Goal: Information Seeking & Learning: Learn about a topic

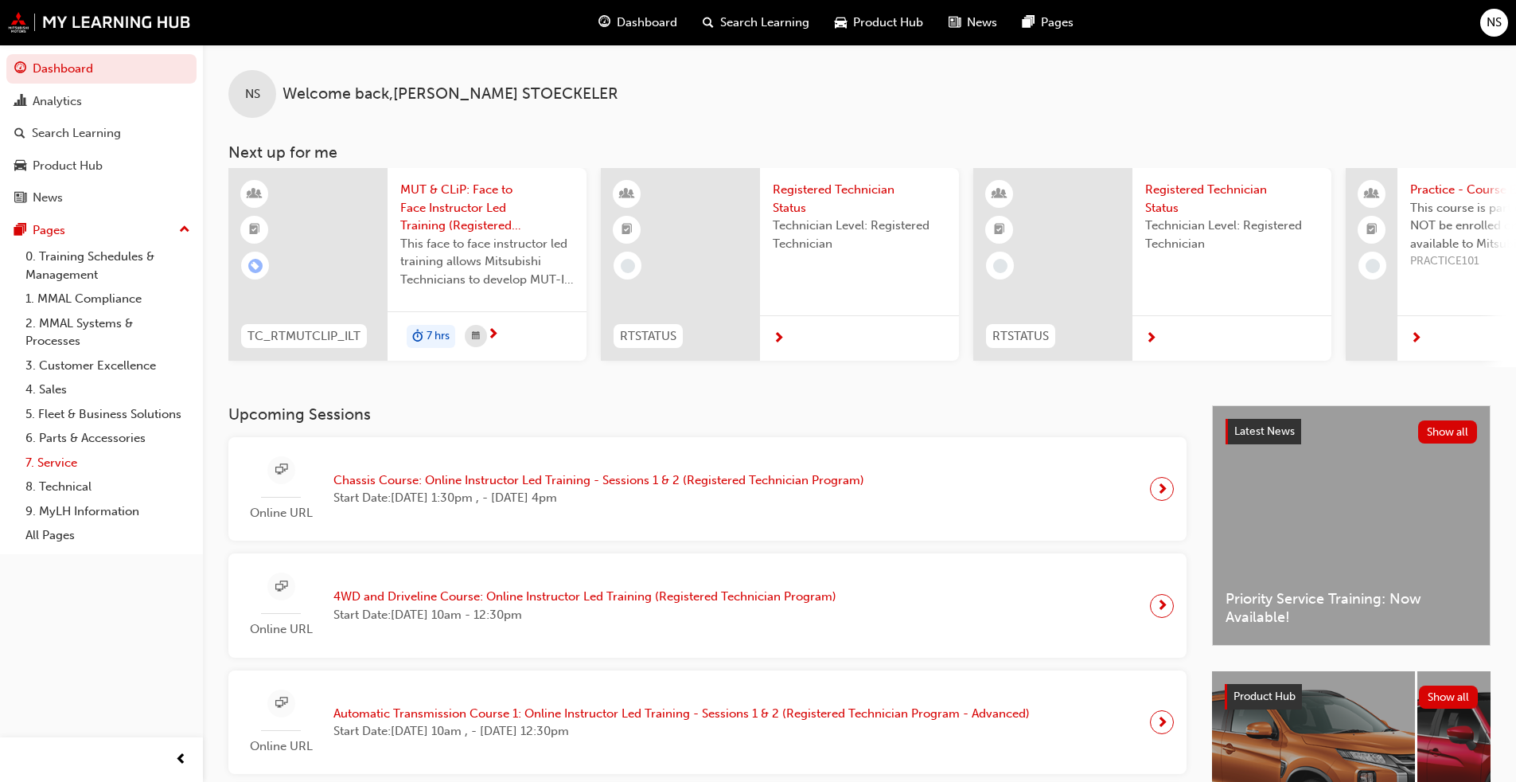
click at [70, 455] on link "7. Service" at bounding box center [108, 463] width 178 height 25
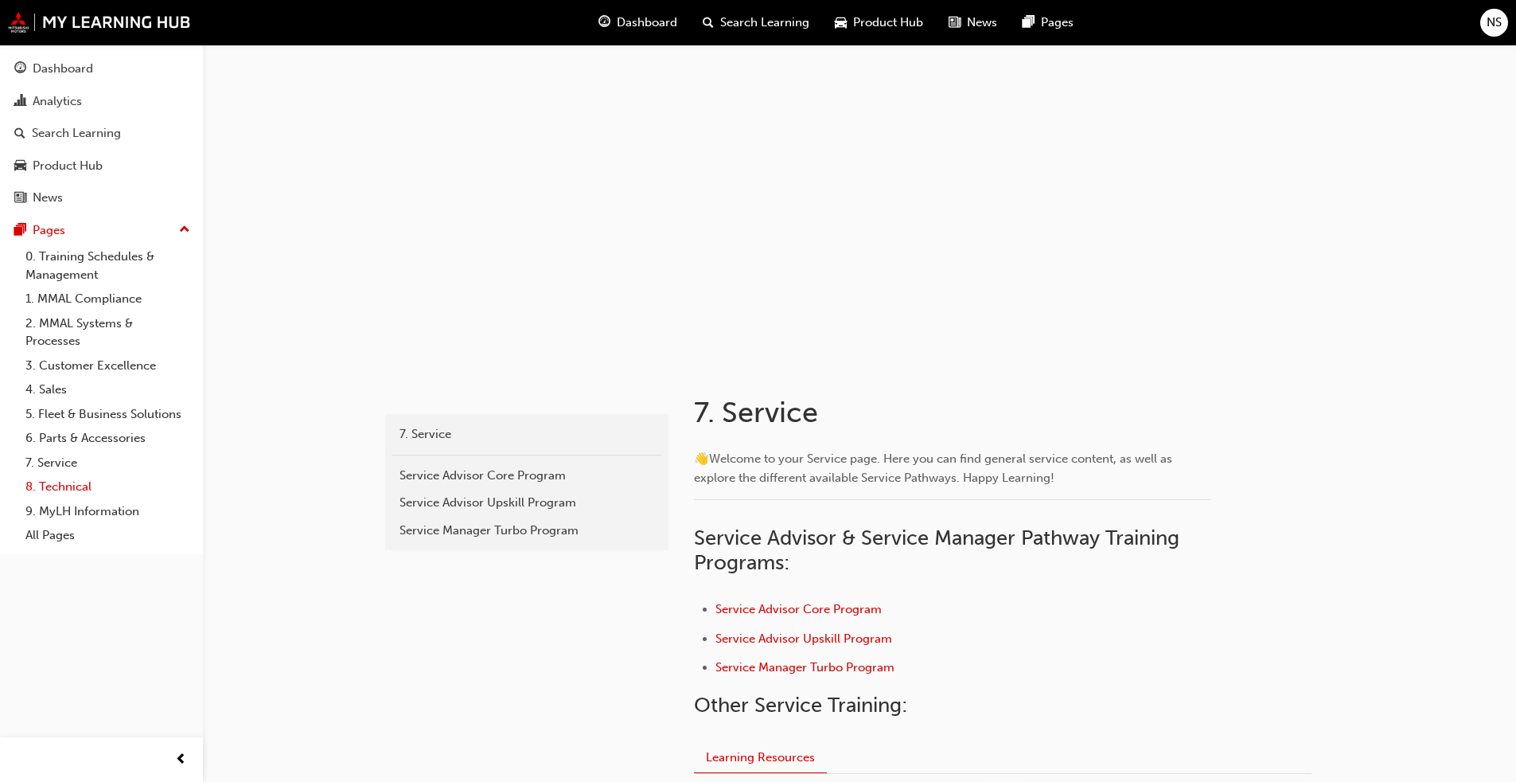
click at [80, 490] on link "8. Technical" at bounding box center [108, 486] width 178 height 25
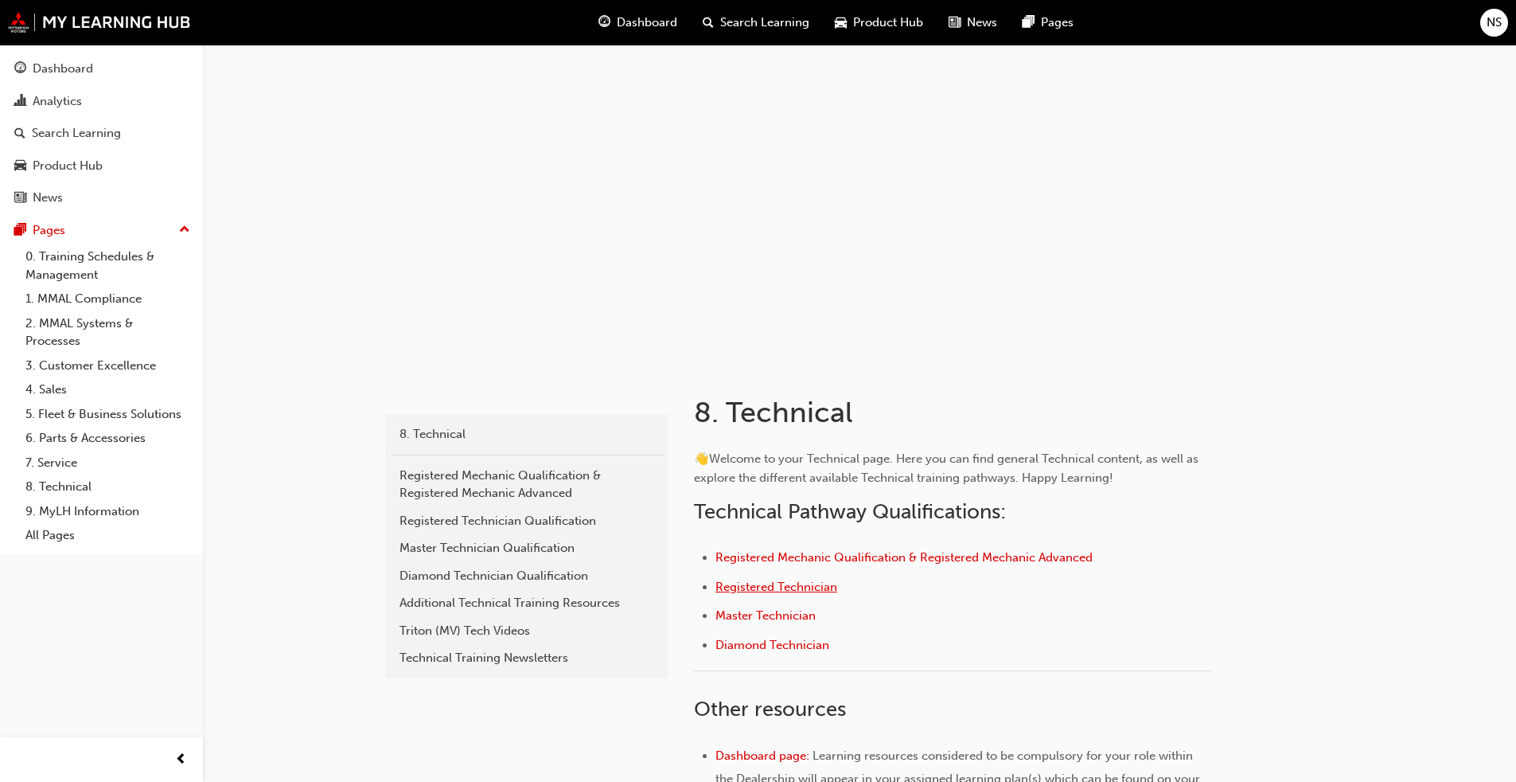
click at [771, 588] on span "Registered Technician" at bounding box center [777, 587] width 122 height 14
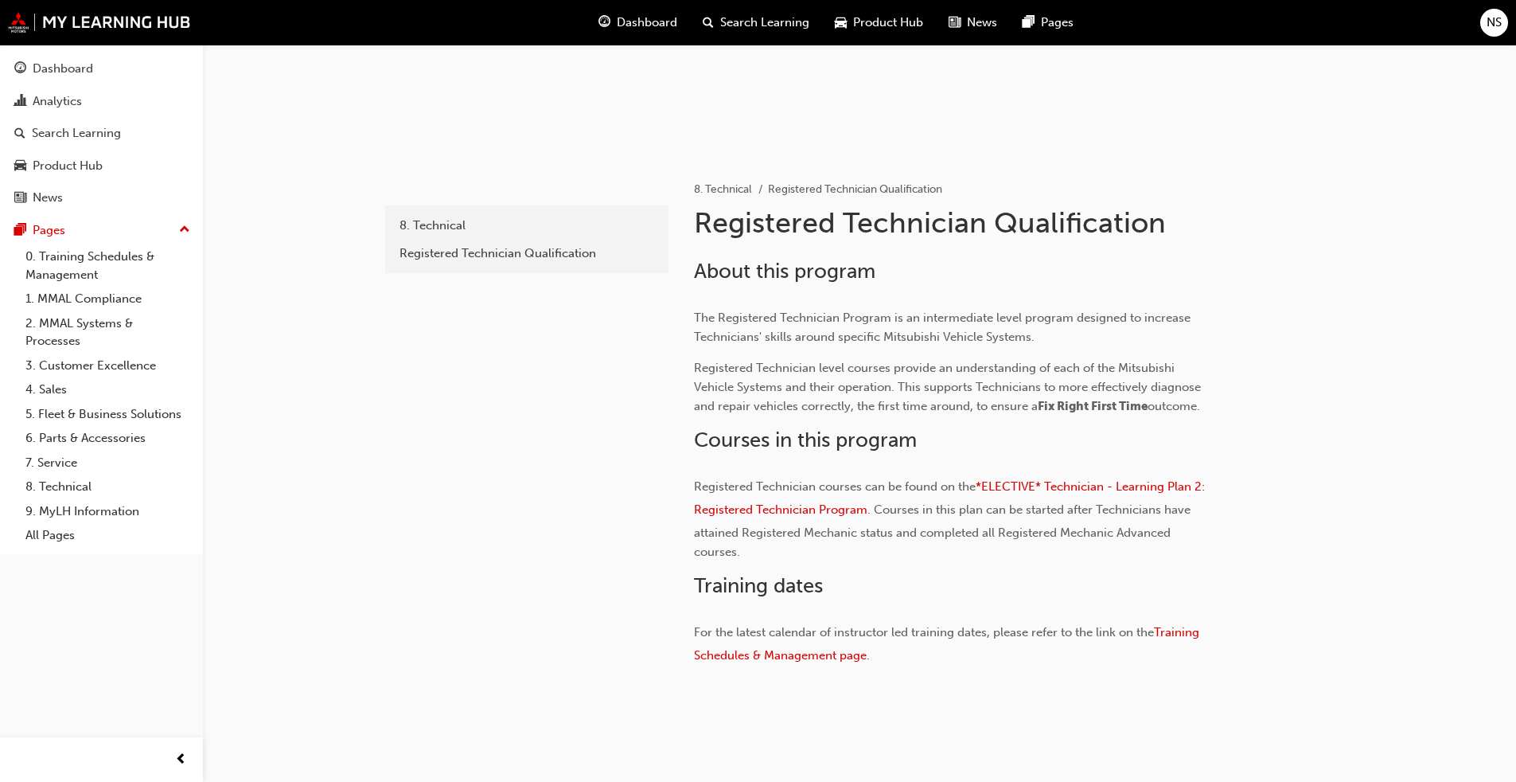
scroll to position [170, 0]
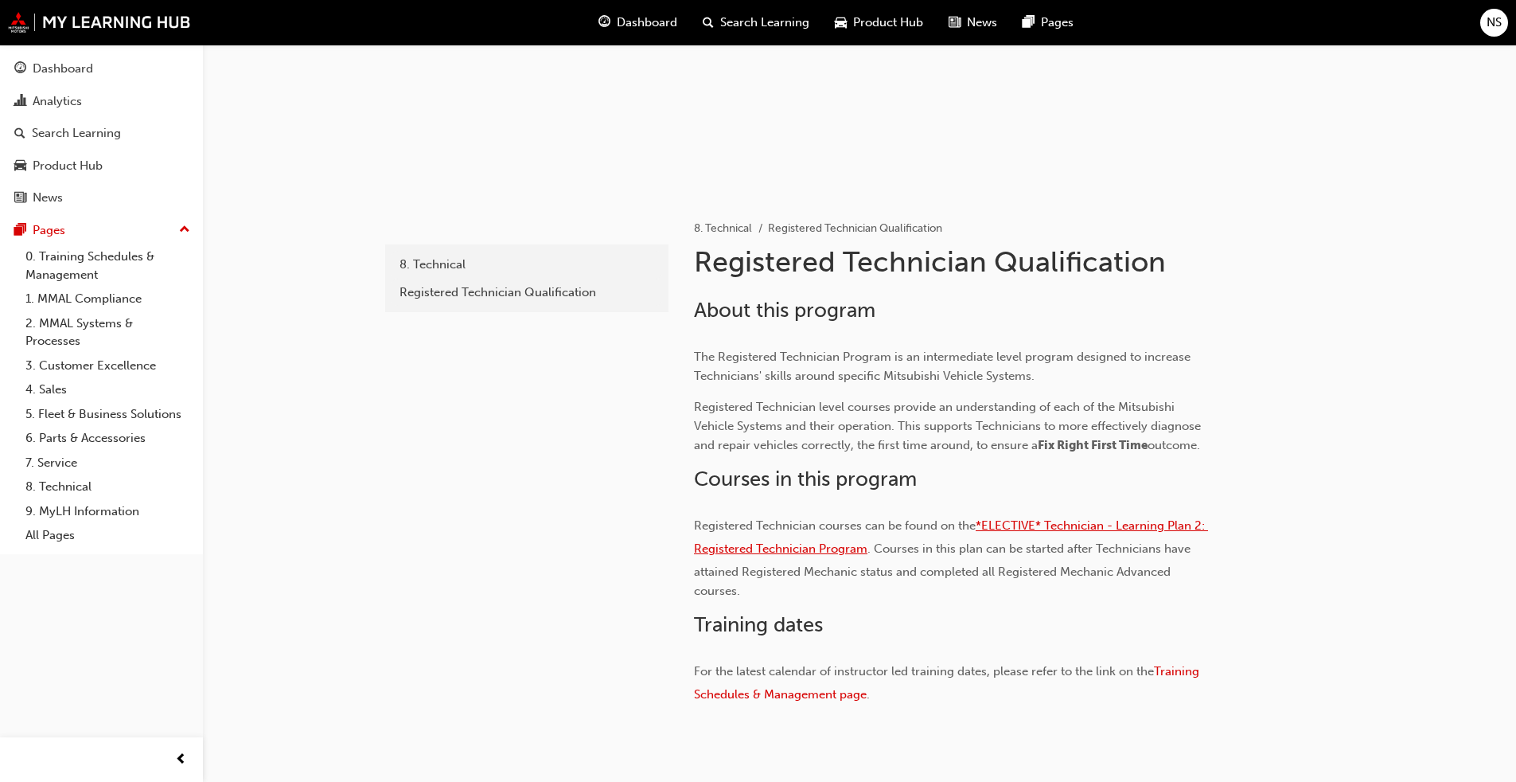
click at [1126, 521] on span "*ELECTIVE* Technician - Learning Plan 2: Registered Technician Program" at bounding box center [951, 536] width 514 height 37
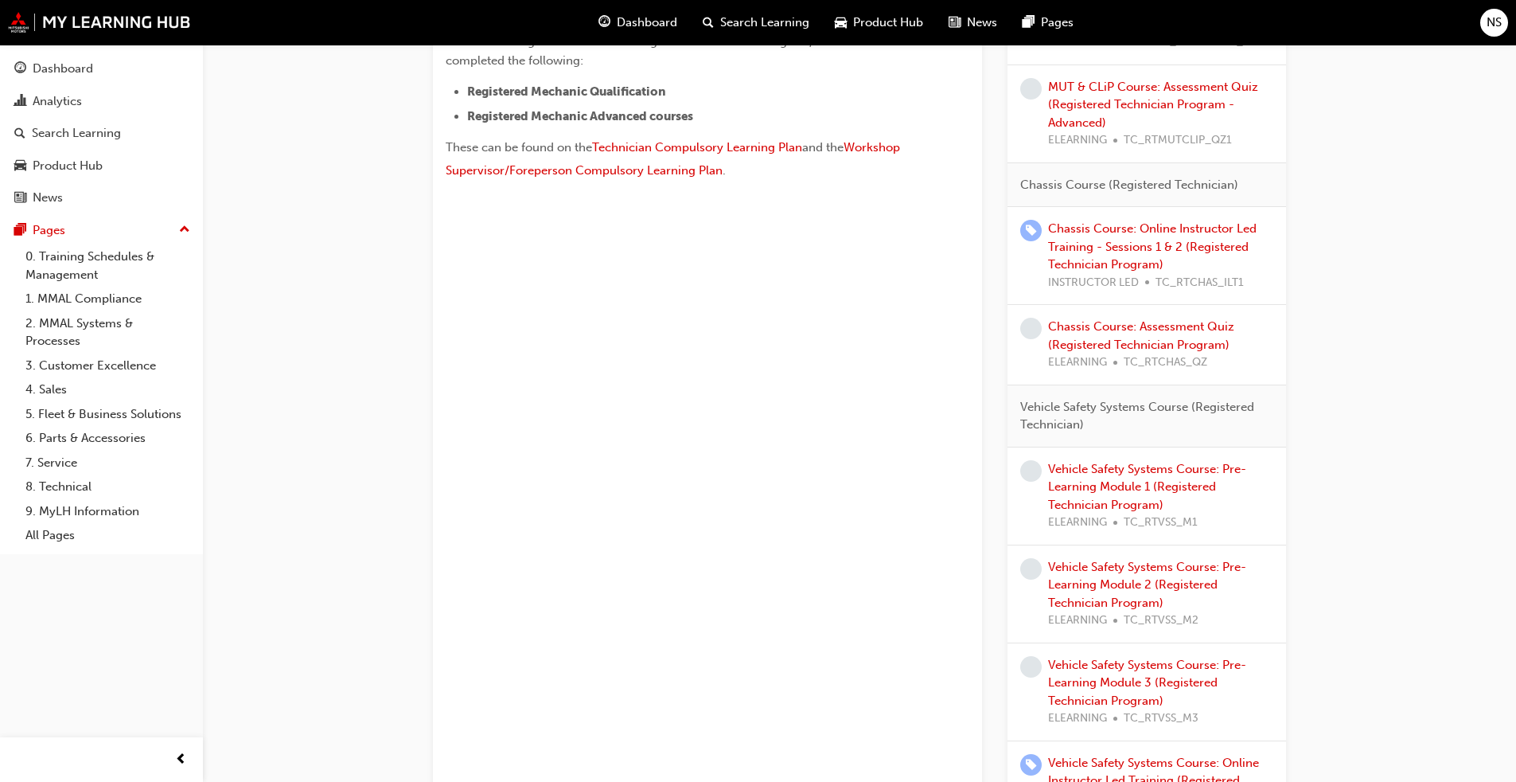
scroll to position [637, 0]
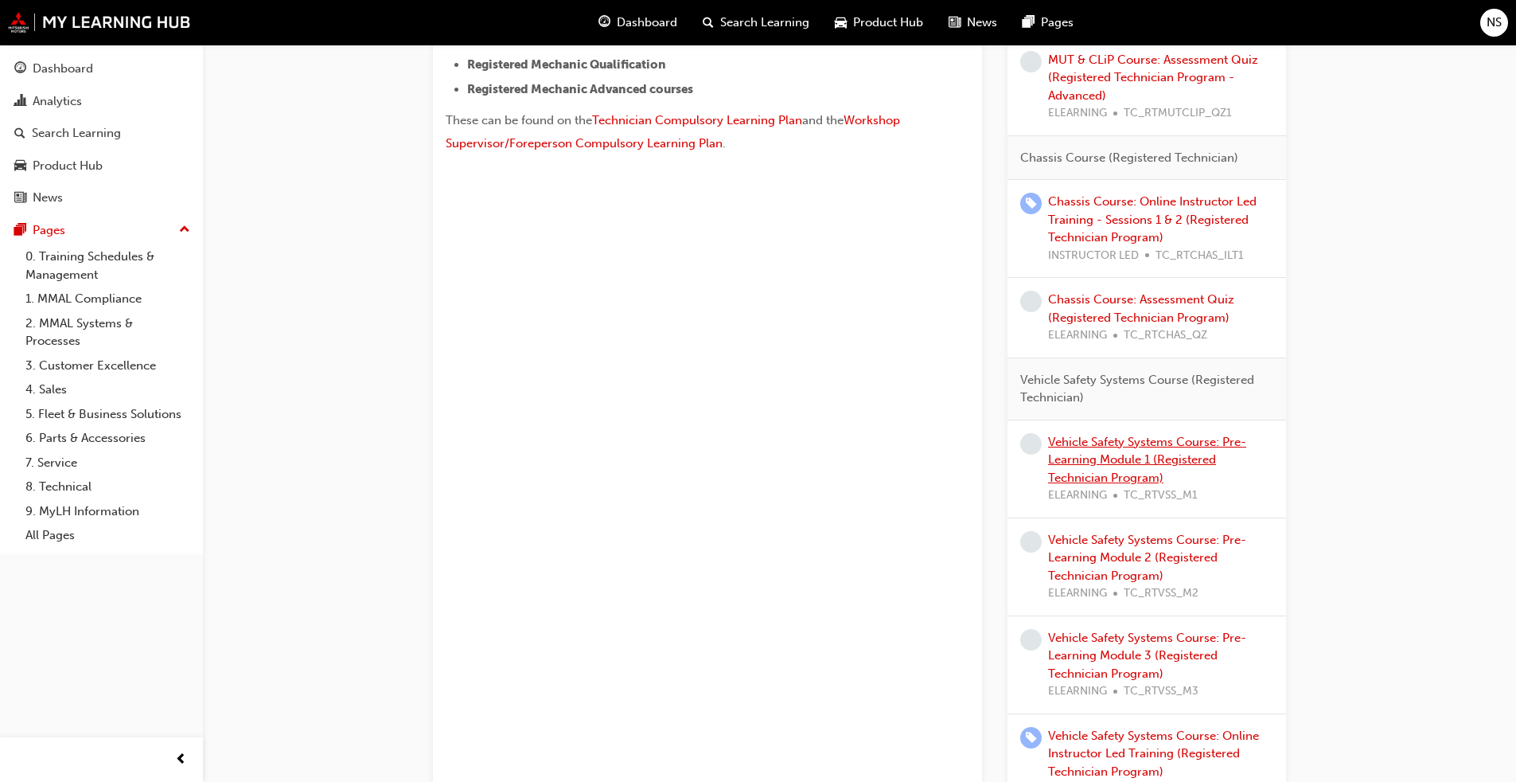
click at [1112, 459] on link "Vehicle Safety Systems Course: Pre-Learning Module 1 (Registered Technician Pro…" at bounding box center [1147, 460] width 198 height 50
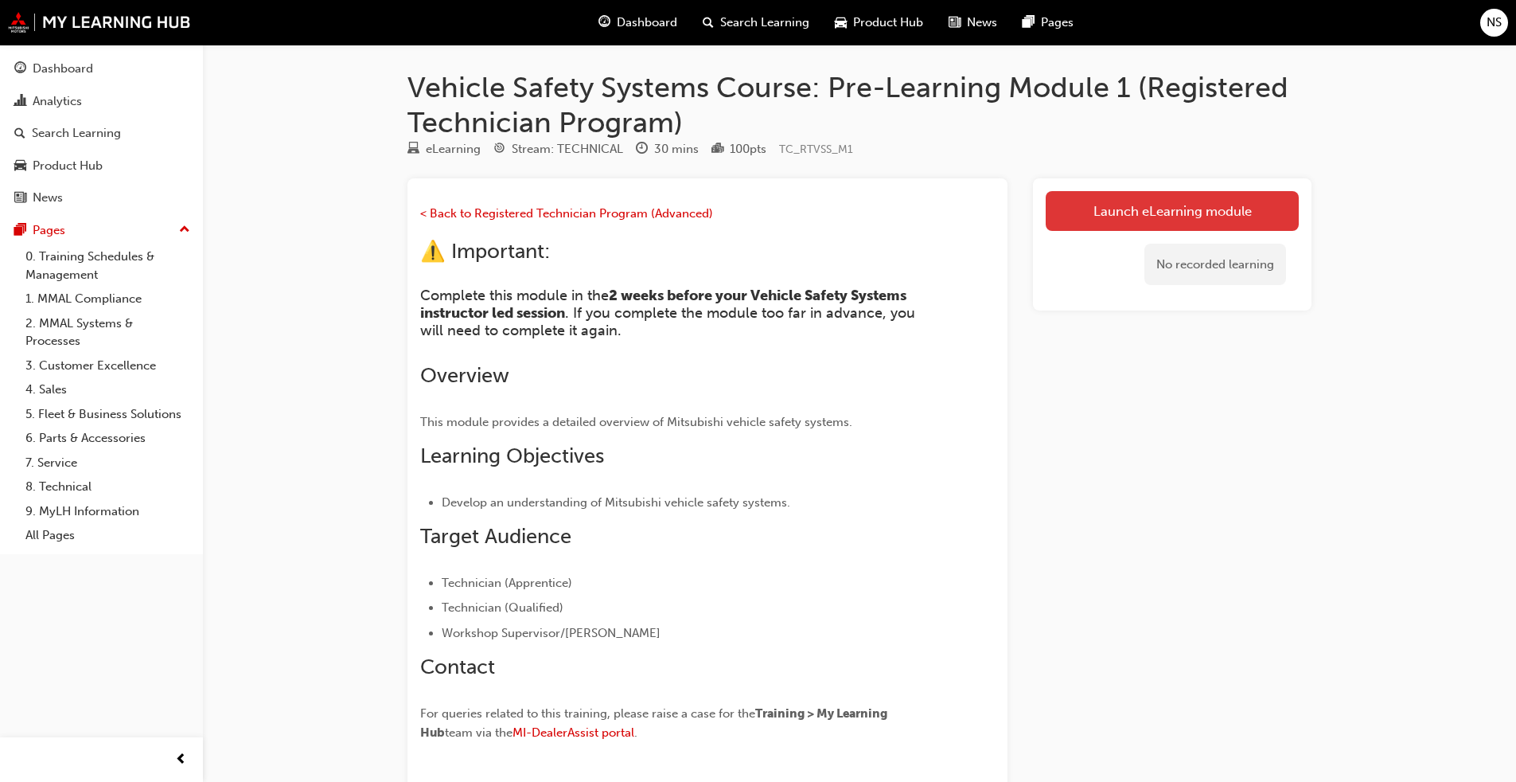
click at [1191, 214] on link "Launch eLearning module" at bounding box center [1172, 211] width 253 height 40
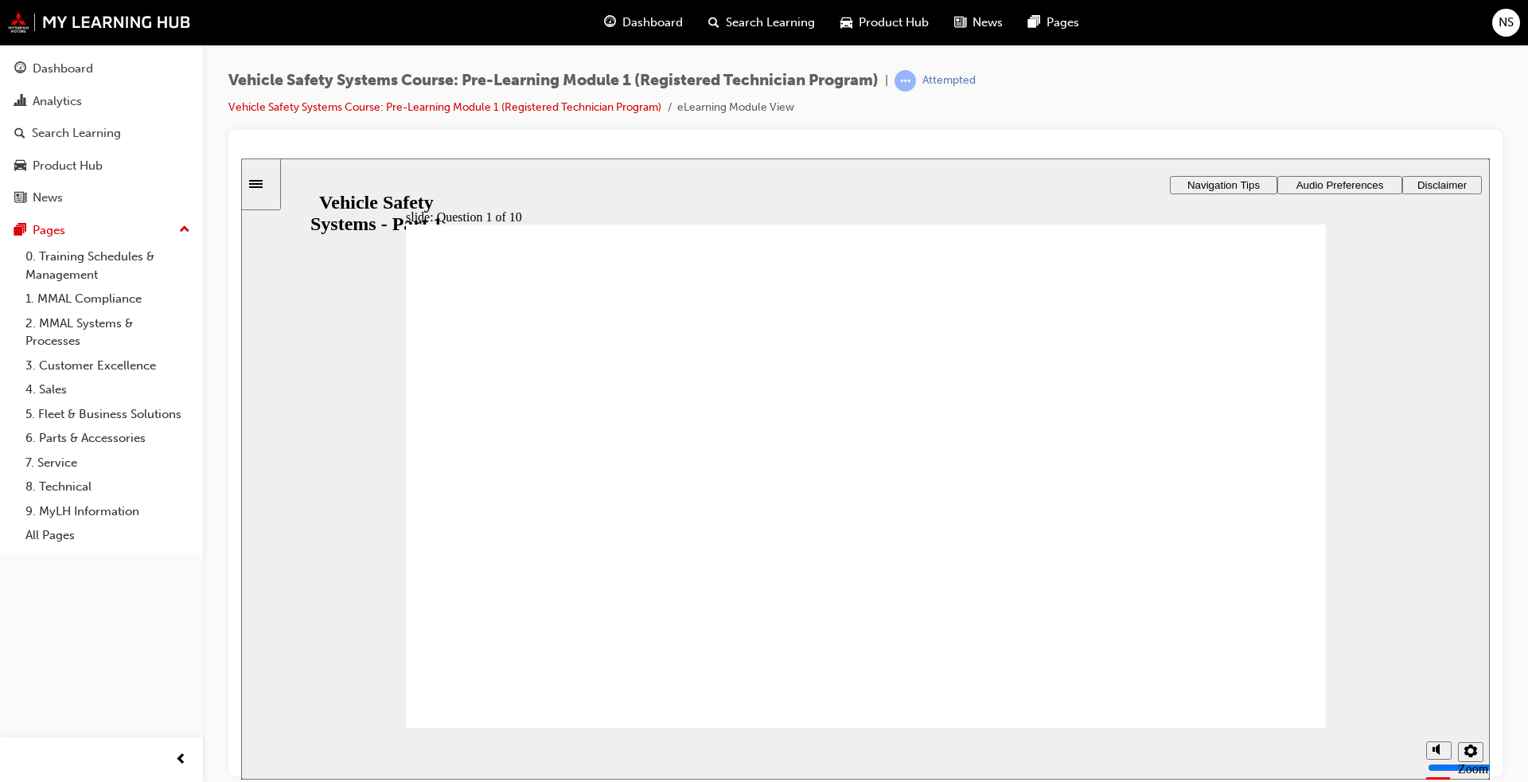
radio input "true"
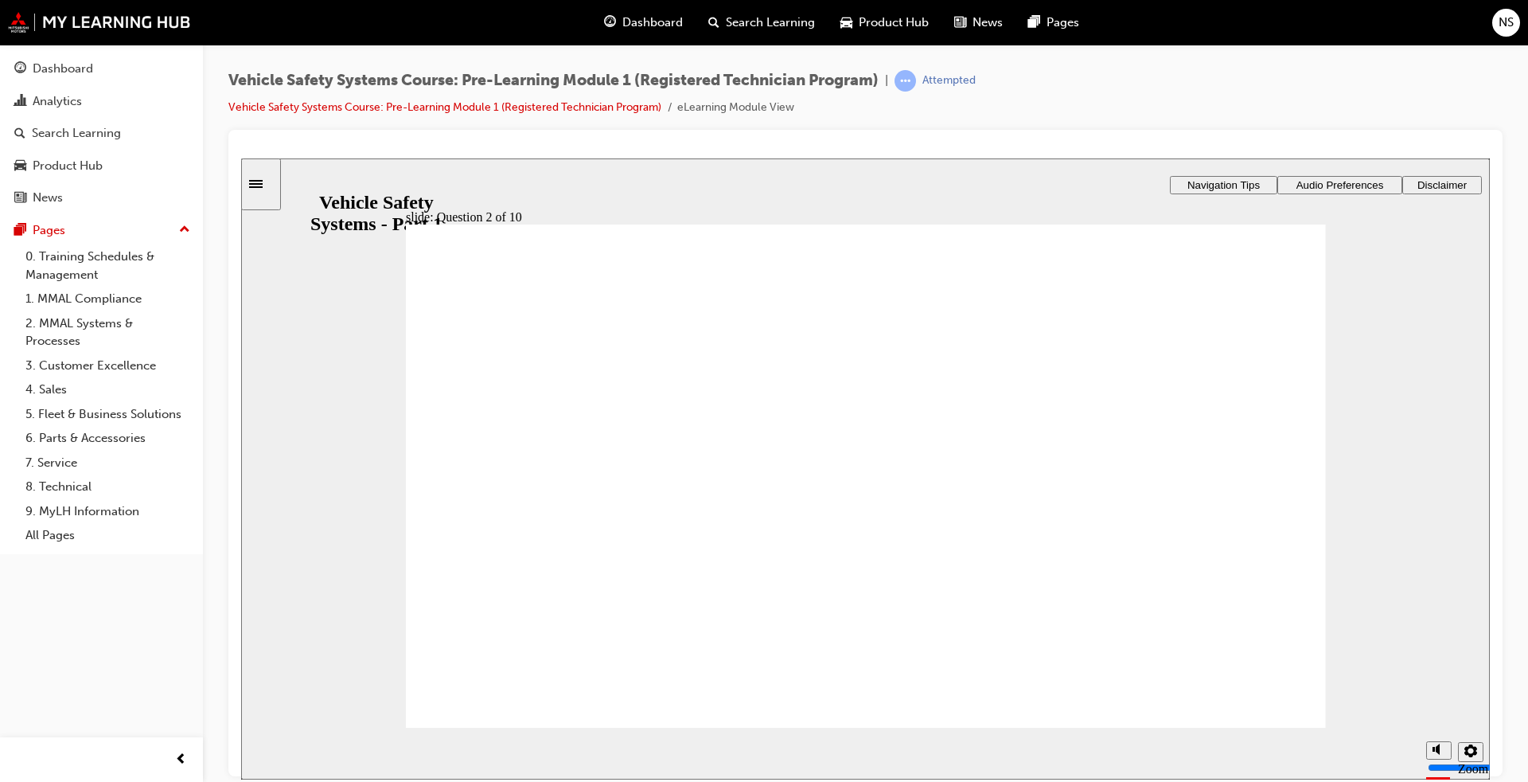
radio input "true"
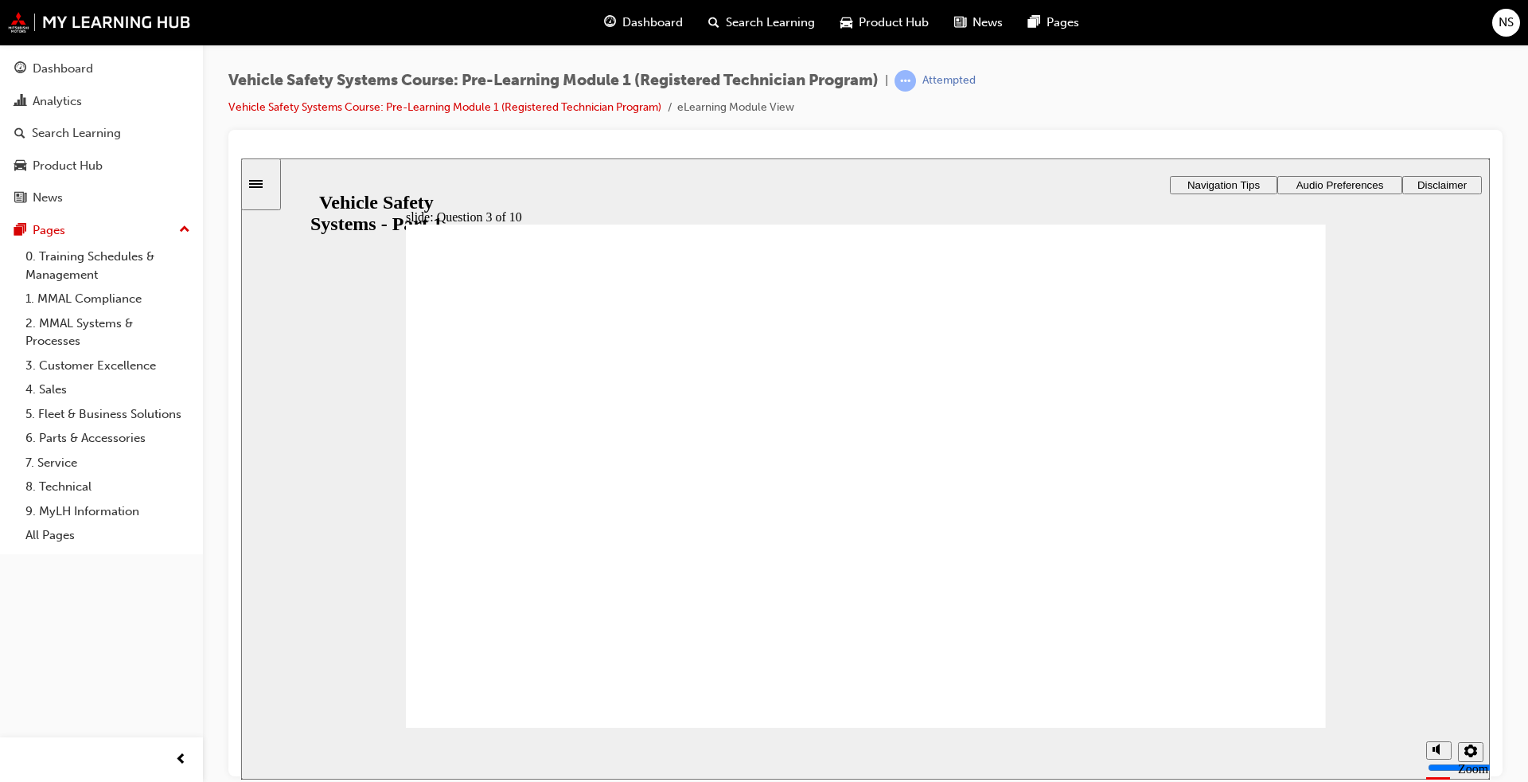
drag, startPoint x: 961, startPoint y: 595, endPoint x: 568, endPoint y: 448, distance: 418.9
drag, startPoint x: 786, startPoint y: 586, endPoint x: 610, endPoint y: 496, distance: 197.6
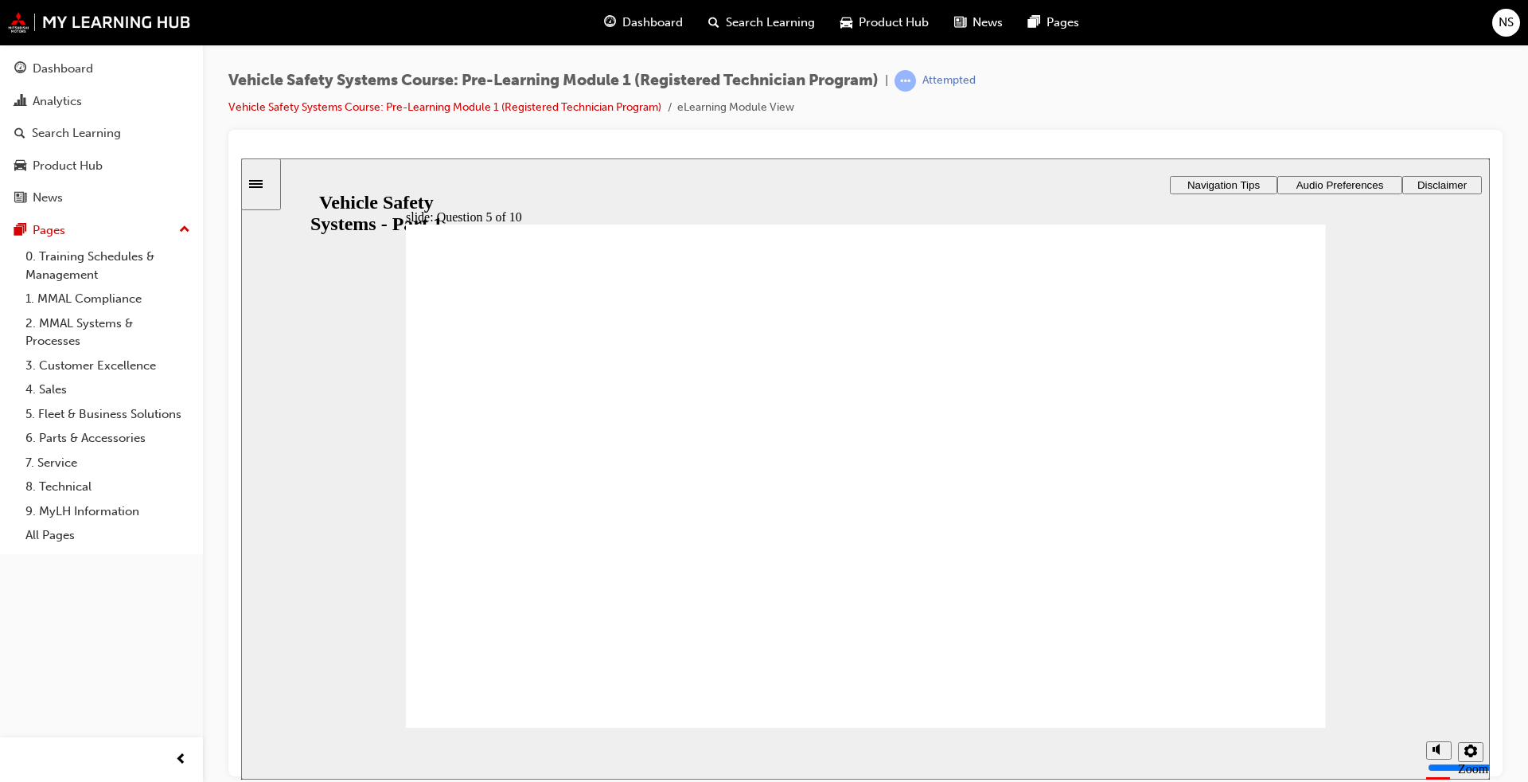
radio input "true"
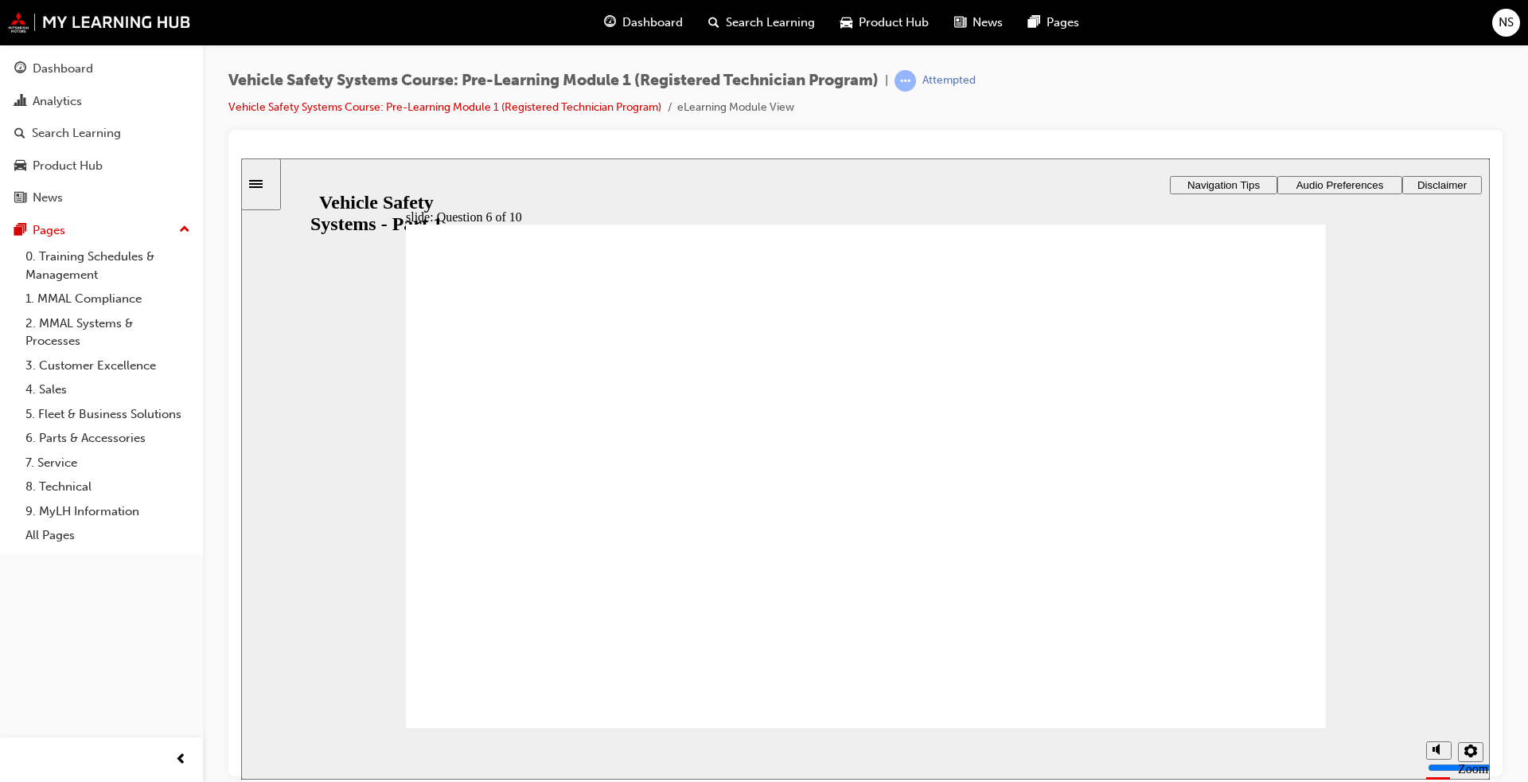
radio input "true"
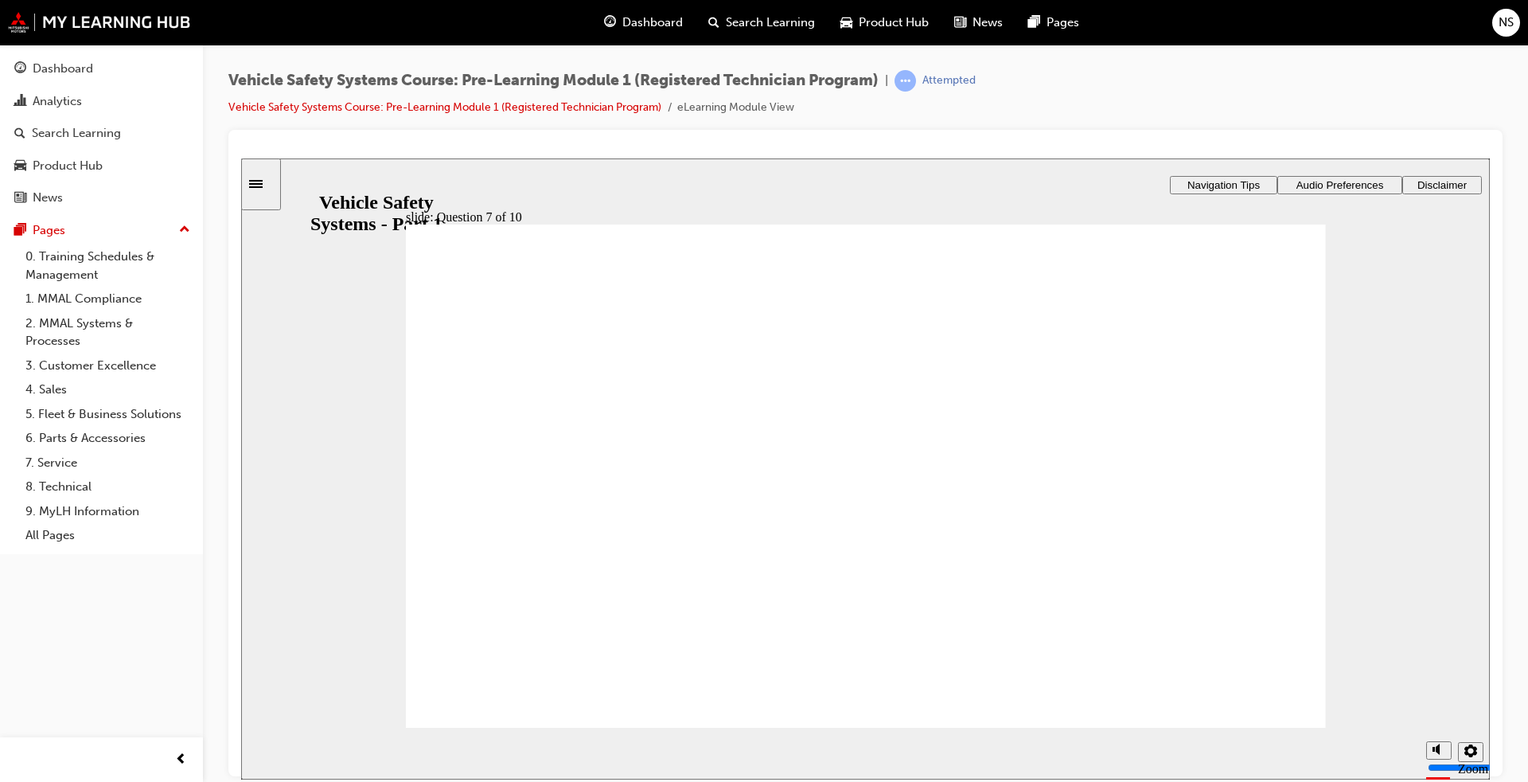
radio input "true"
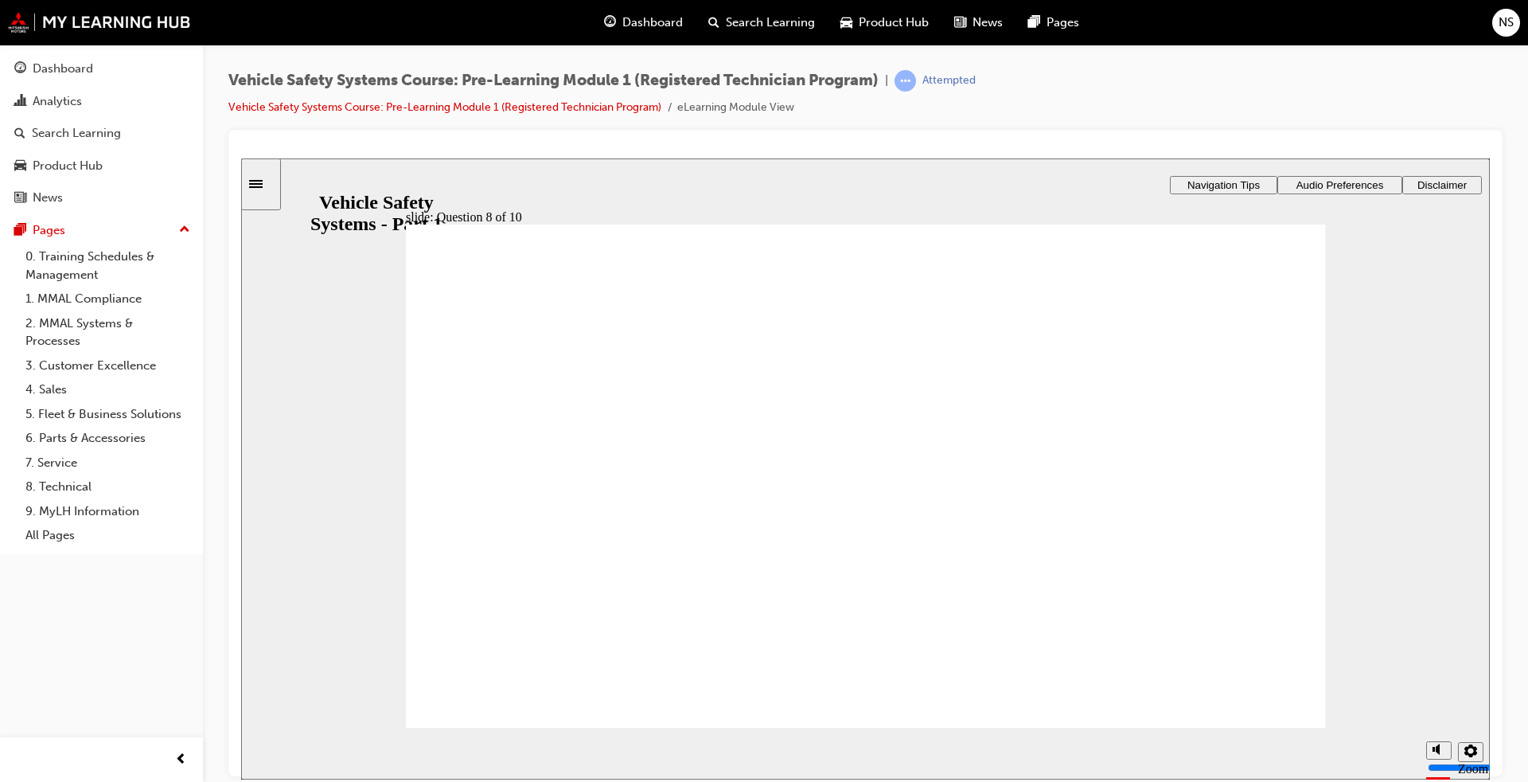
radio input "true"
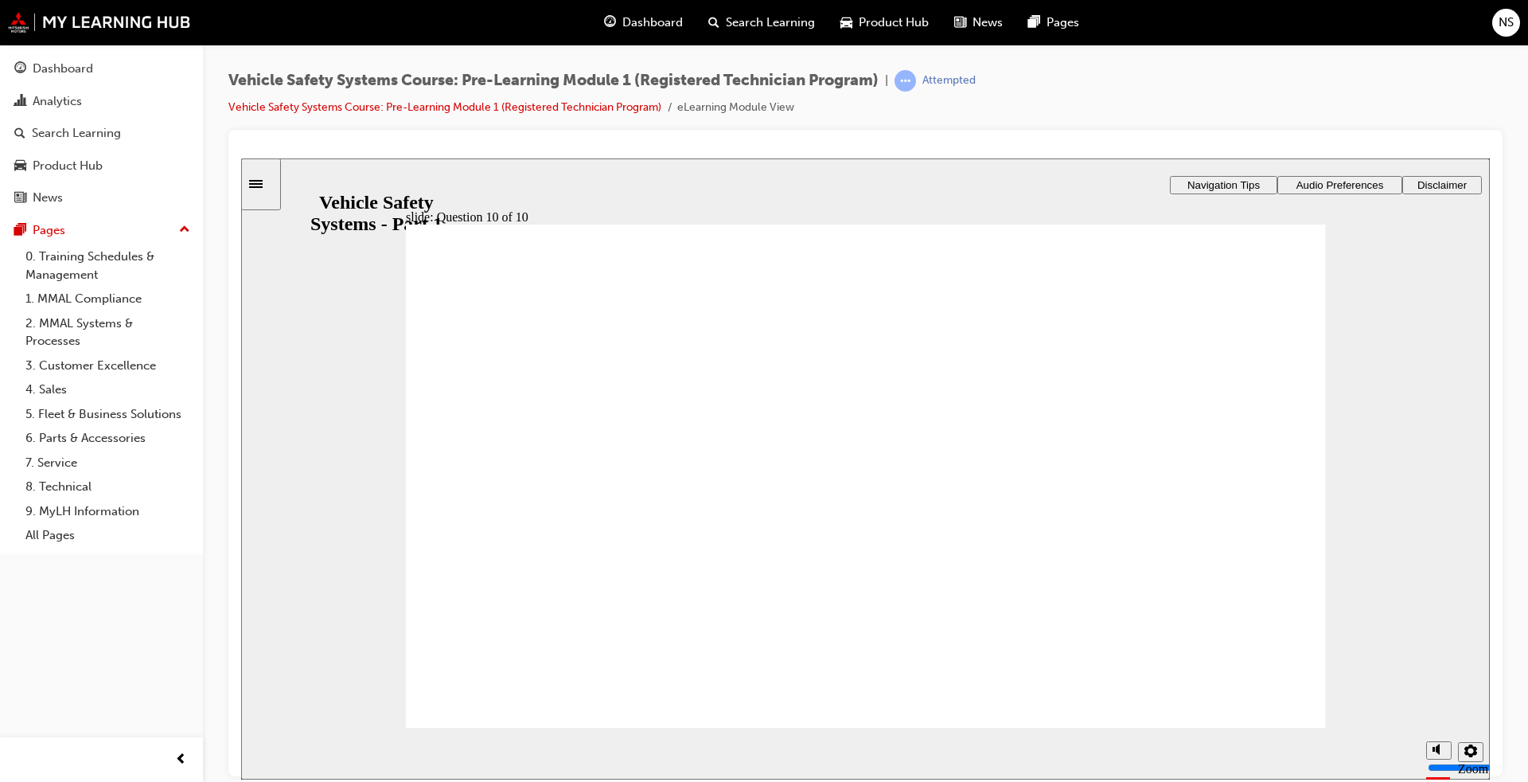
checkbox input "true"
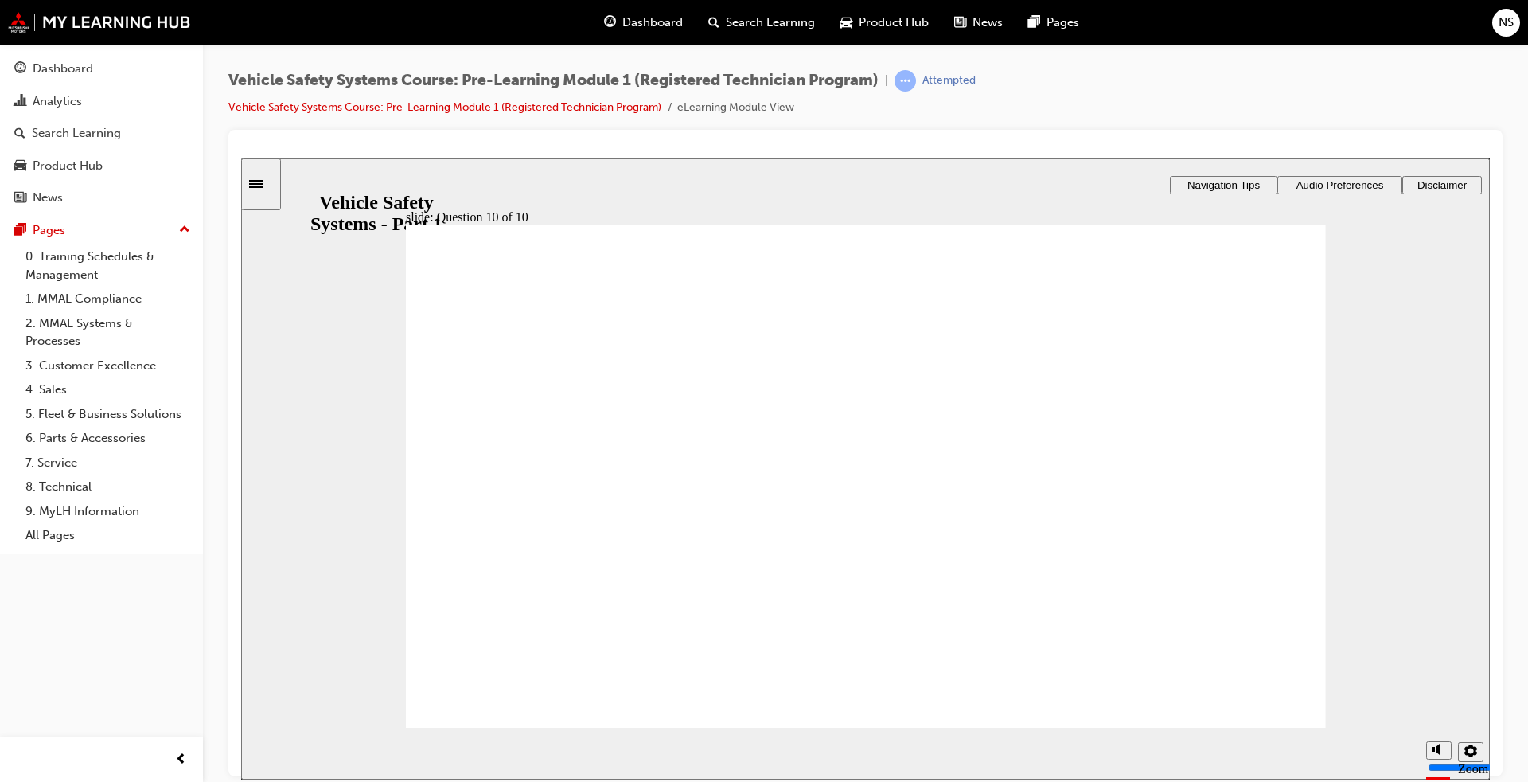
checkbox input "true"
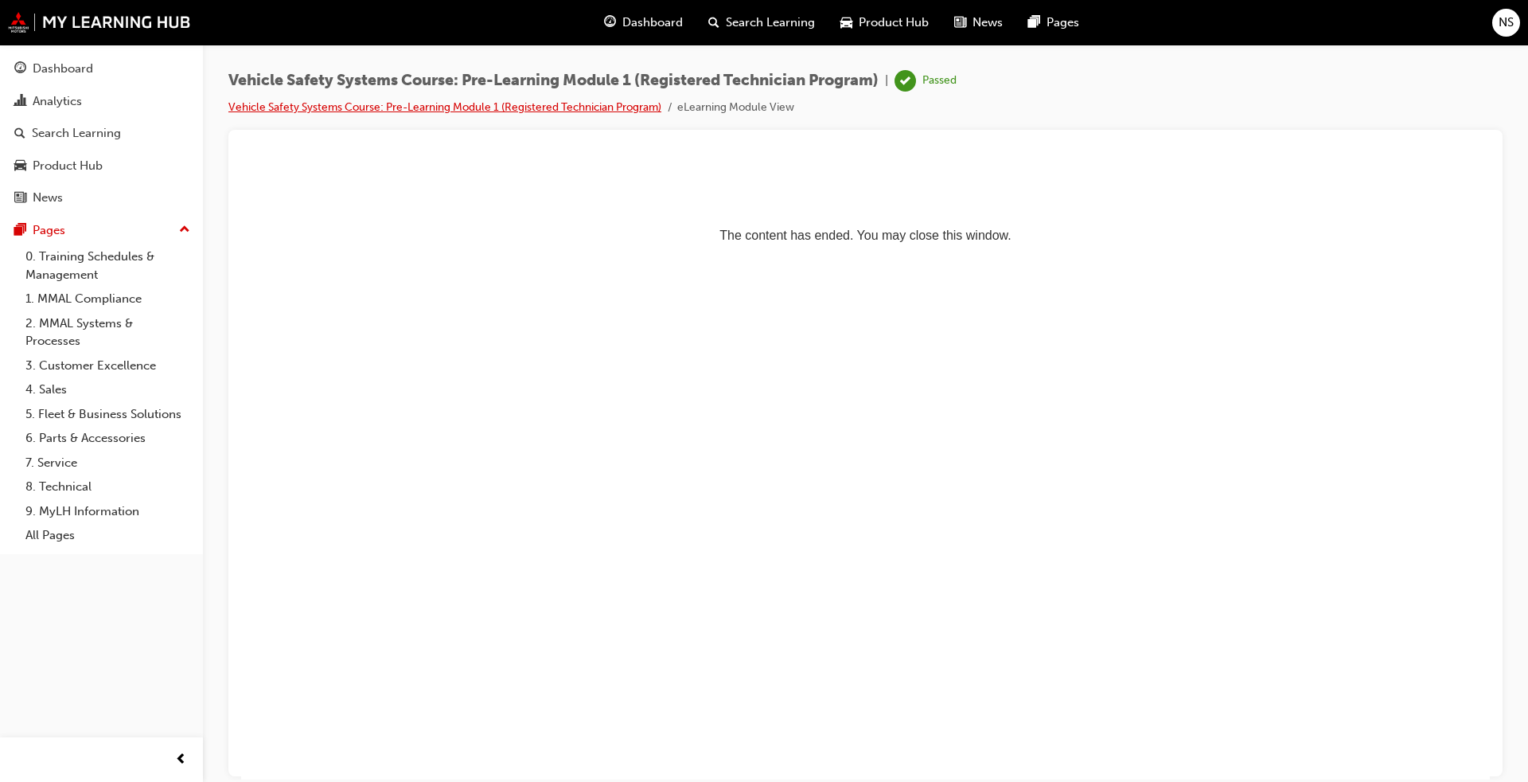
click at [320, 111] on link "Vehicle Safety Systems Course: Pre-Learning Module 1 (Registered Technician Pro…" at bounding box center [444, 107] width 433 height 14
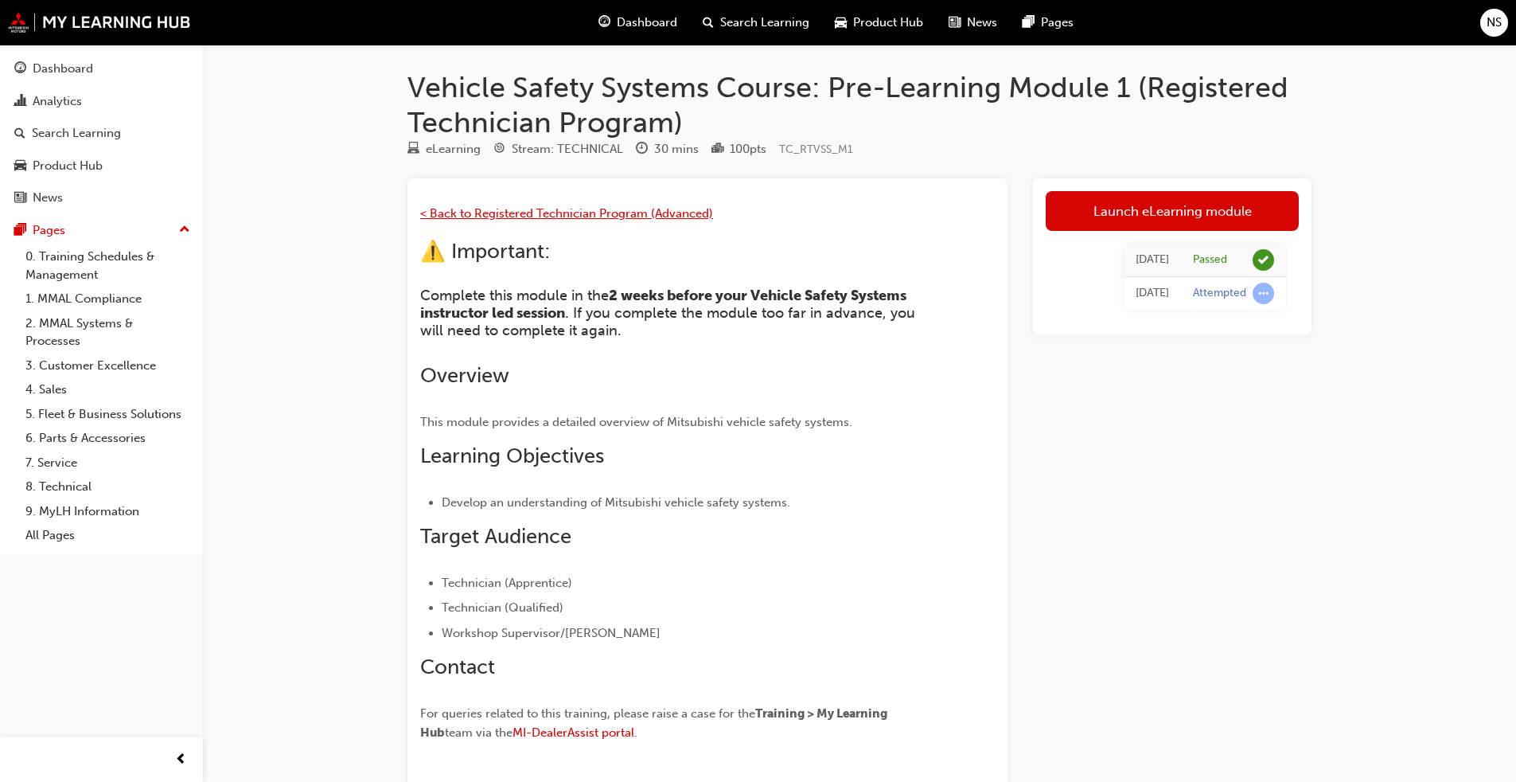
click at [534, 214] on span "< Back to Registered Technician Program (Advanced)" at bounding box center [566, 213] width 293 height 14
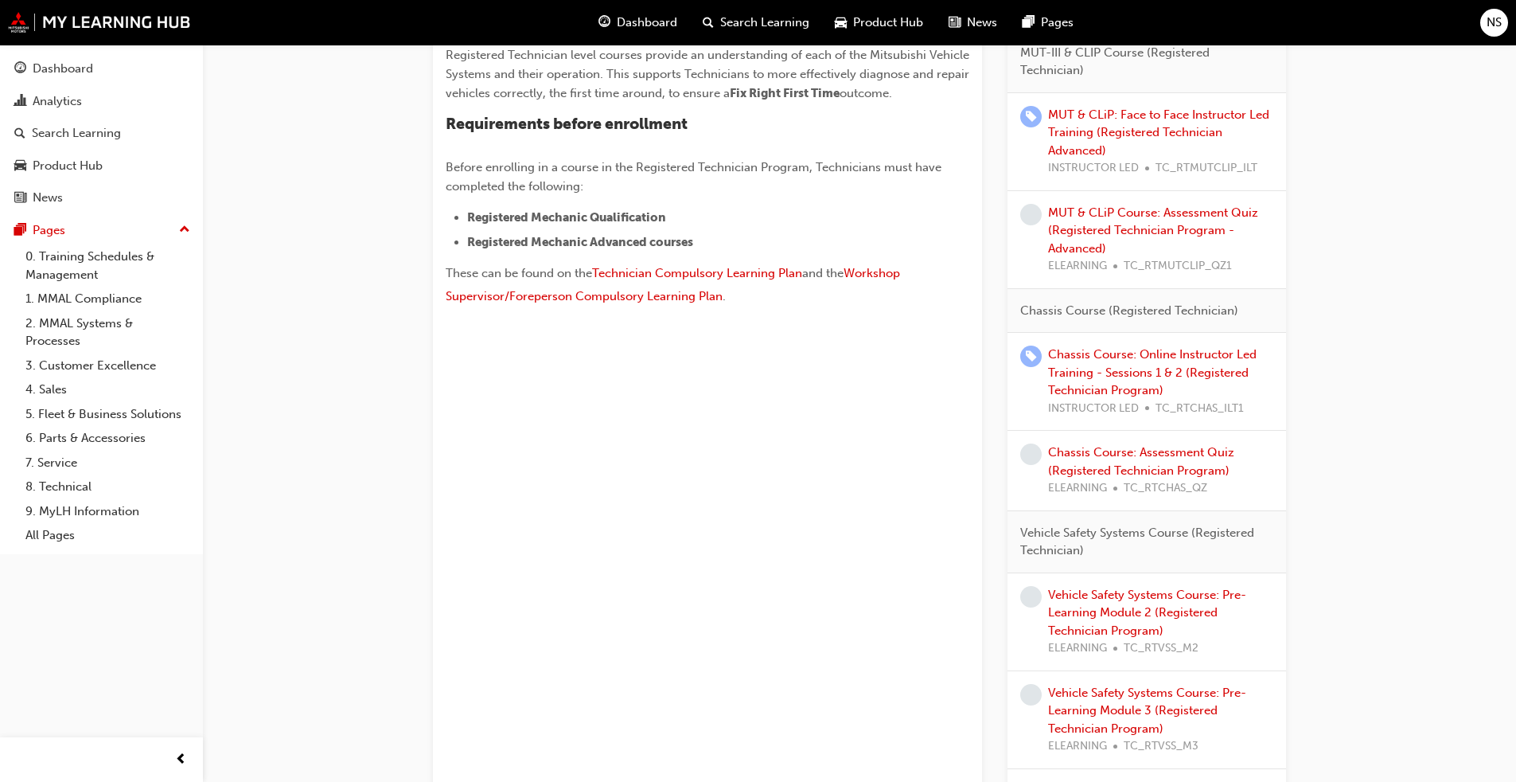
scroll to position [557, 0]
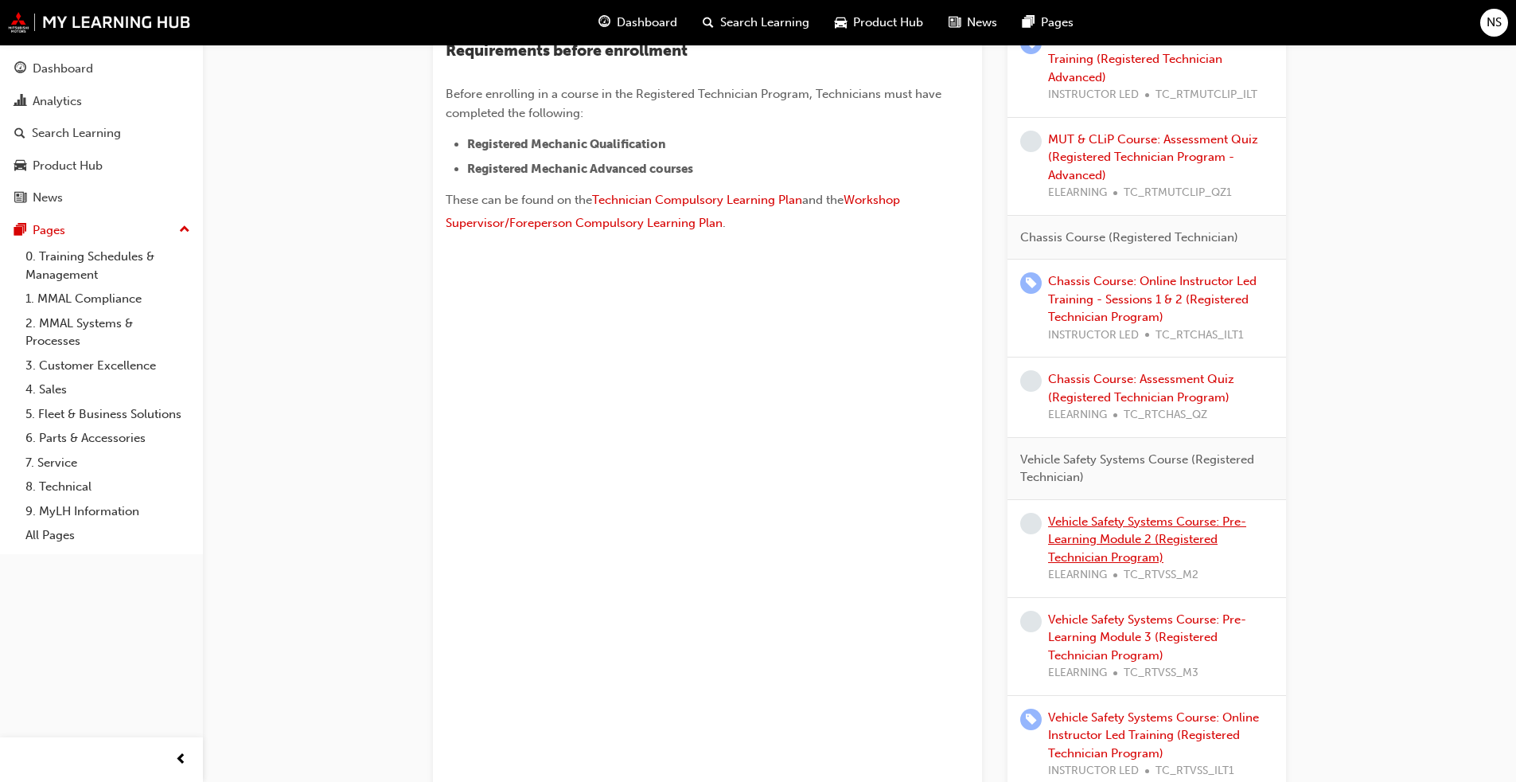
click at [1114, 540] on link "Vehicle Safety Systems Course: Pre-Learning Module 2 (Registered Technician Pro…" at bounding box center [1147, 539] width 198 height 50
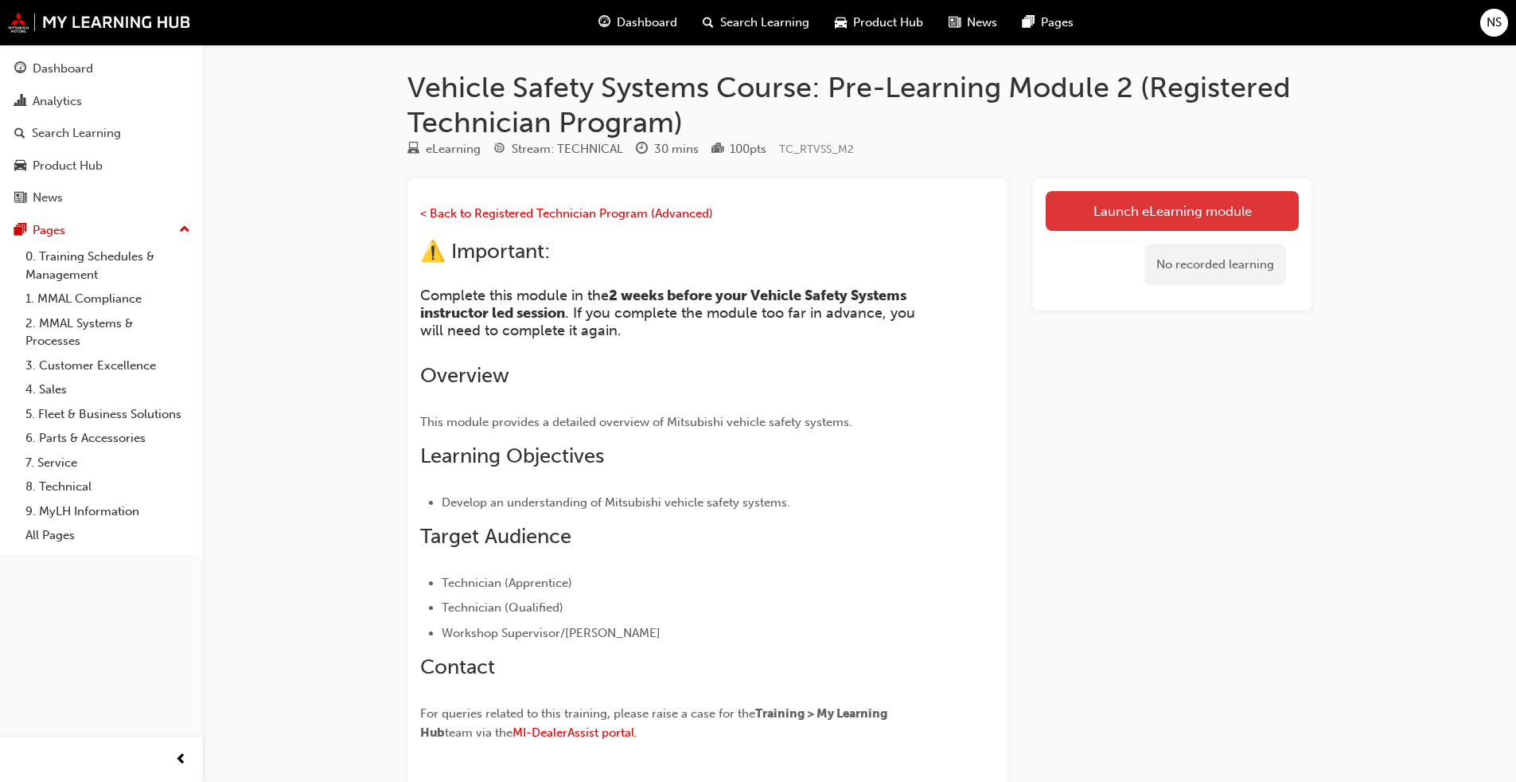
click at [1206, 201] on link "Launch eLearning module" at bounding box center [1172, 211] width 253 height 40
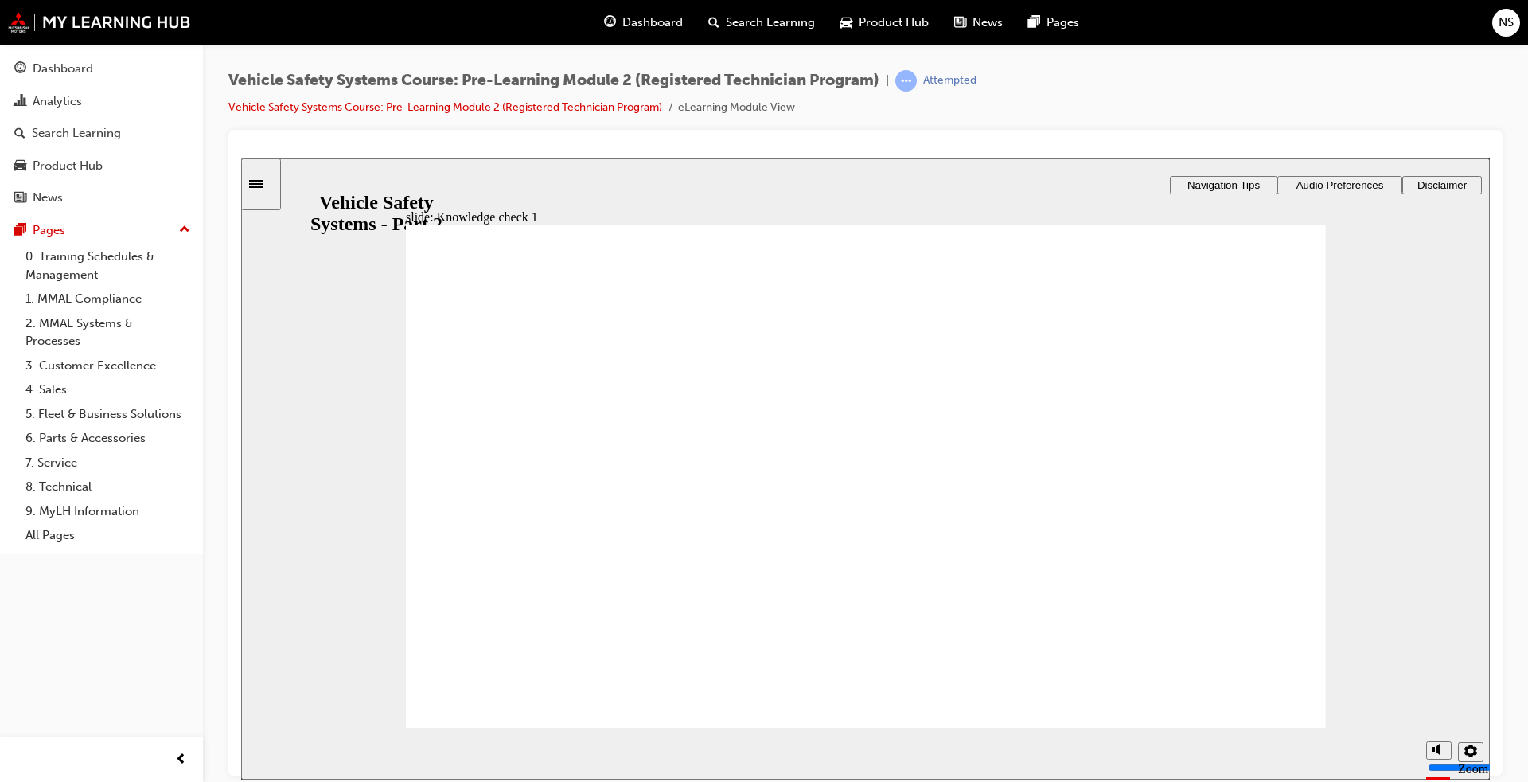
radio input "true"
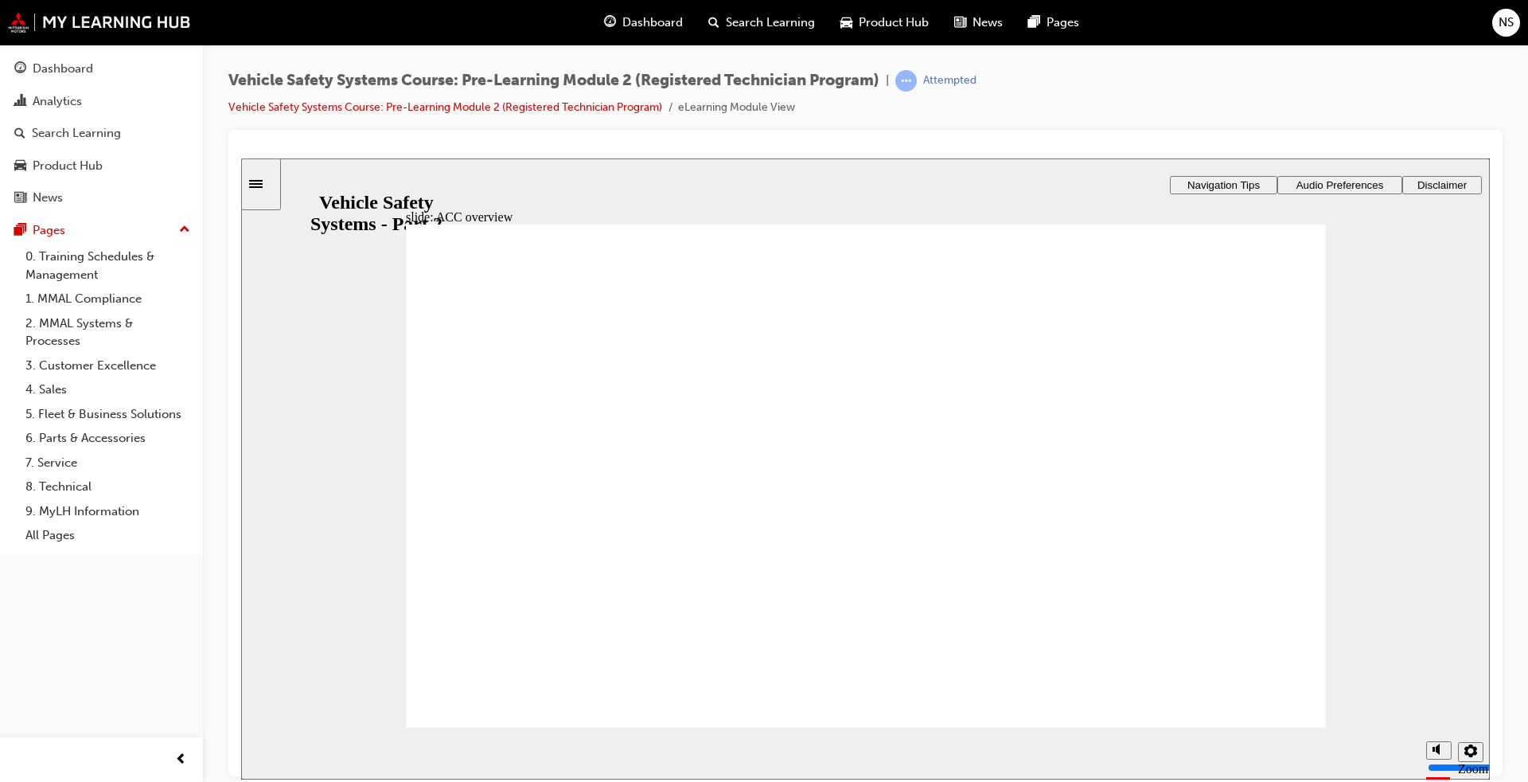
drag, startPoint x: 775, startPoint y: 467, endPoint x: 794, endPoint y: 527, distance: 62.4
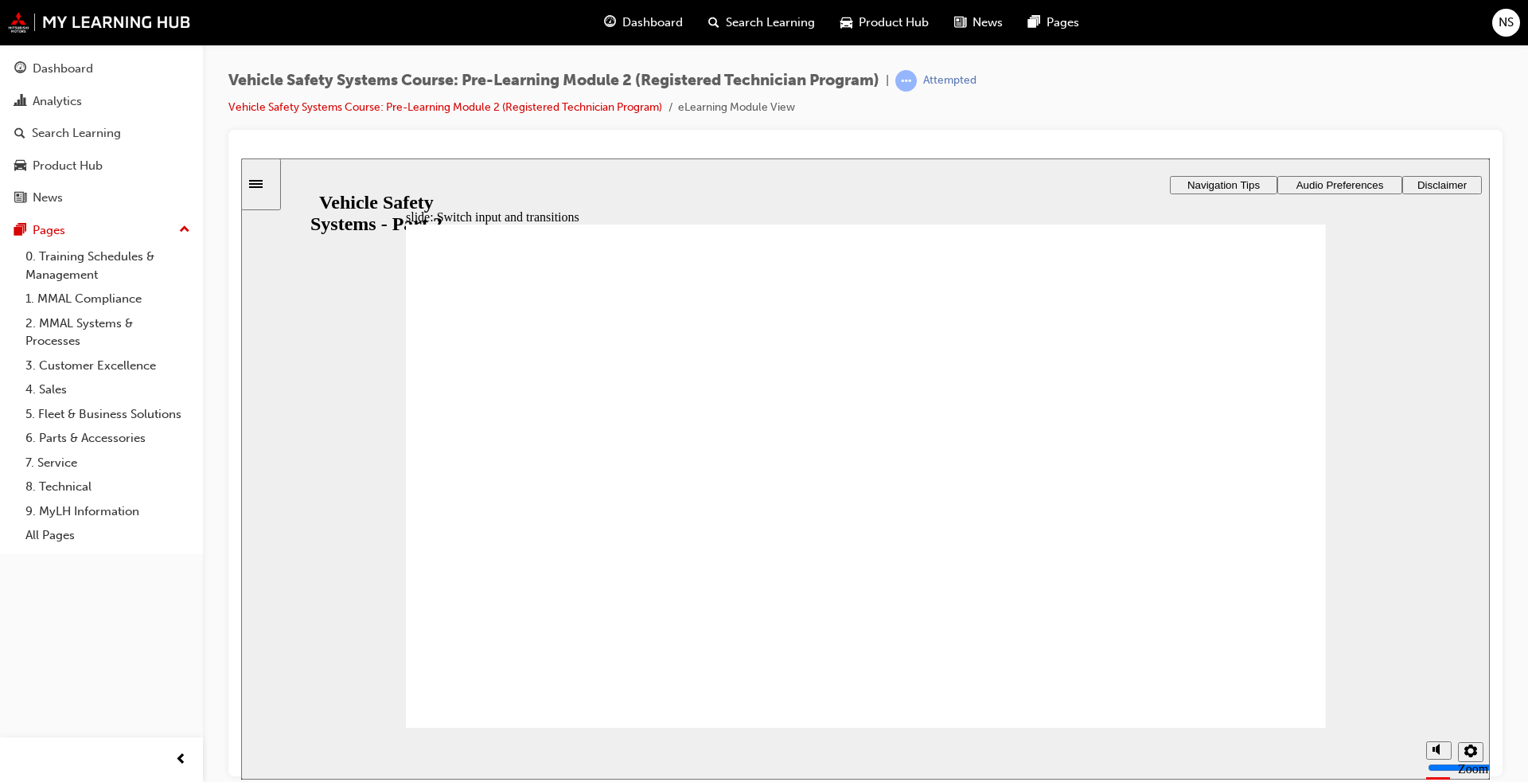
checkbox input "true"
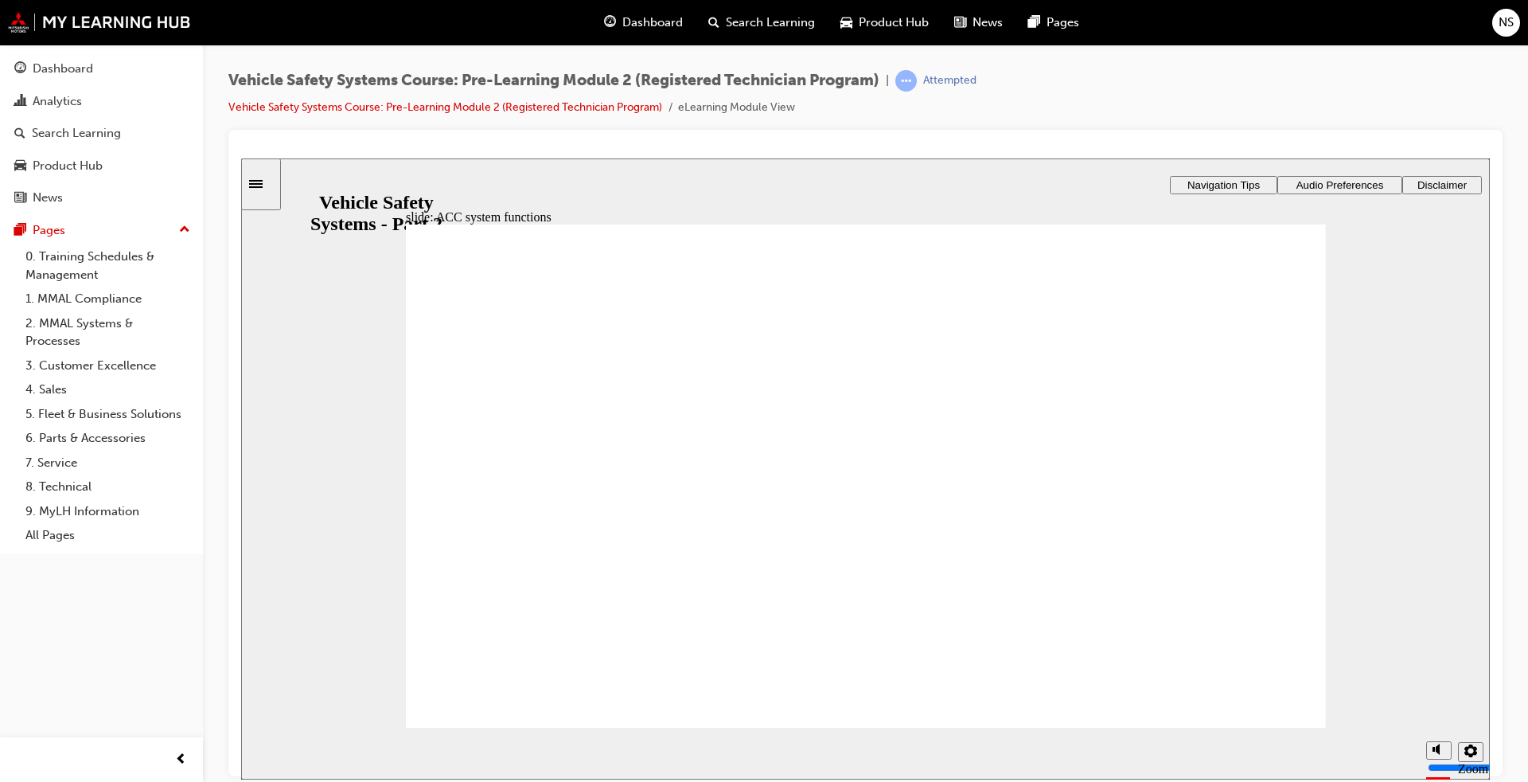
radio input "true"
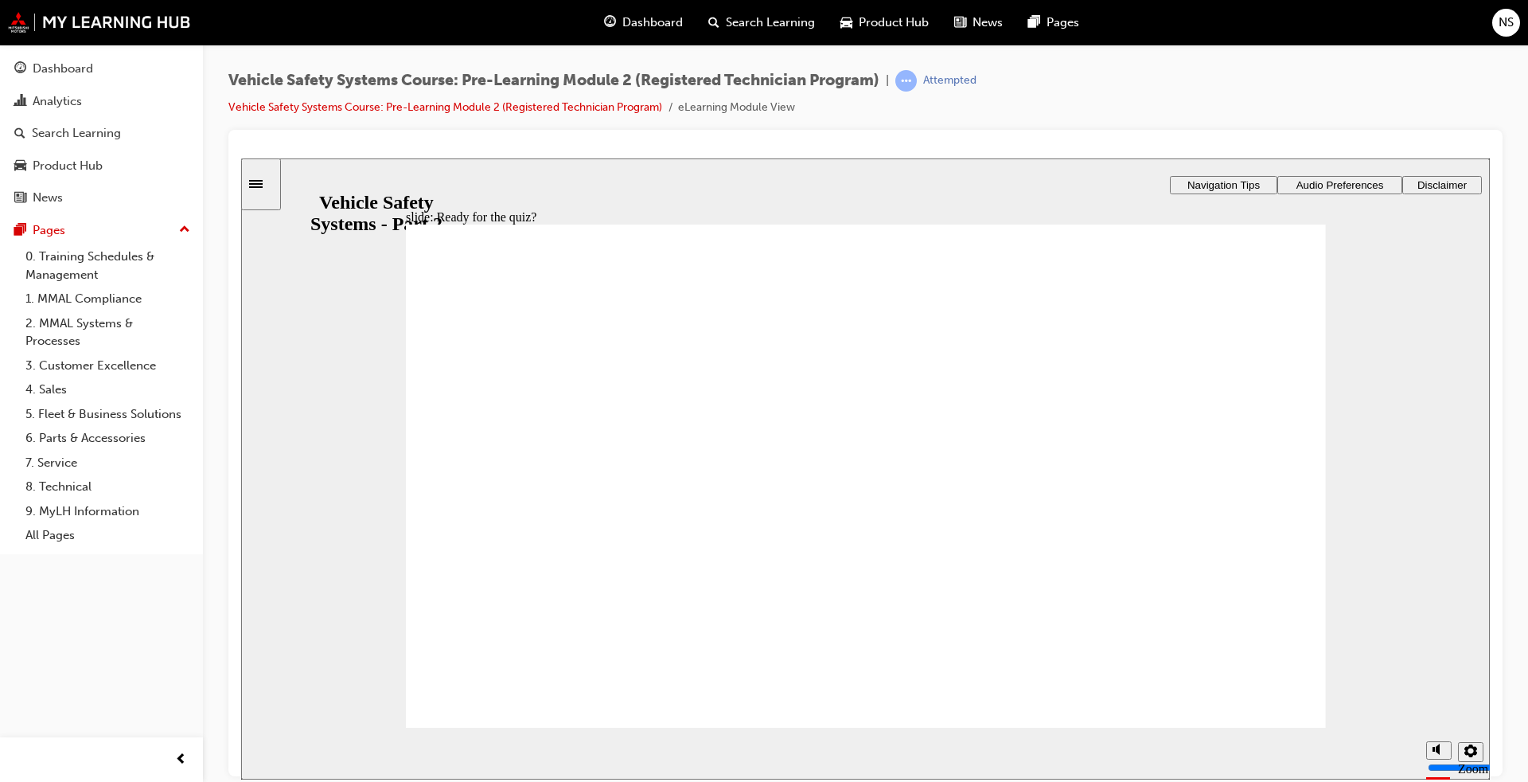
radio input "true"
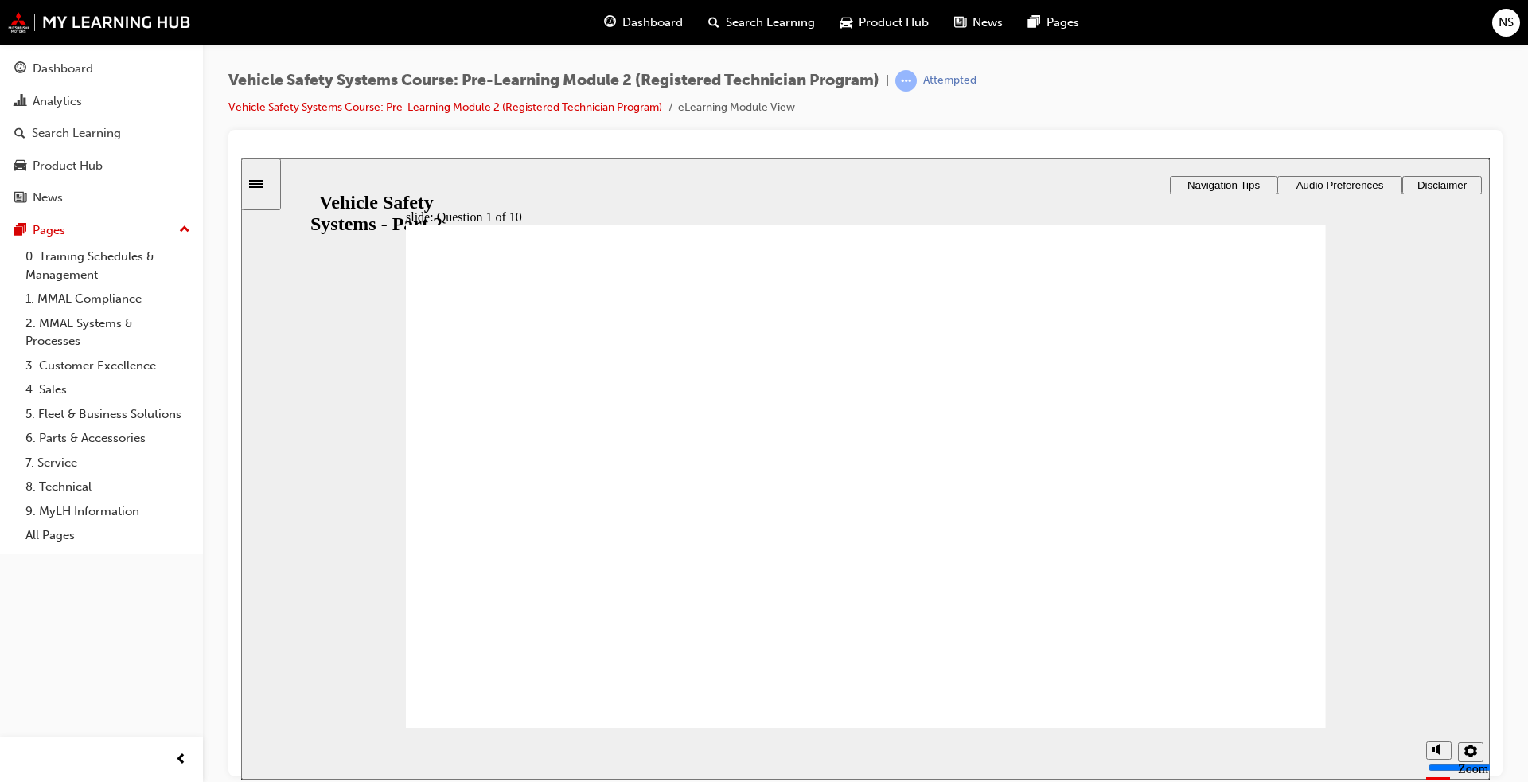
radio input "true"
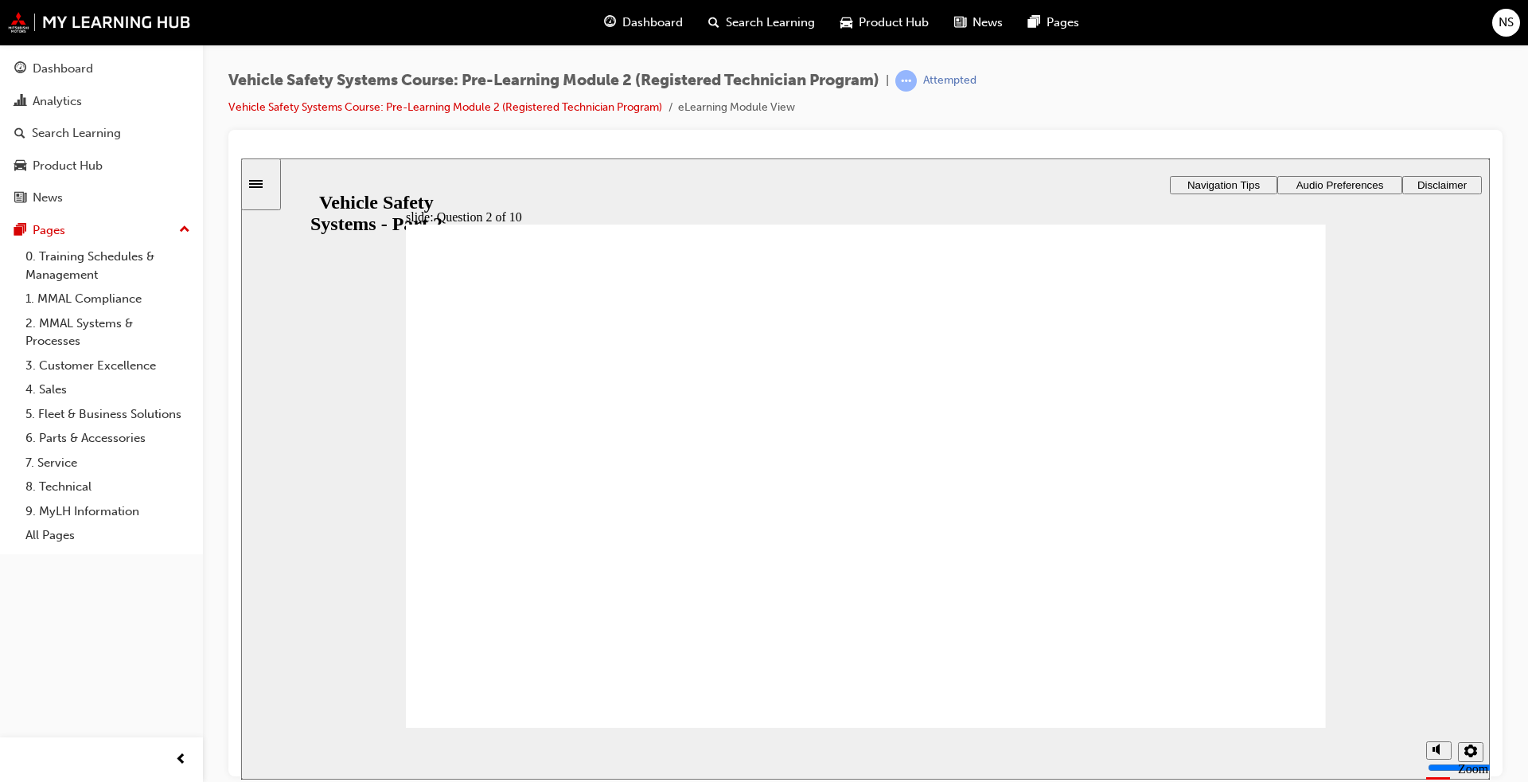
radio input "true"
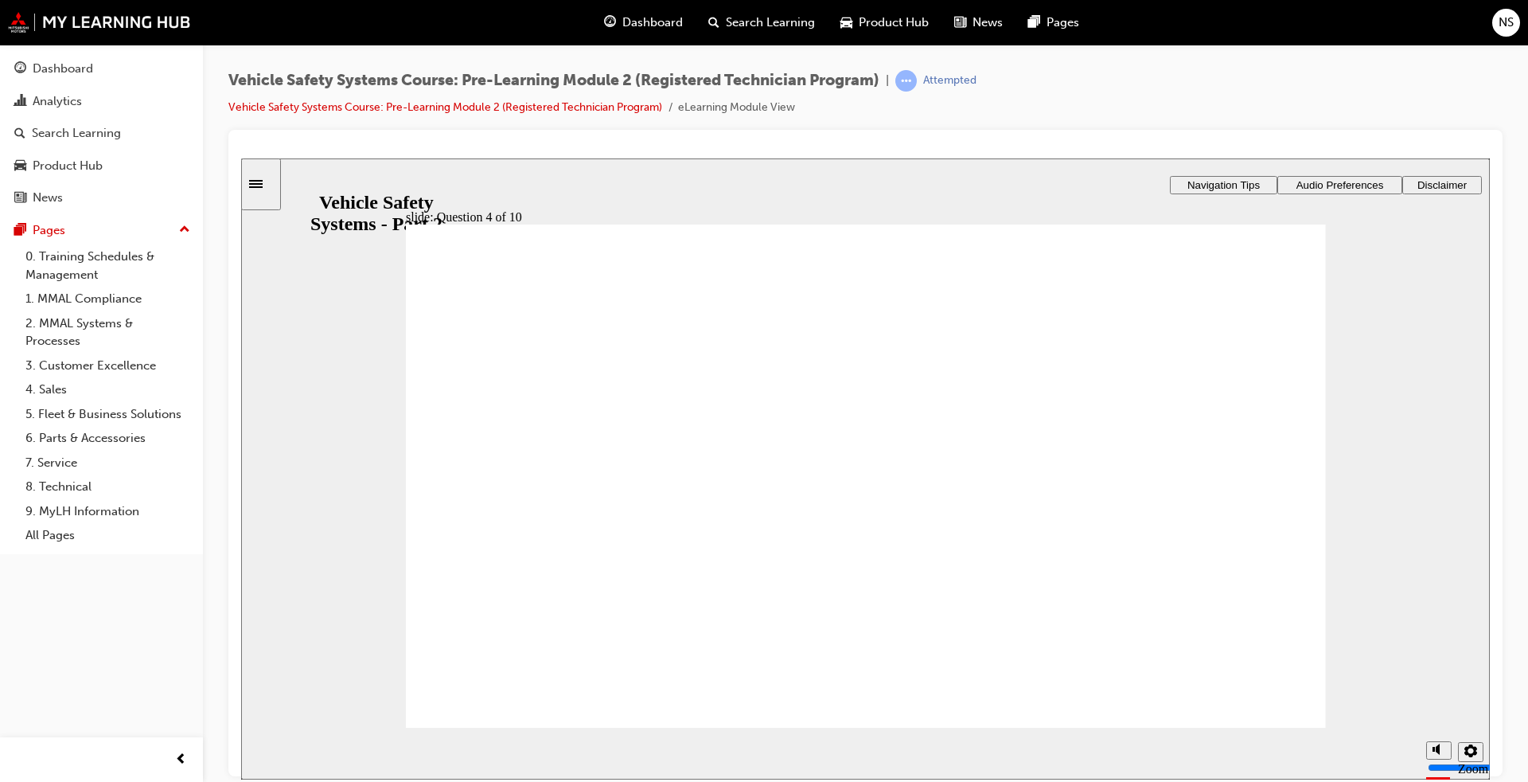
radio input "true"
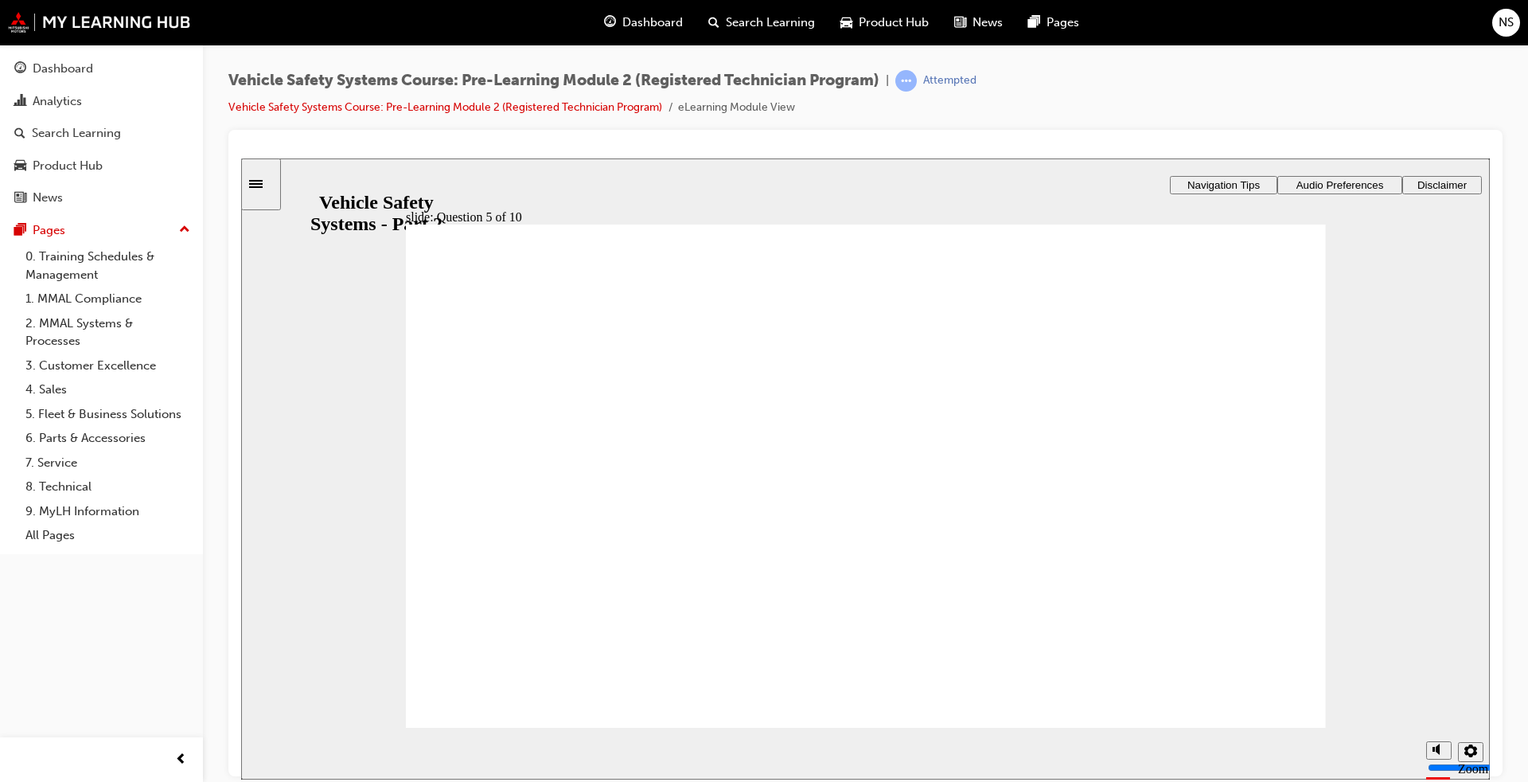
radio input "true"
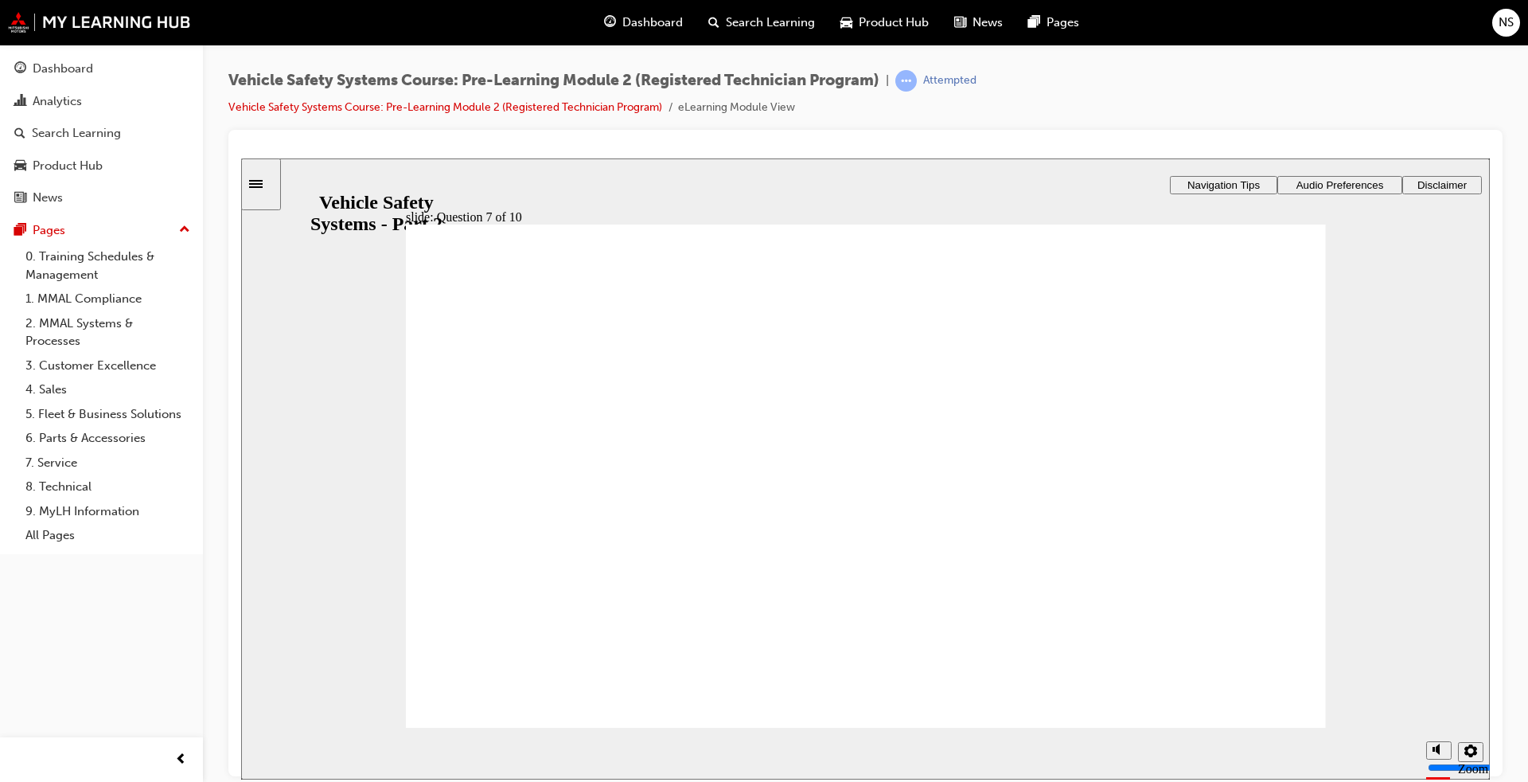
radio input "true"
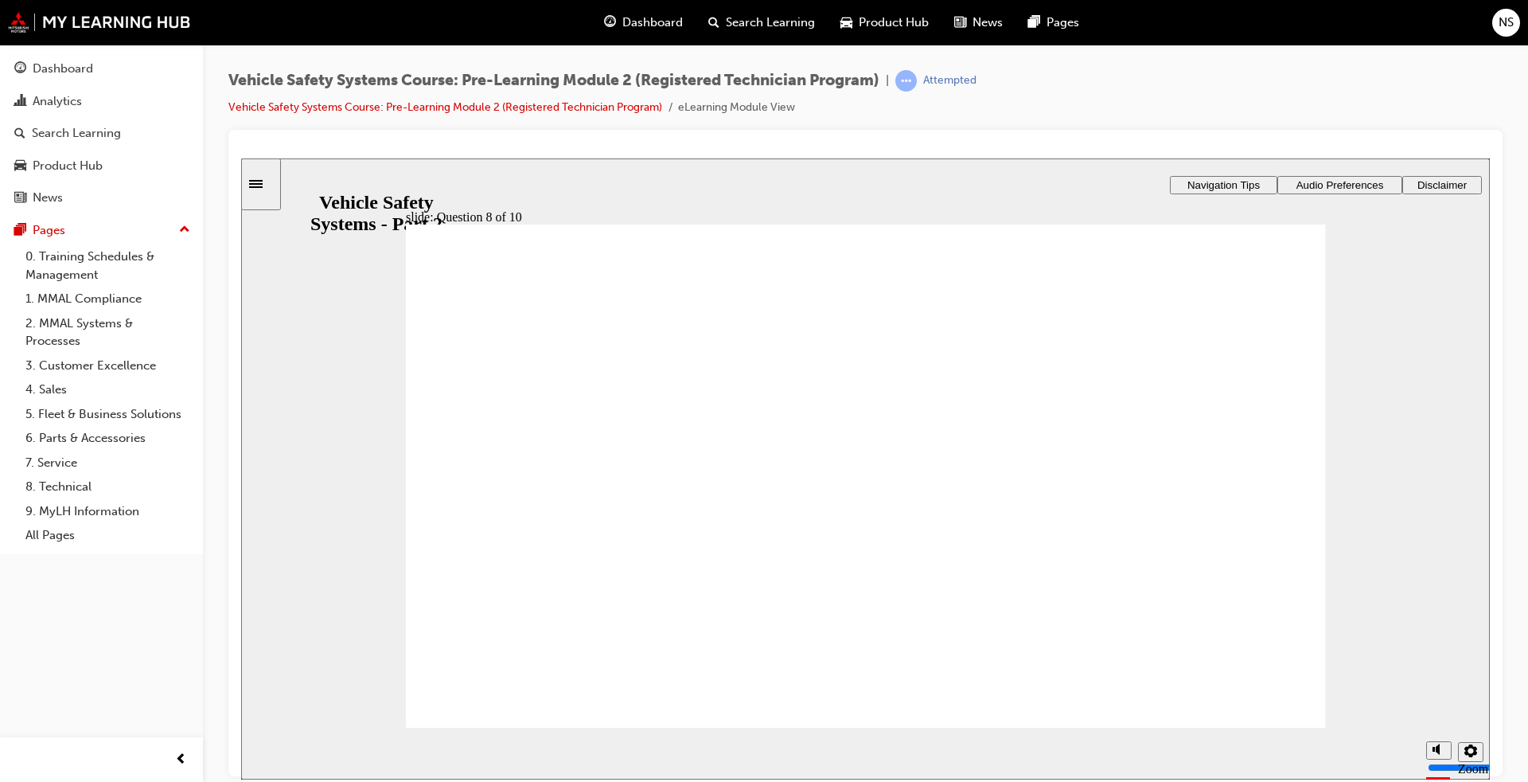
checkbox input "true"
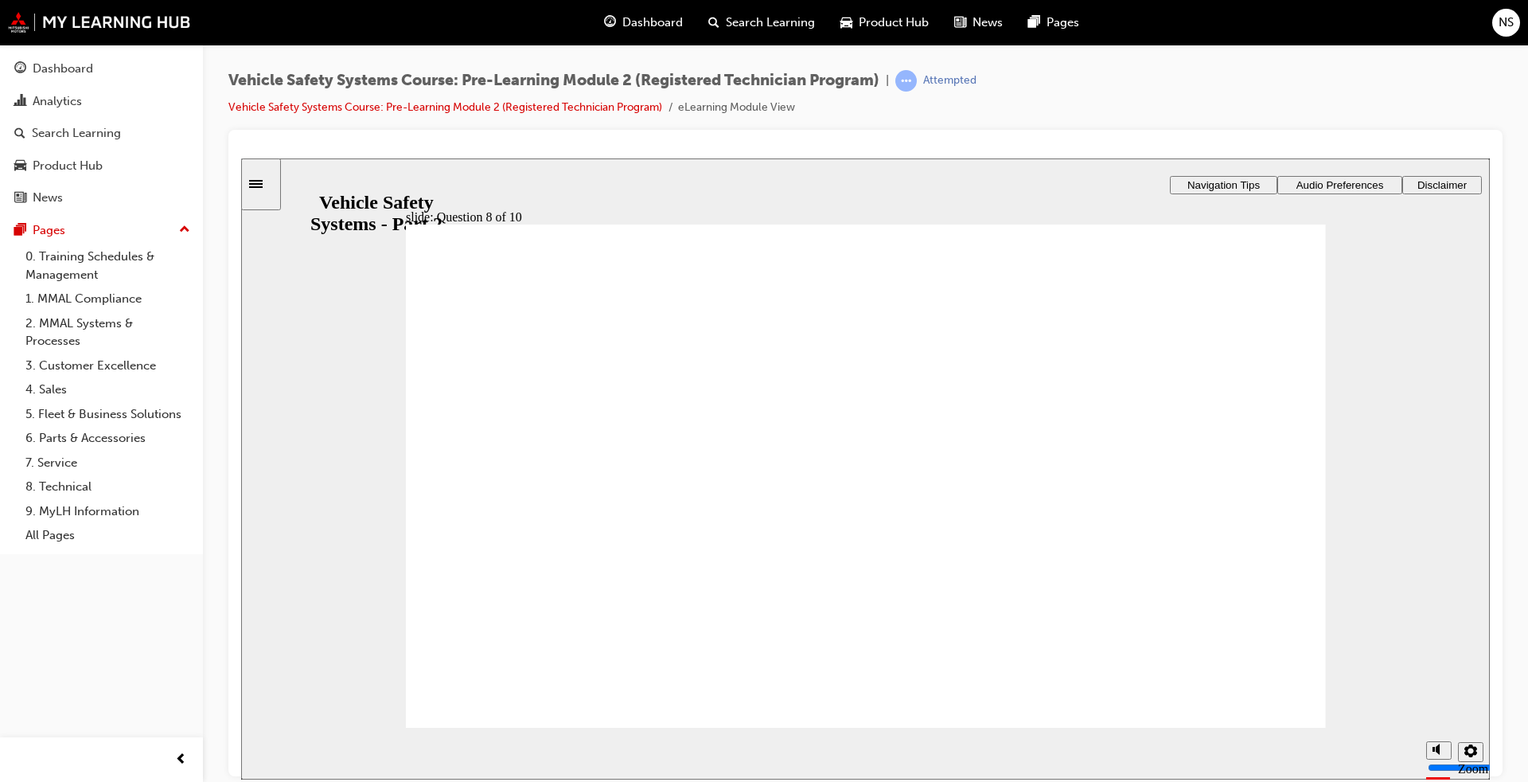
radio input "true"
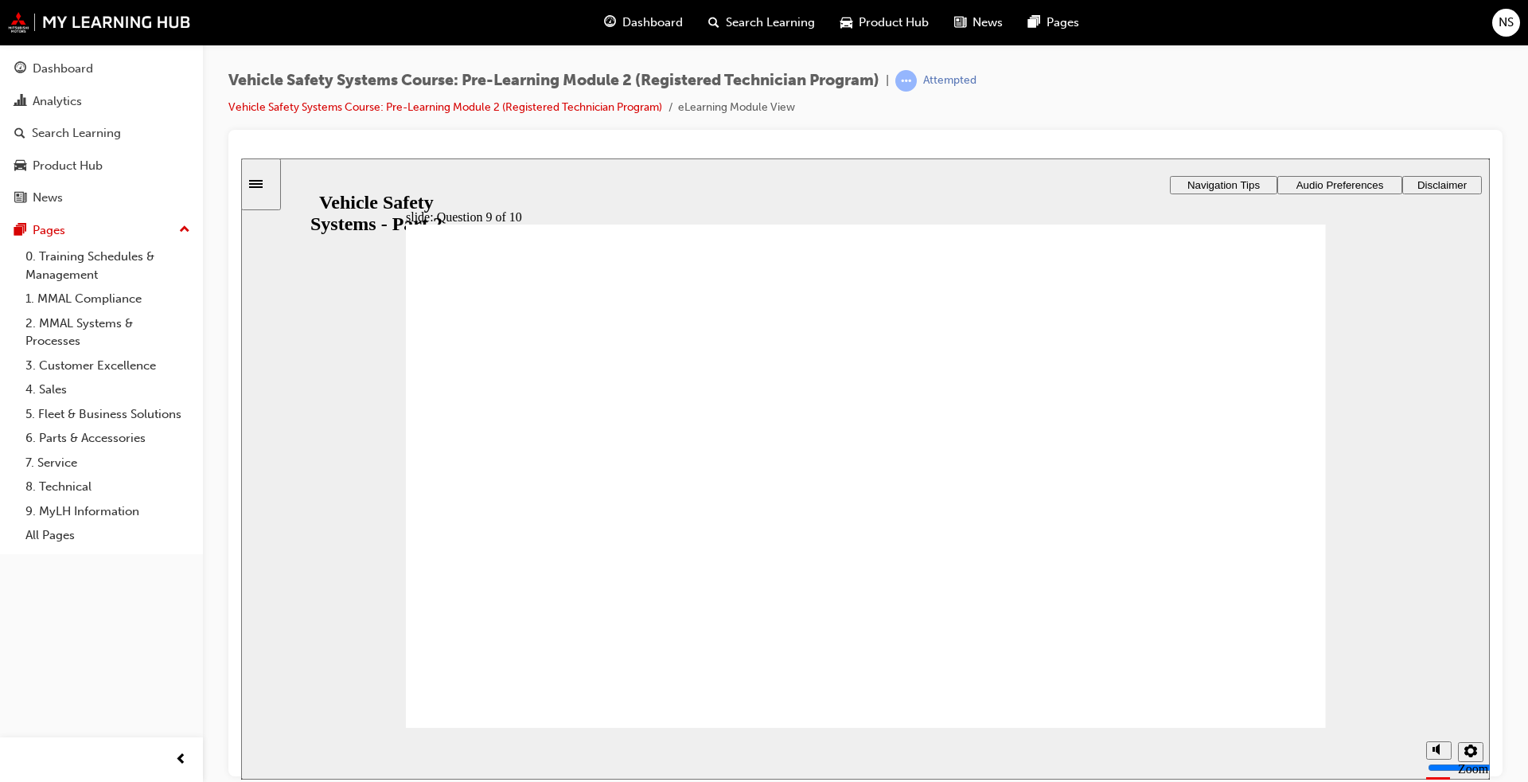
radio input "true"
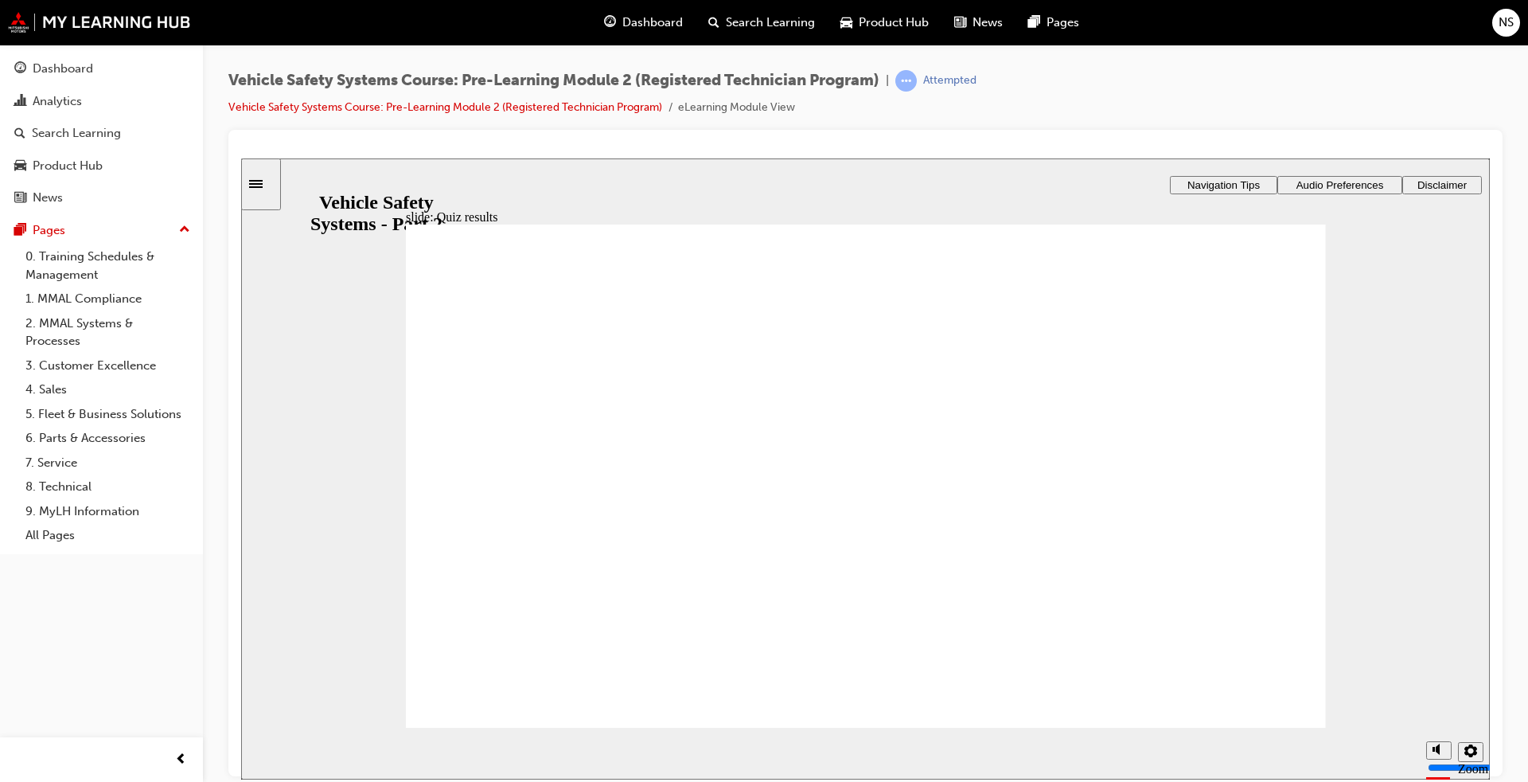
radio input "true"
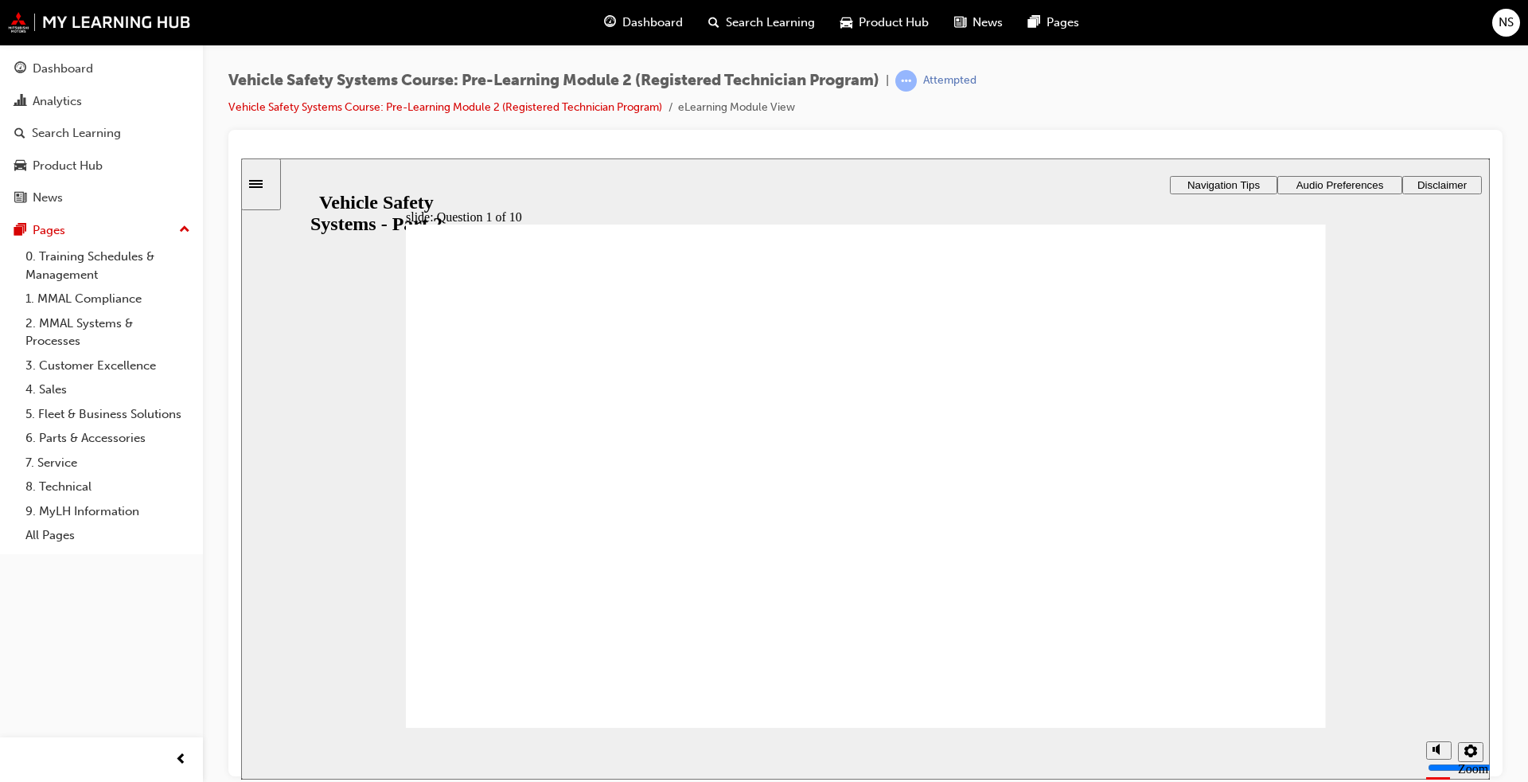
radio input "true"
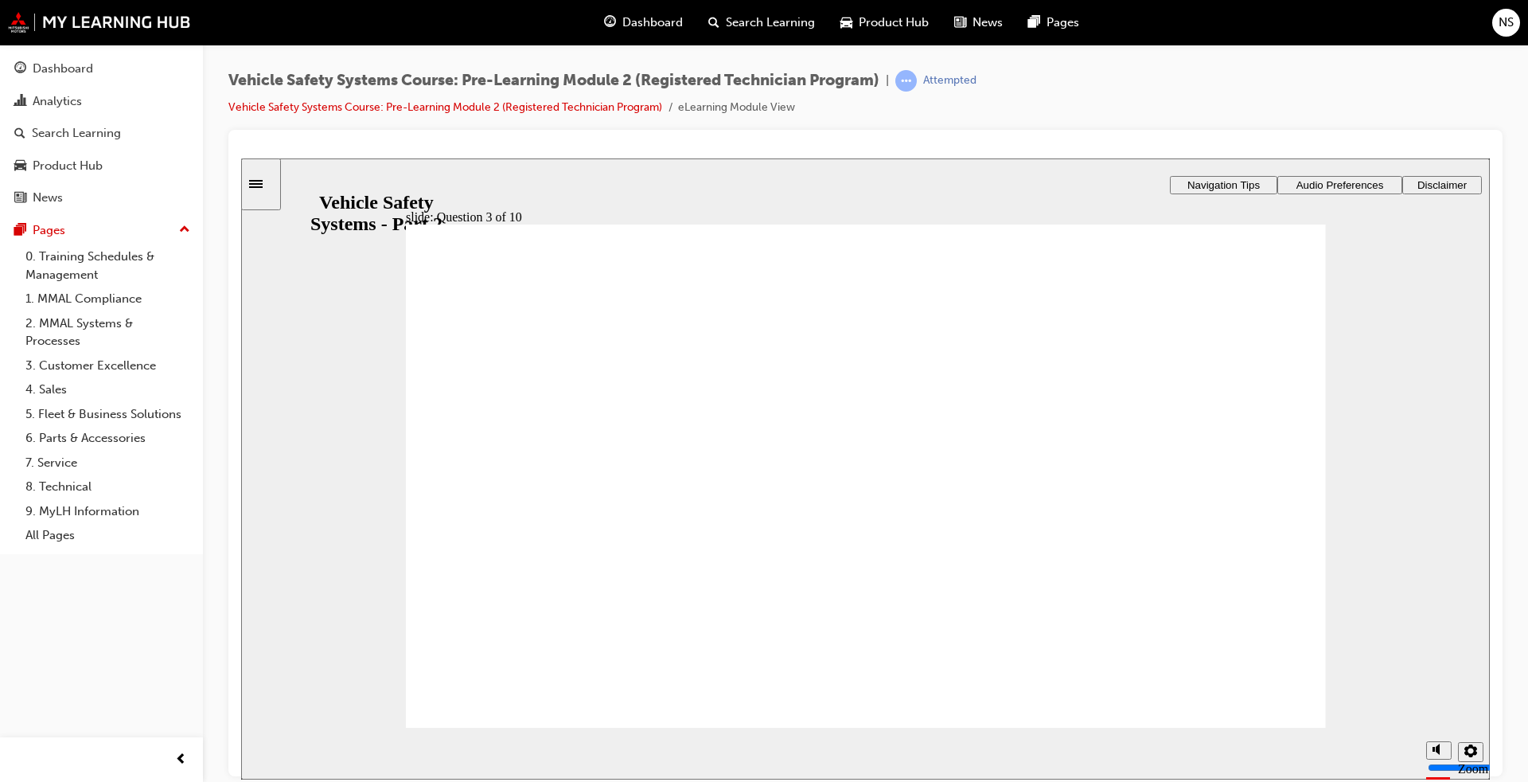
radio input "true"
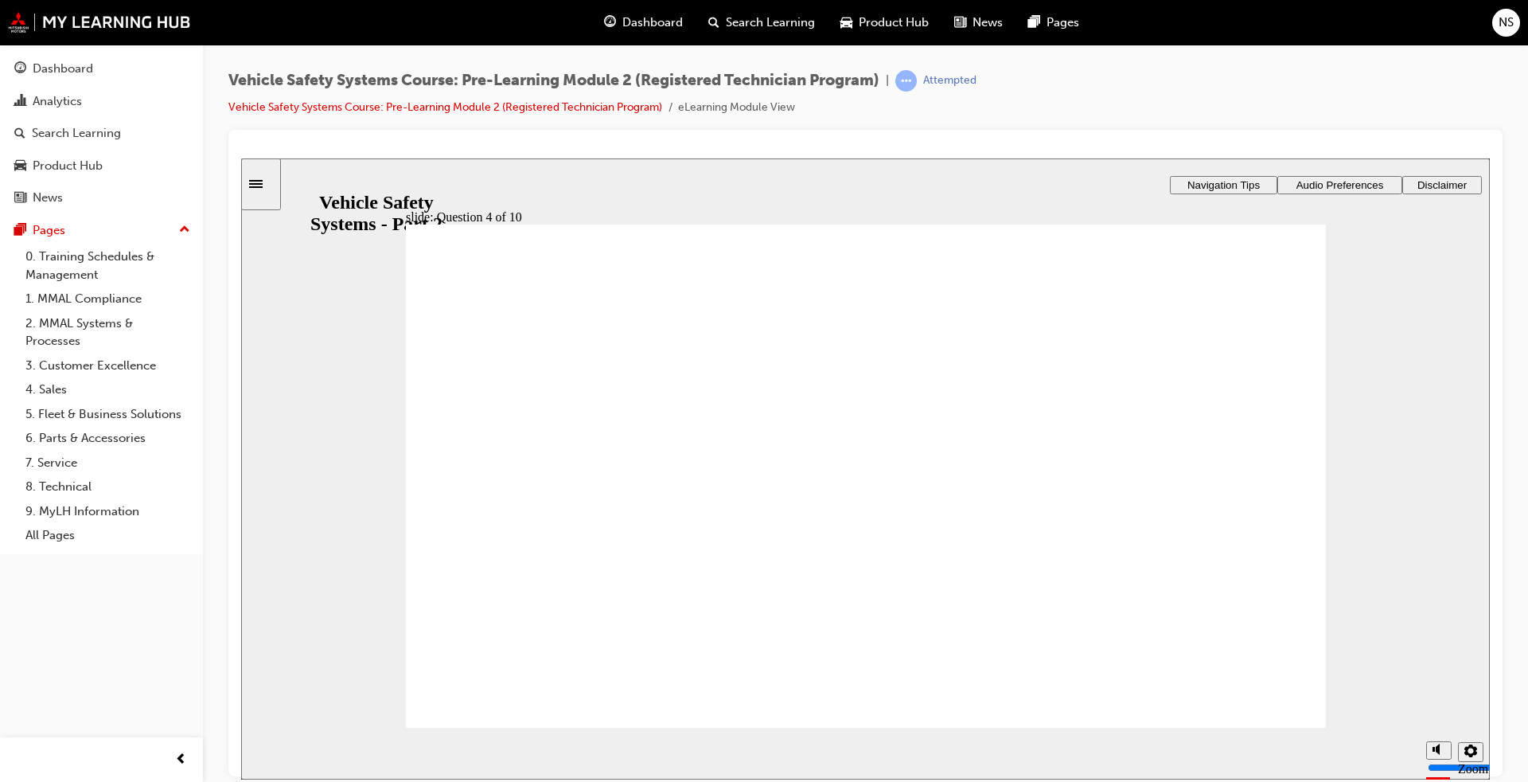
radio input "true"
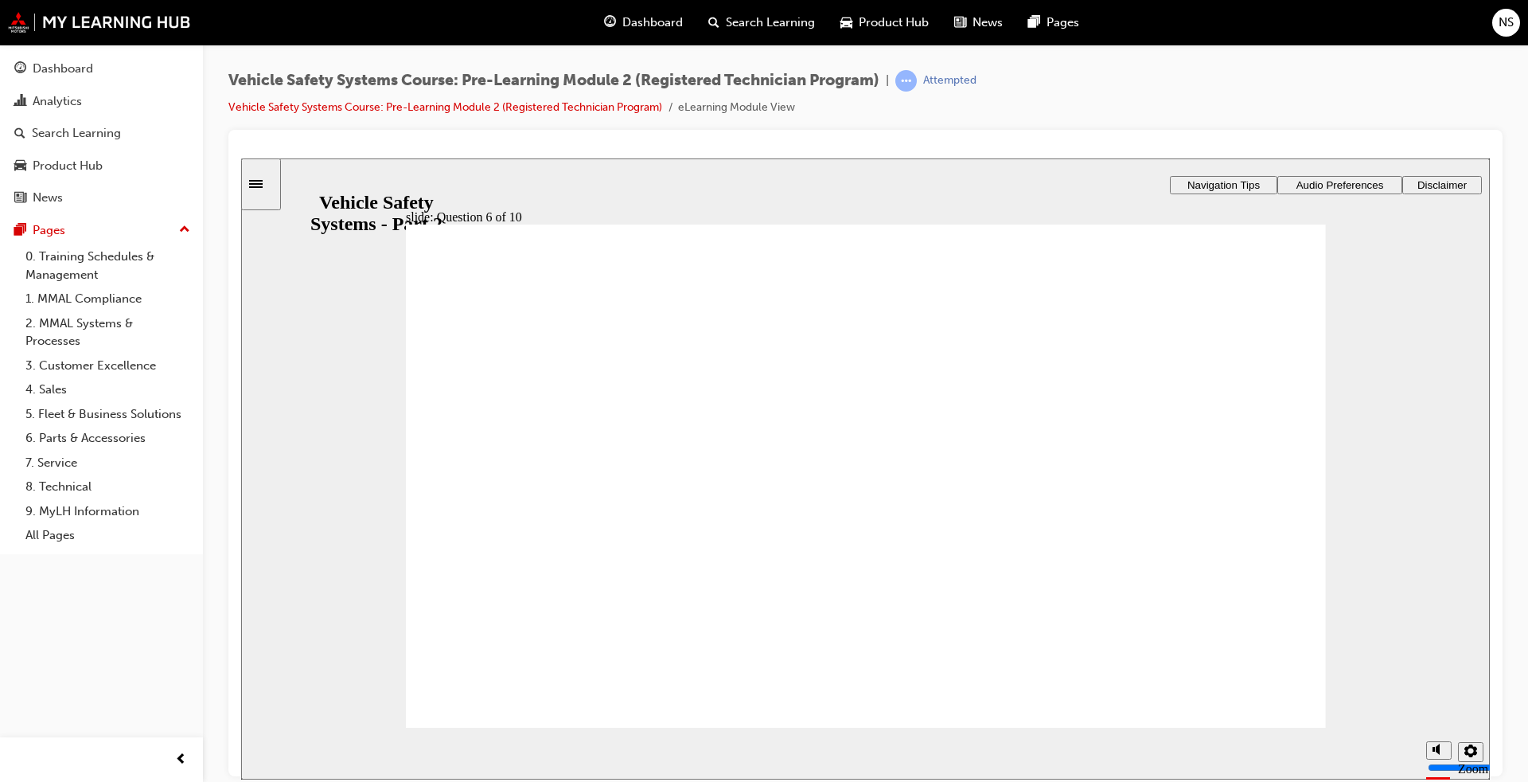
radio input "true"
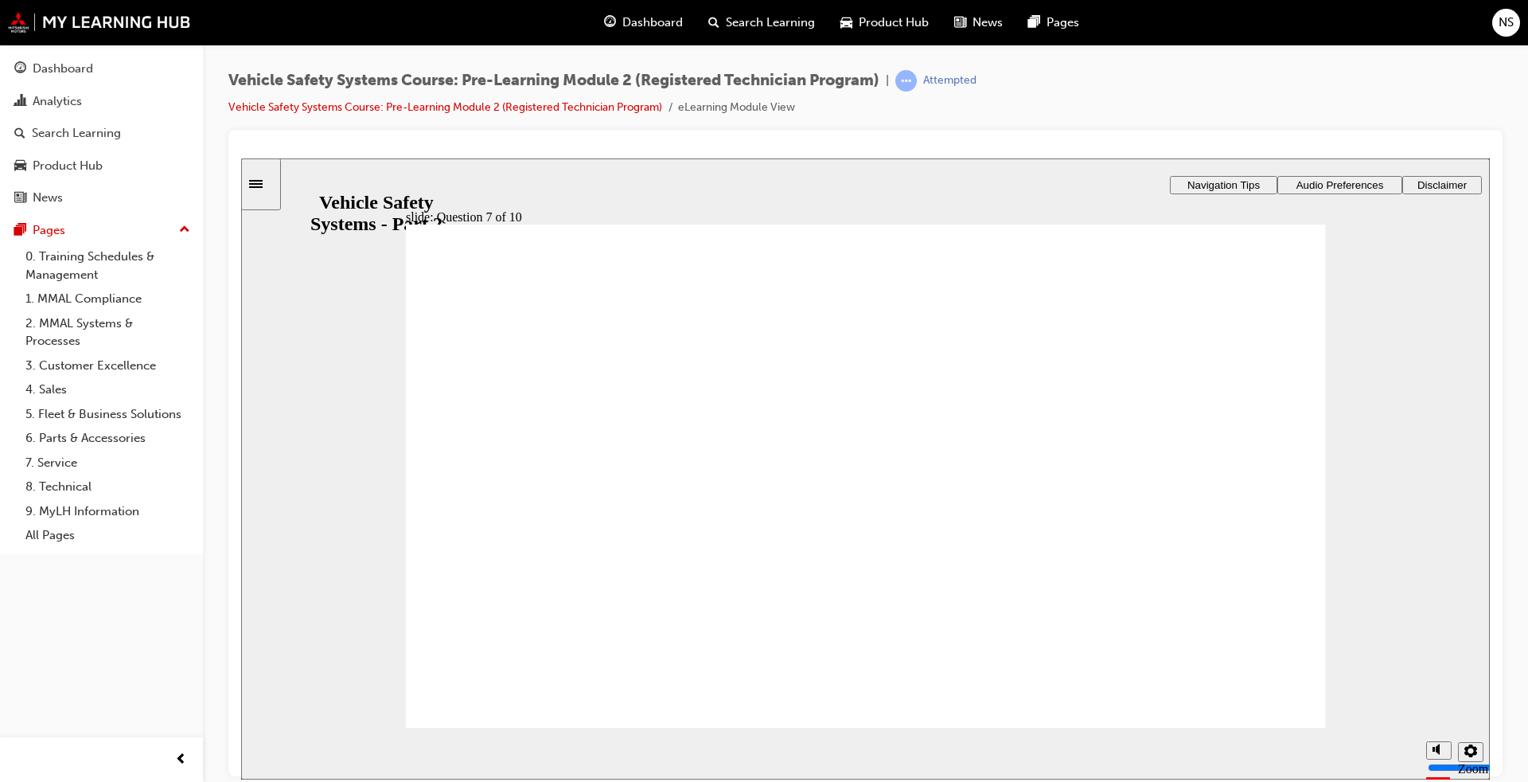
radio input "true"
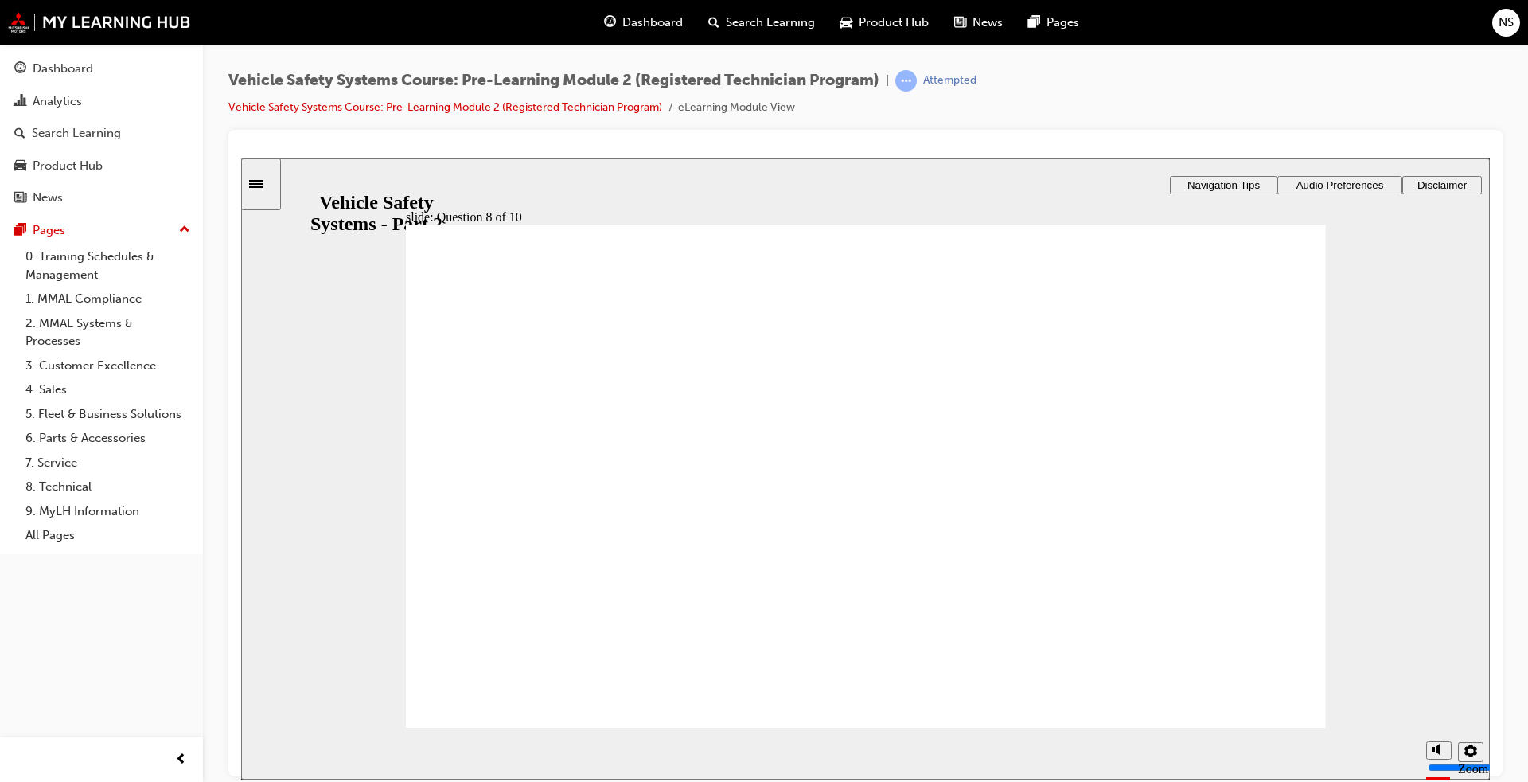
checkbox input "true"
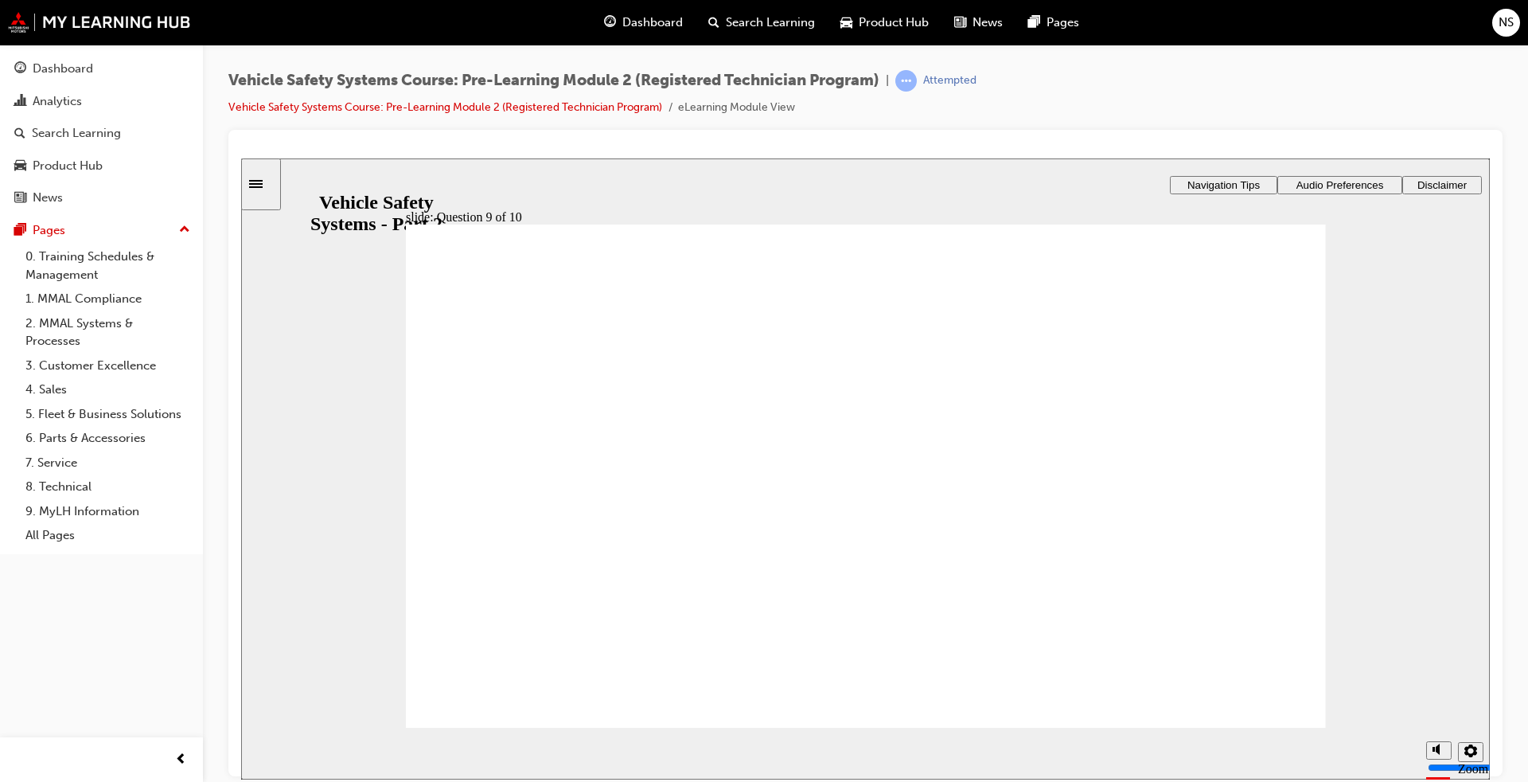
radio input "true"
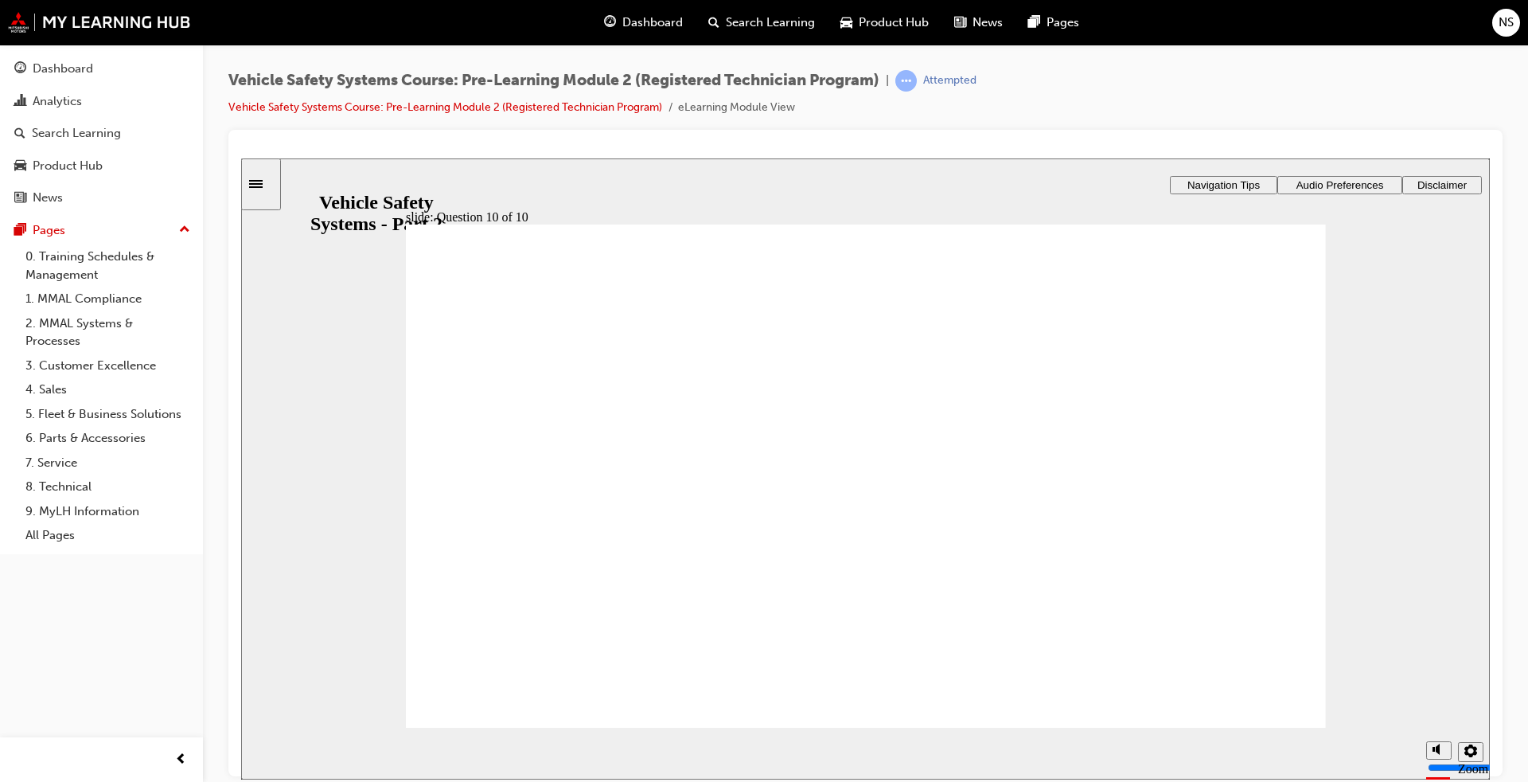
radio input "true"
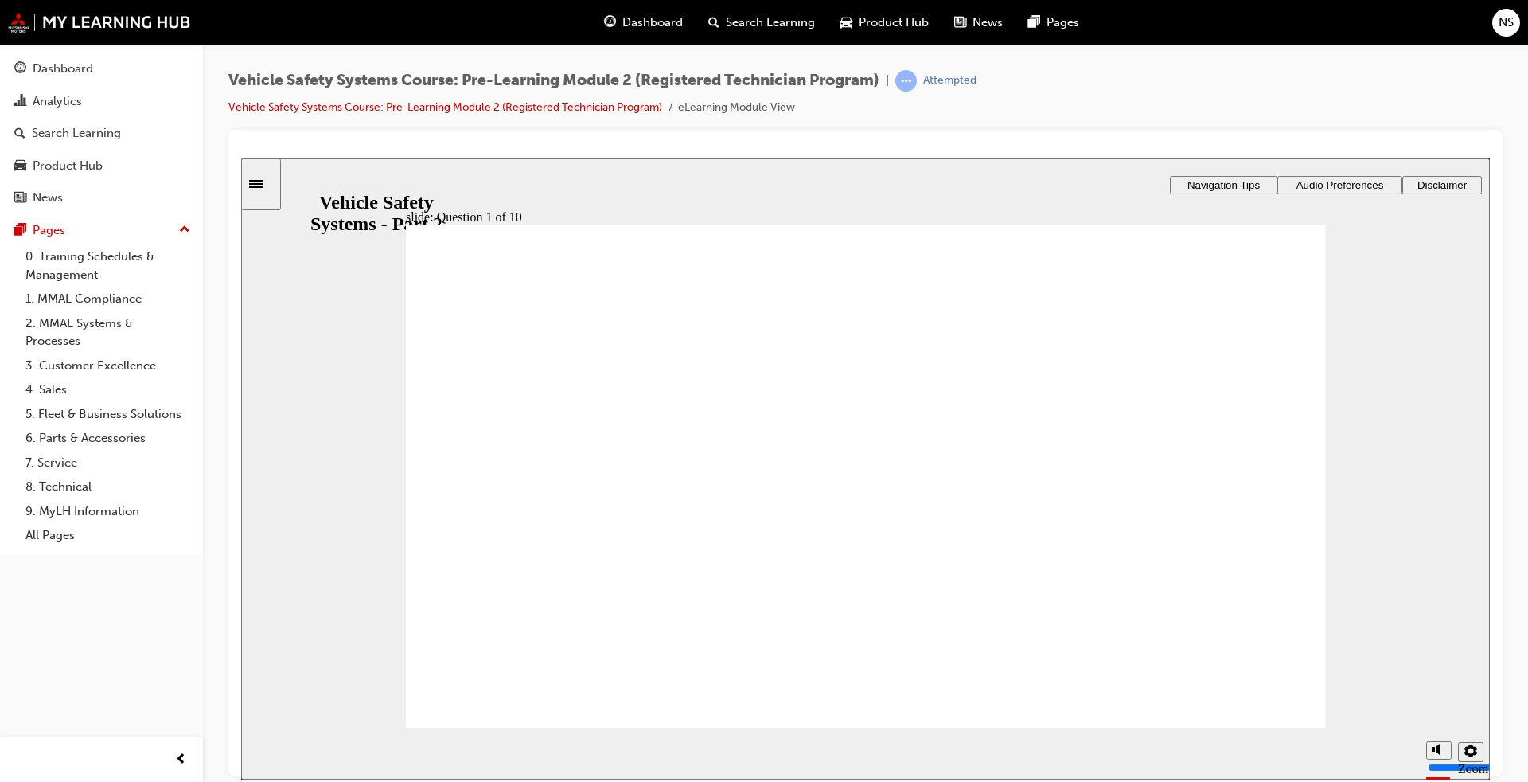
radio input "true"
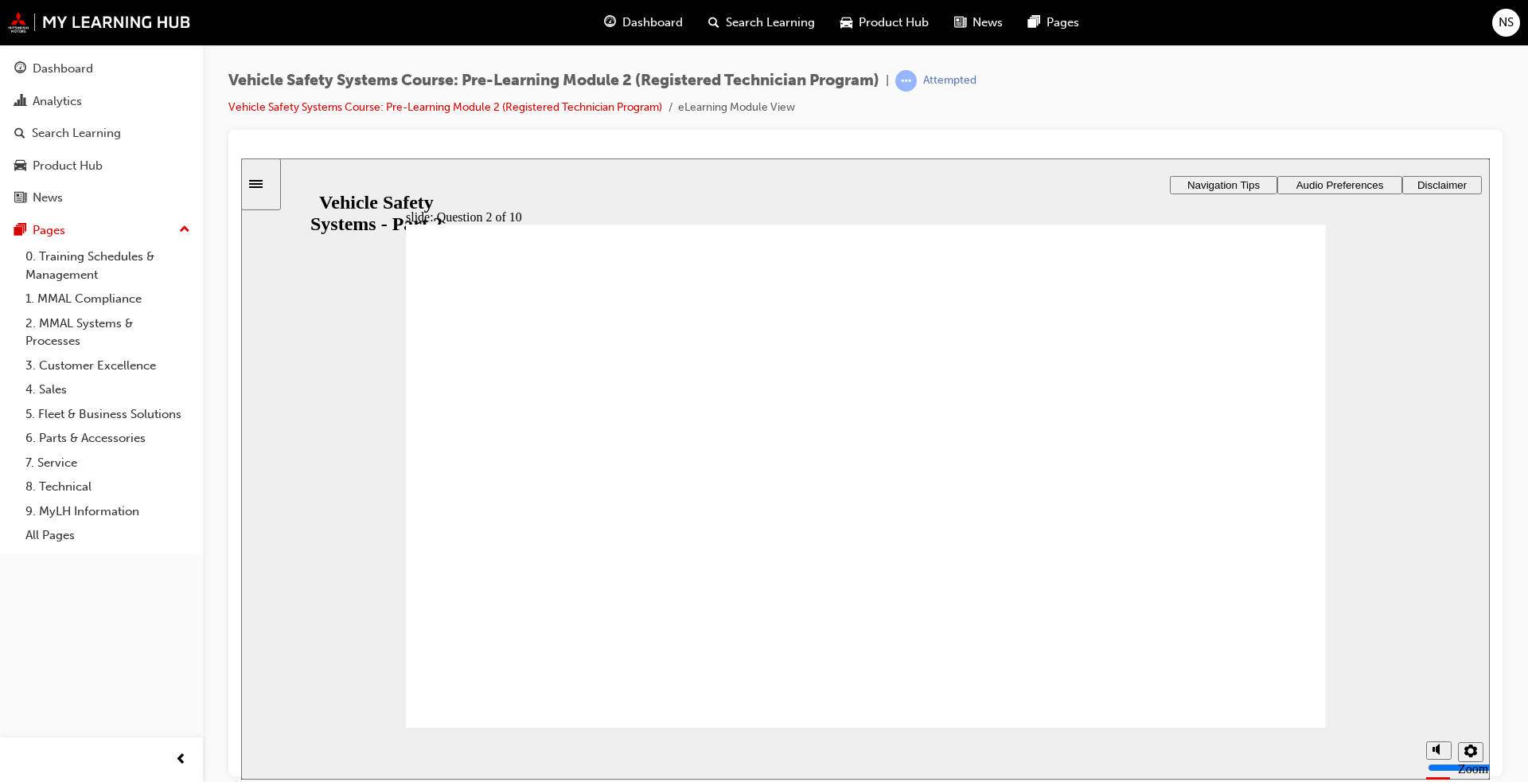
radio input "true"
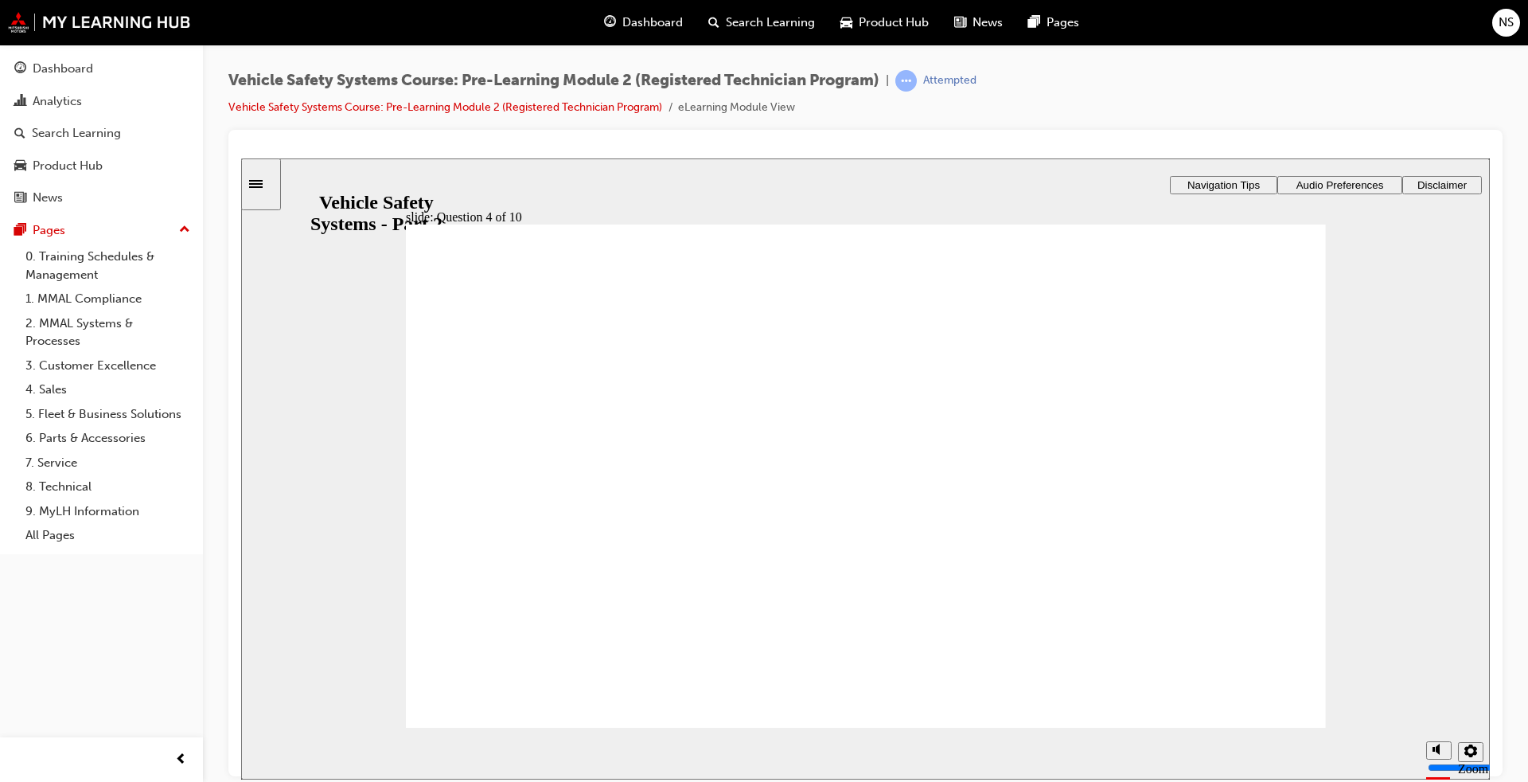
click at [560, 446] on div "A Applies partial braking B Applies full braking function Deceleration Rate Sta…" at bounding box center [865, 381] width 1249 height 447
radio input "true"
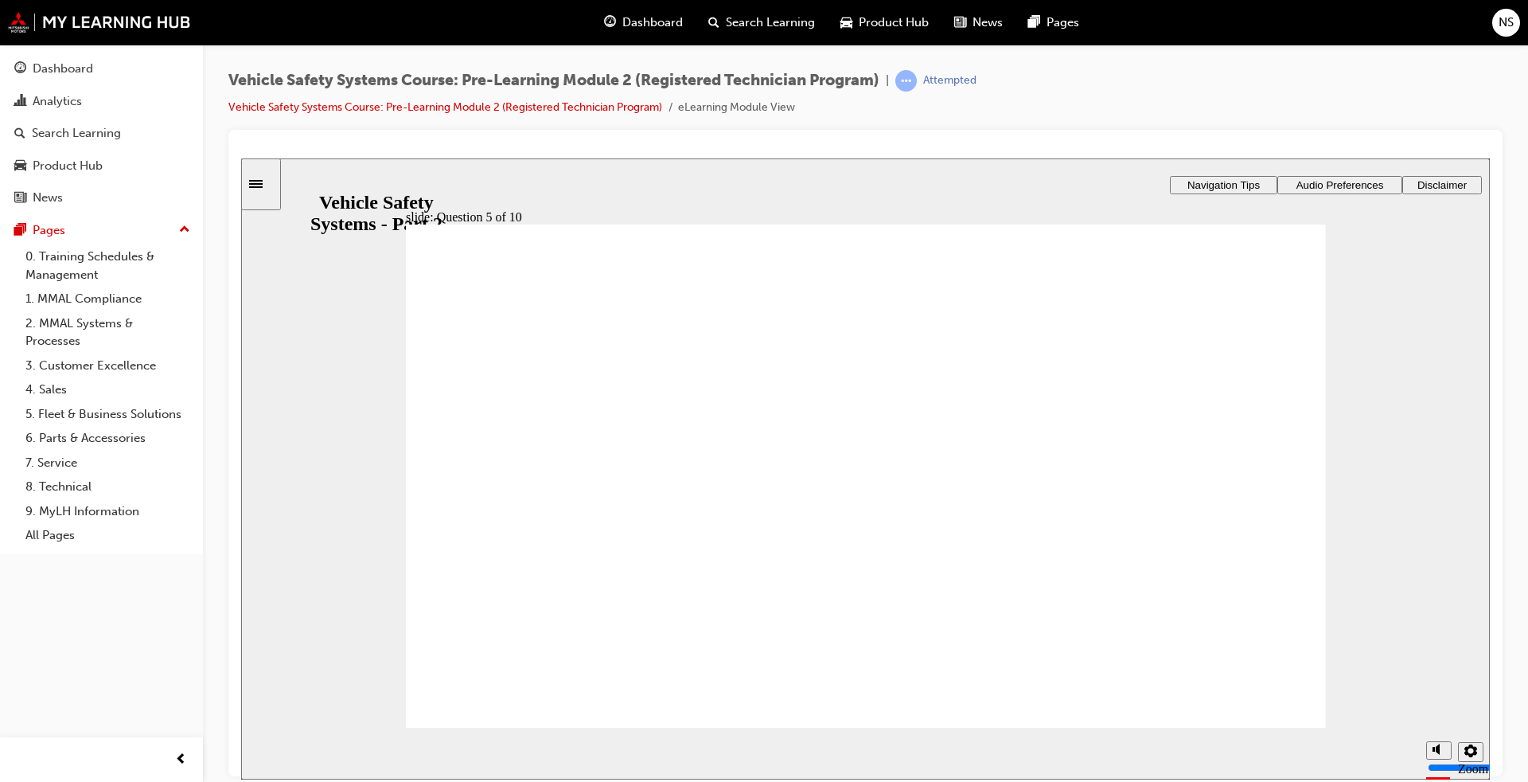
drag, startPoint x: 498, startPoint y: 586, endPoint x: 540, endPoint y: 595, distance: 43.3
radio input "true"
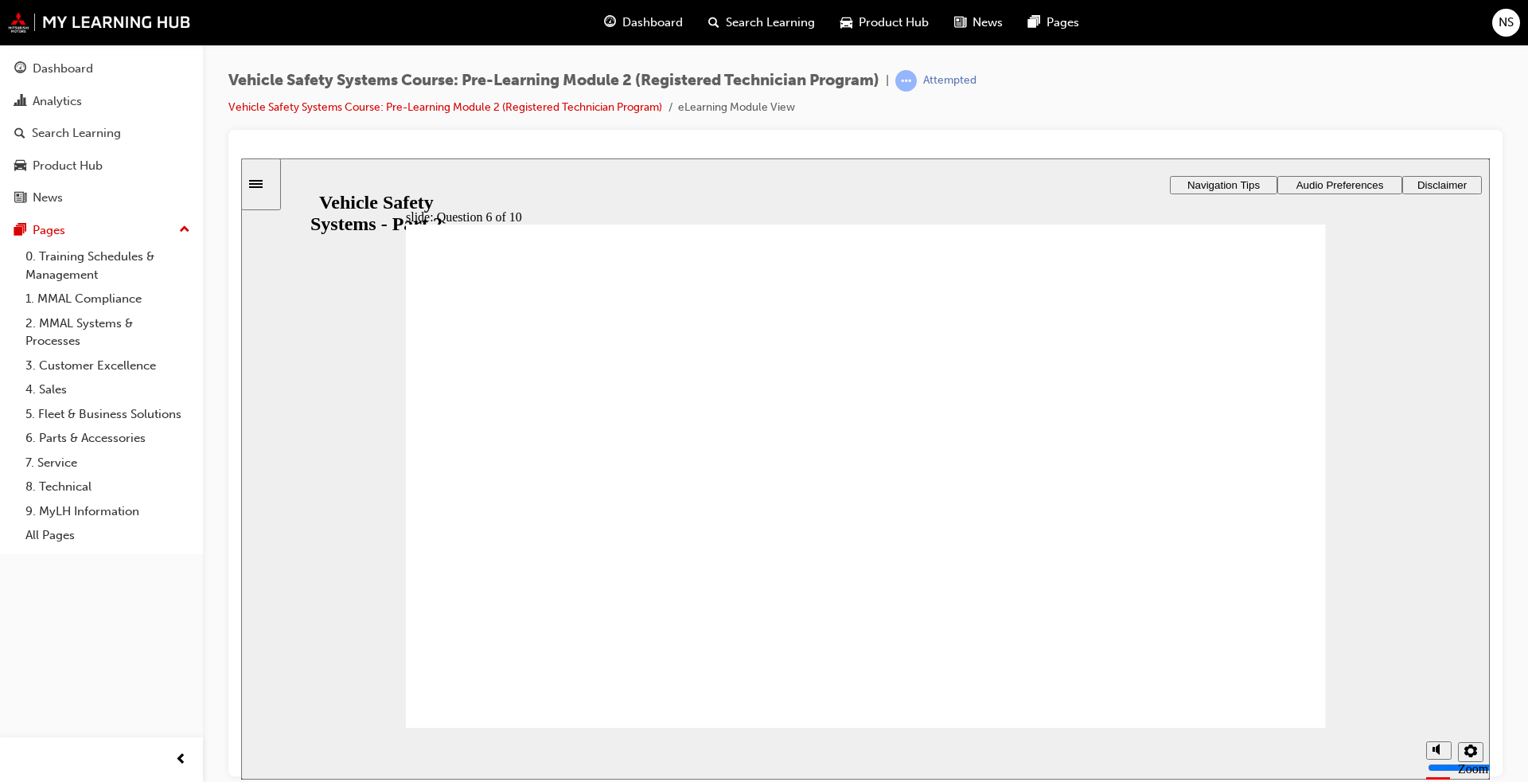
radio input "true"
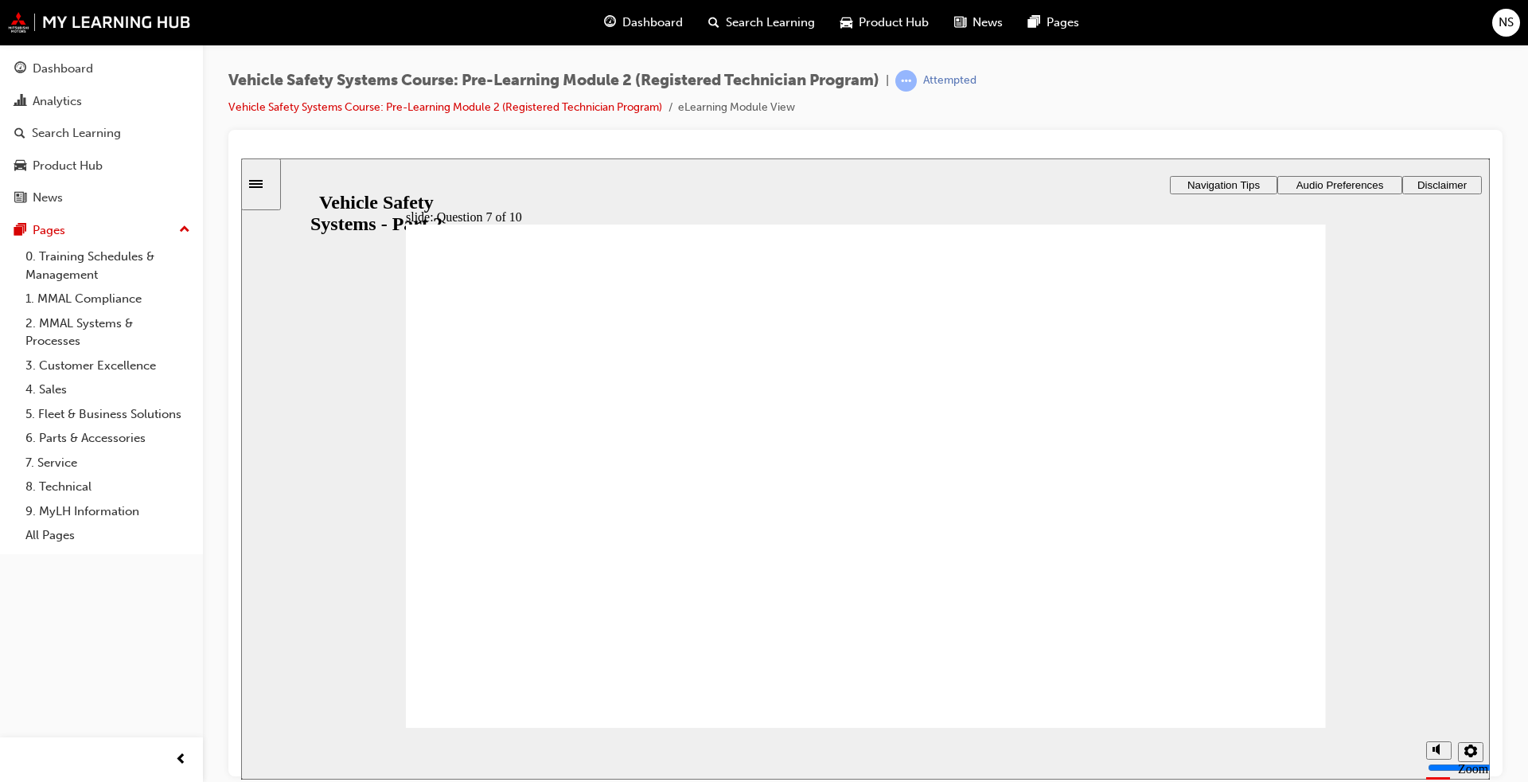
checkbox input "true"
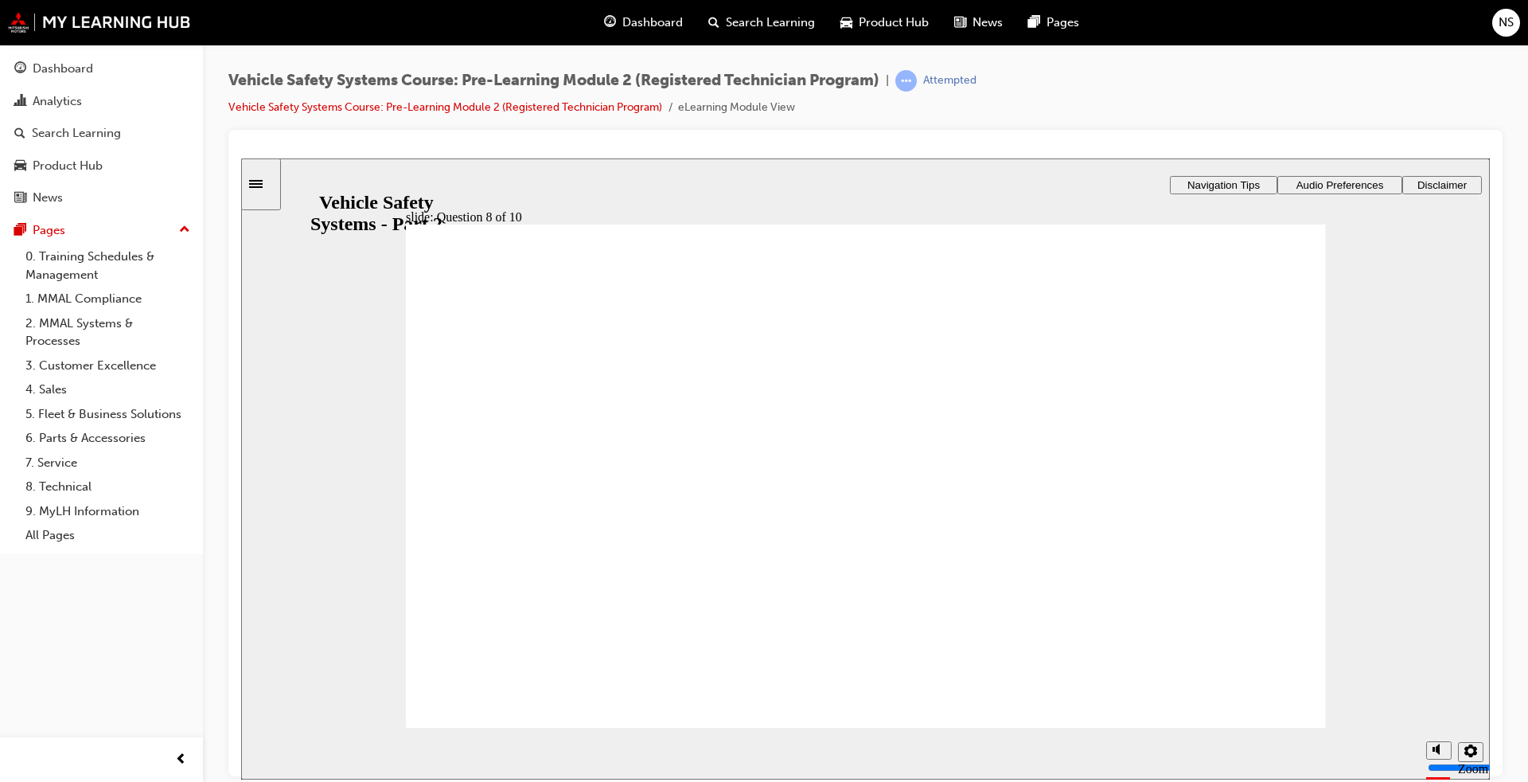
checkbox input "true"
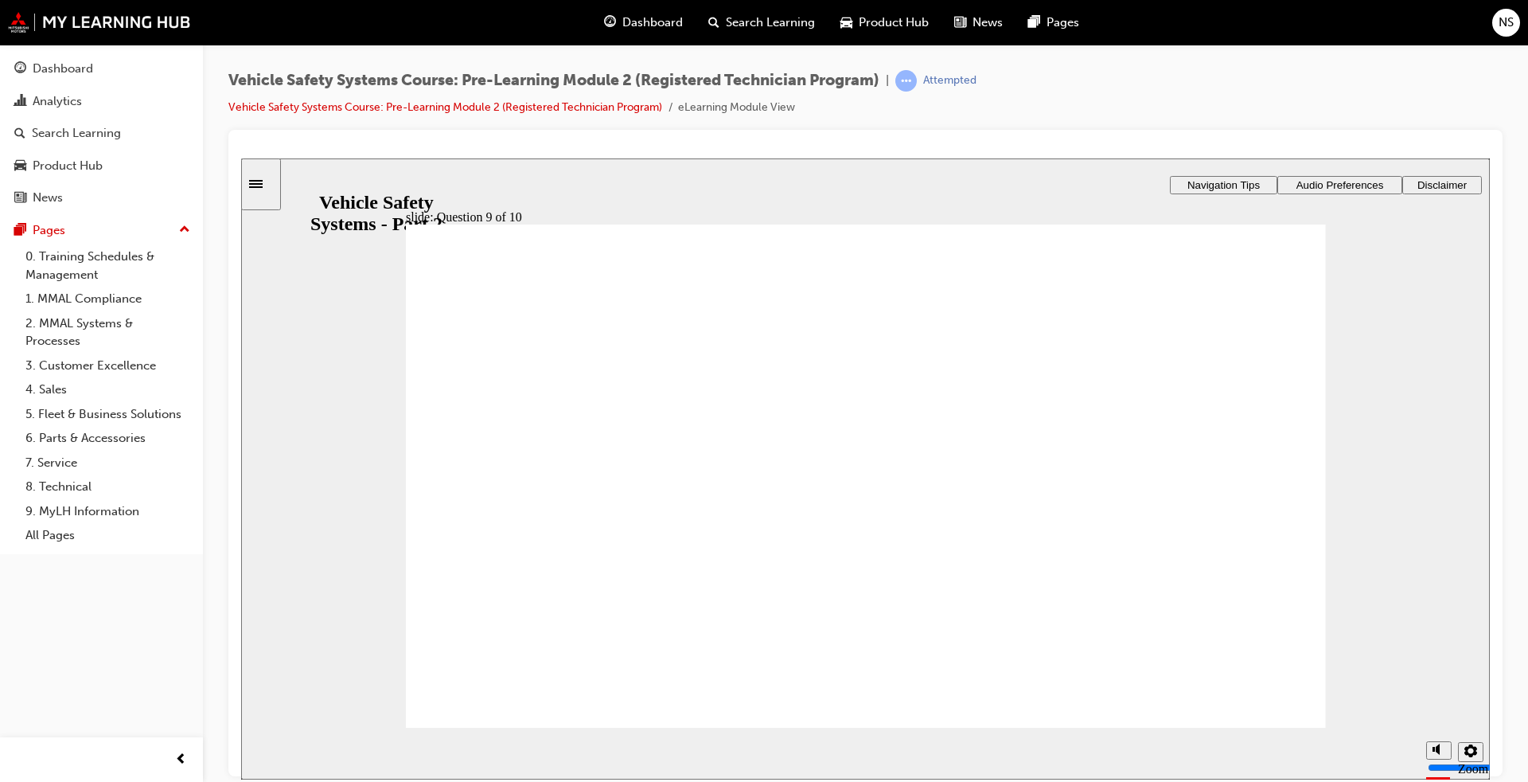
radio input "true"
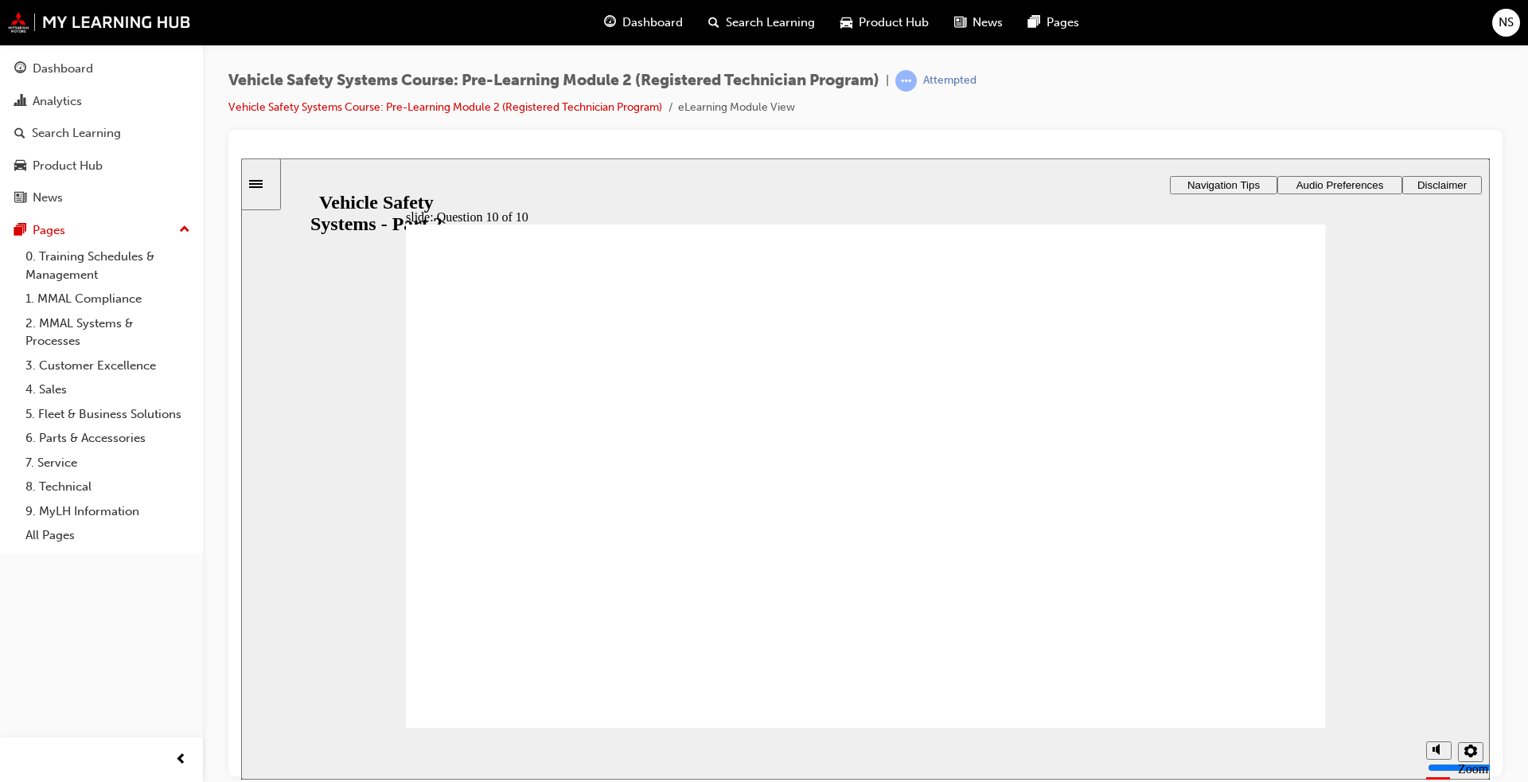
click at [365, 105] on link "Vehicle Safety Systems Course: Pre-Learning Module 2 (Registered Technician Pro…" at bounding box center [445, 107] width 434 height 14
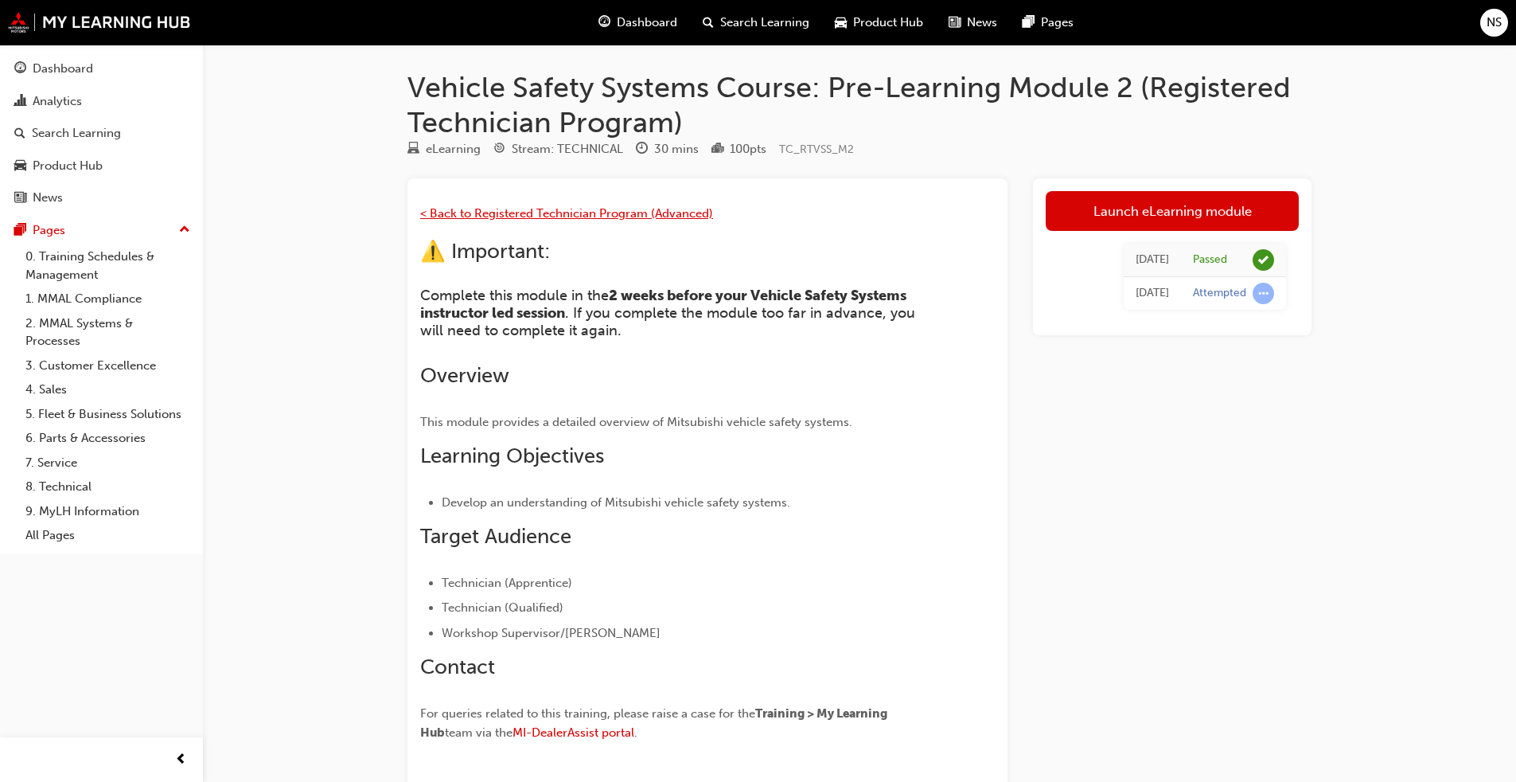
click at [502, 219] on span "< Back to Registered Technician Program (Advanced)" at bounding box center [566, 213] width 293 height 14
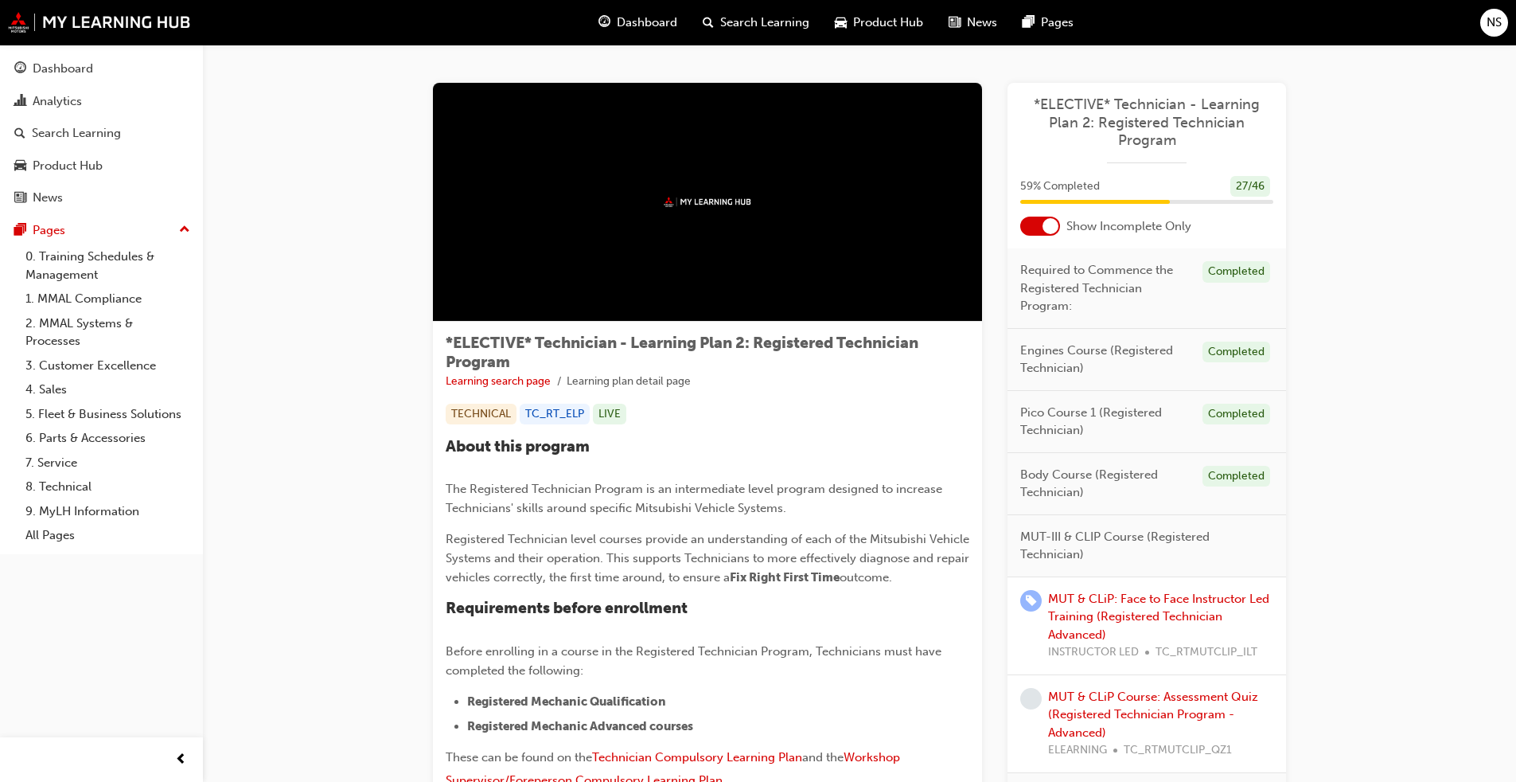
click at [1037, 225] on div at bounding box center [1041, 226] width 40 height 19
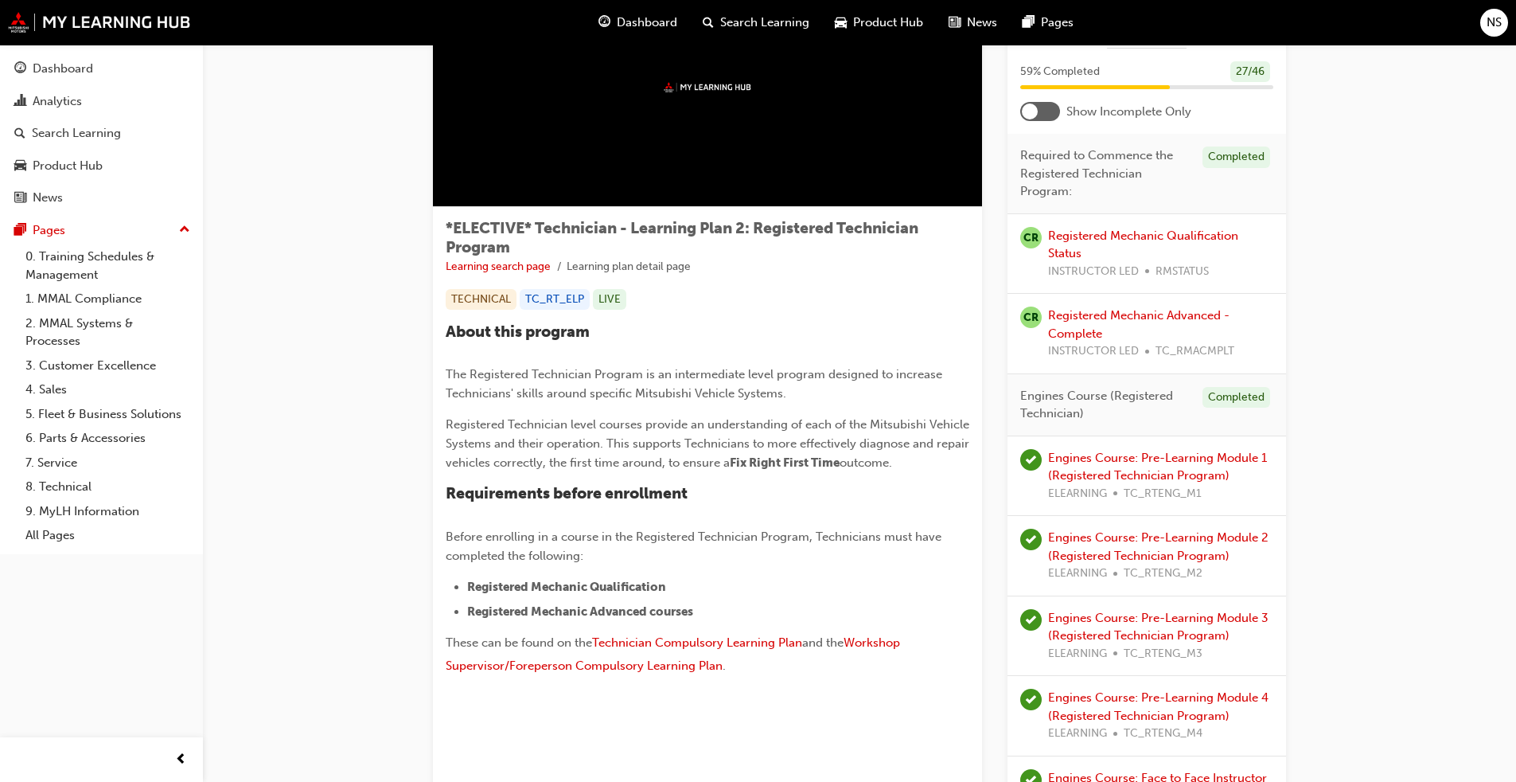
scroll to position [80, 0]
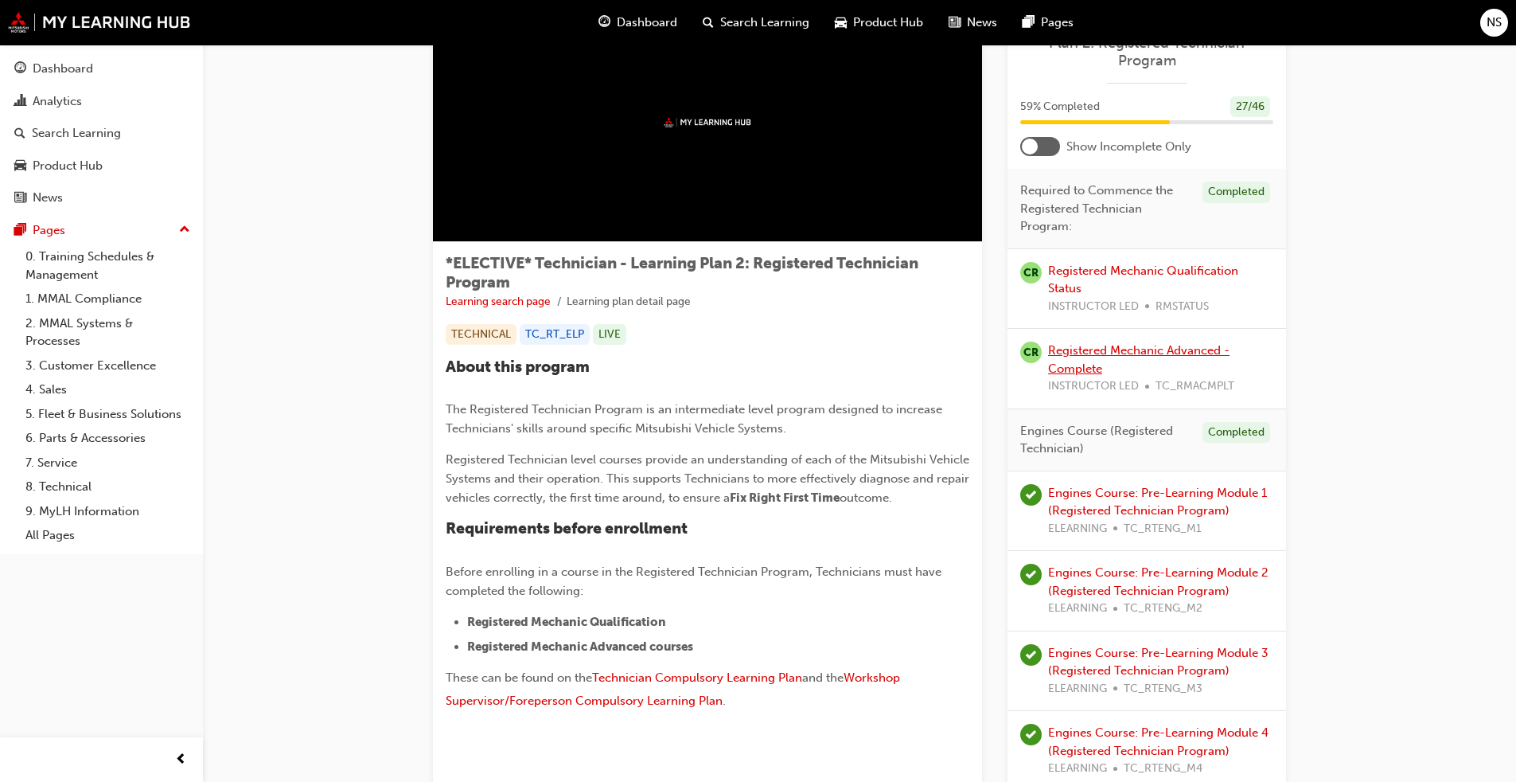
click at [1086, 353] on link "Registered Mechanic Advanced - Complete" at bounding box center [1139, 359] width 182 height 33
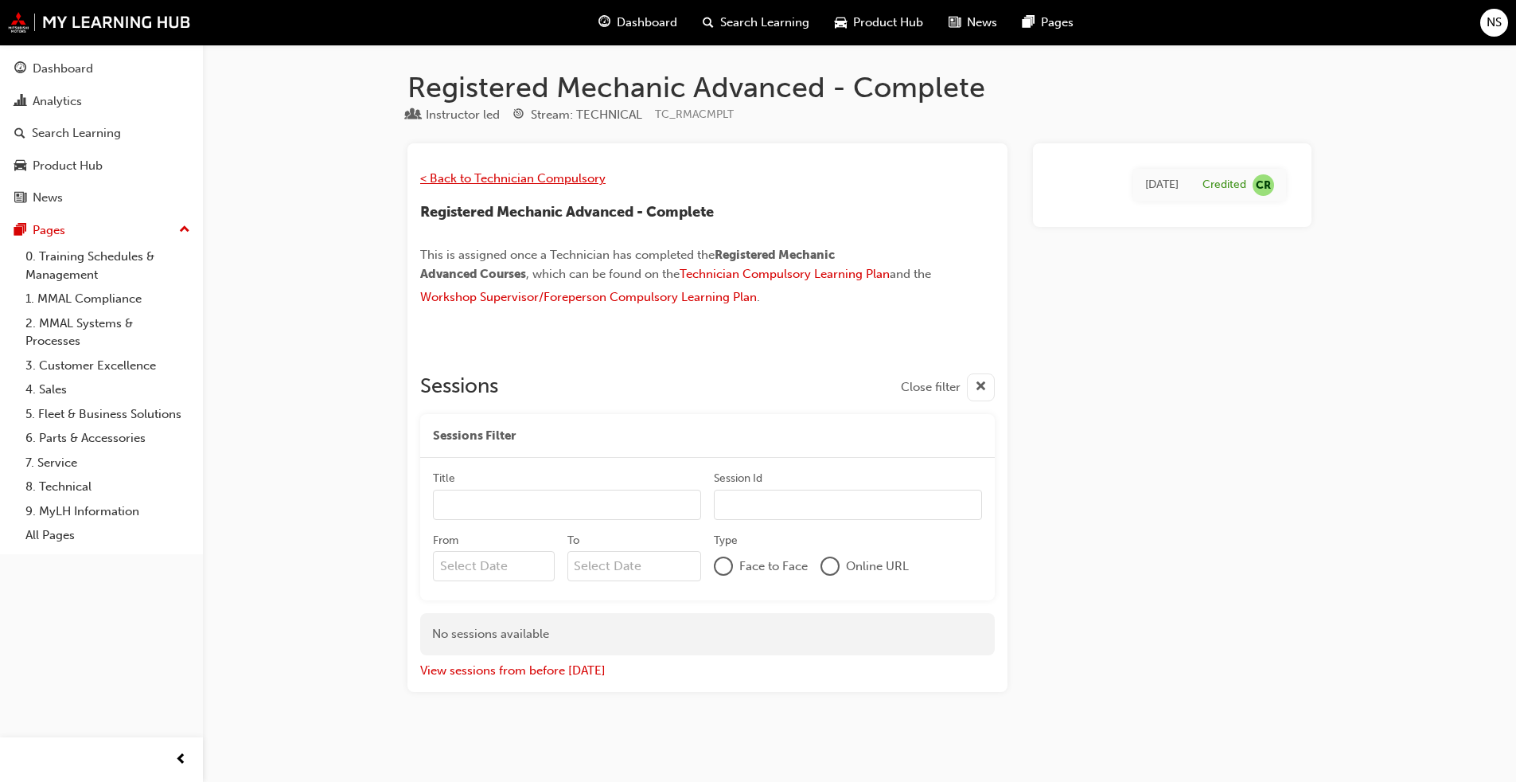
click at [527, 177] on span "< Back to Technician Compulsory" at bounding box center [512, 178] width 185 height 14
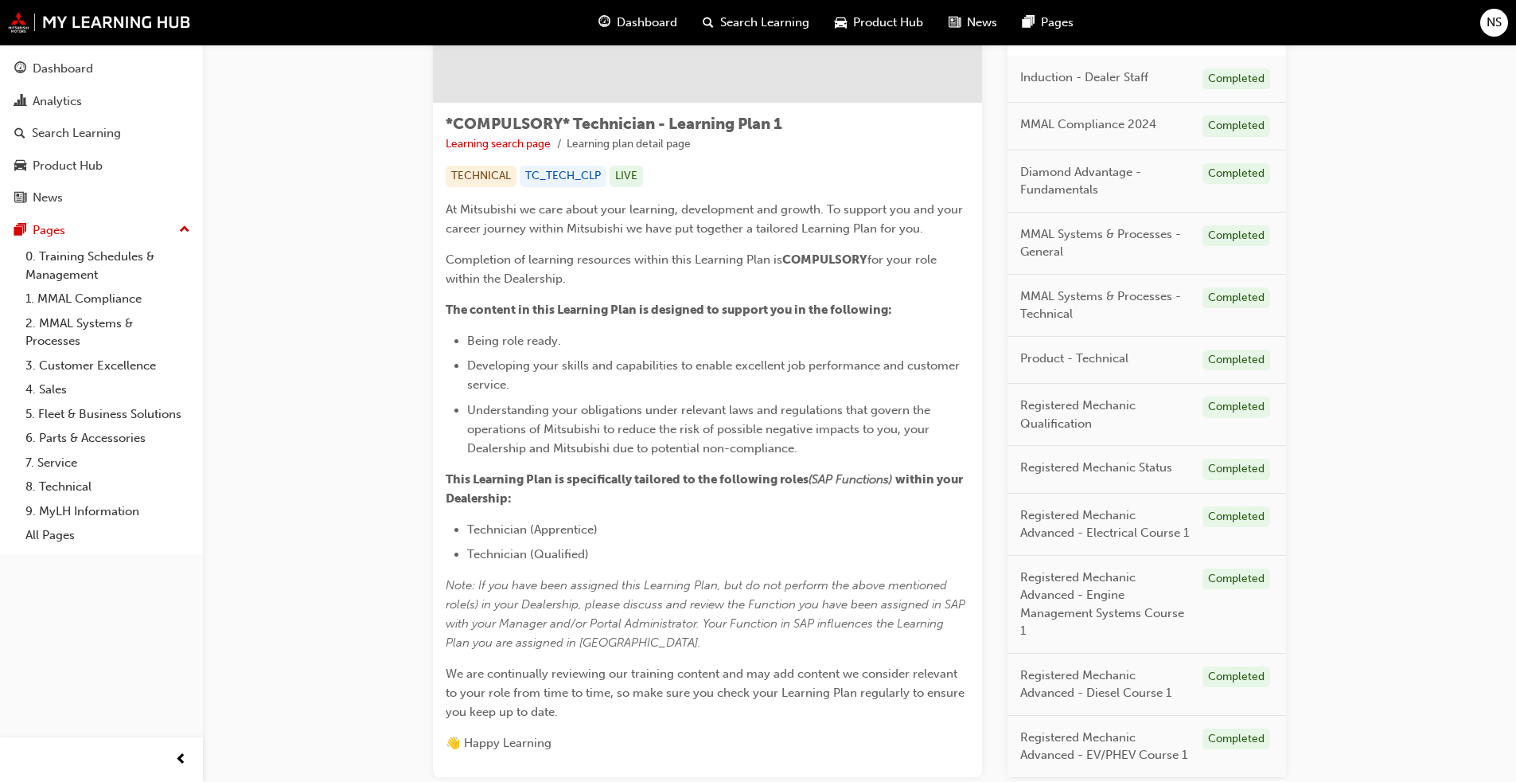
scroll to position [330, 0]
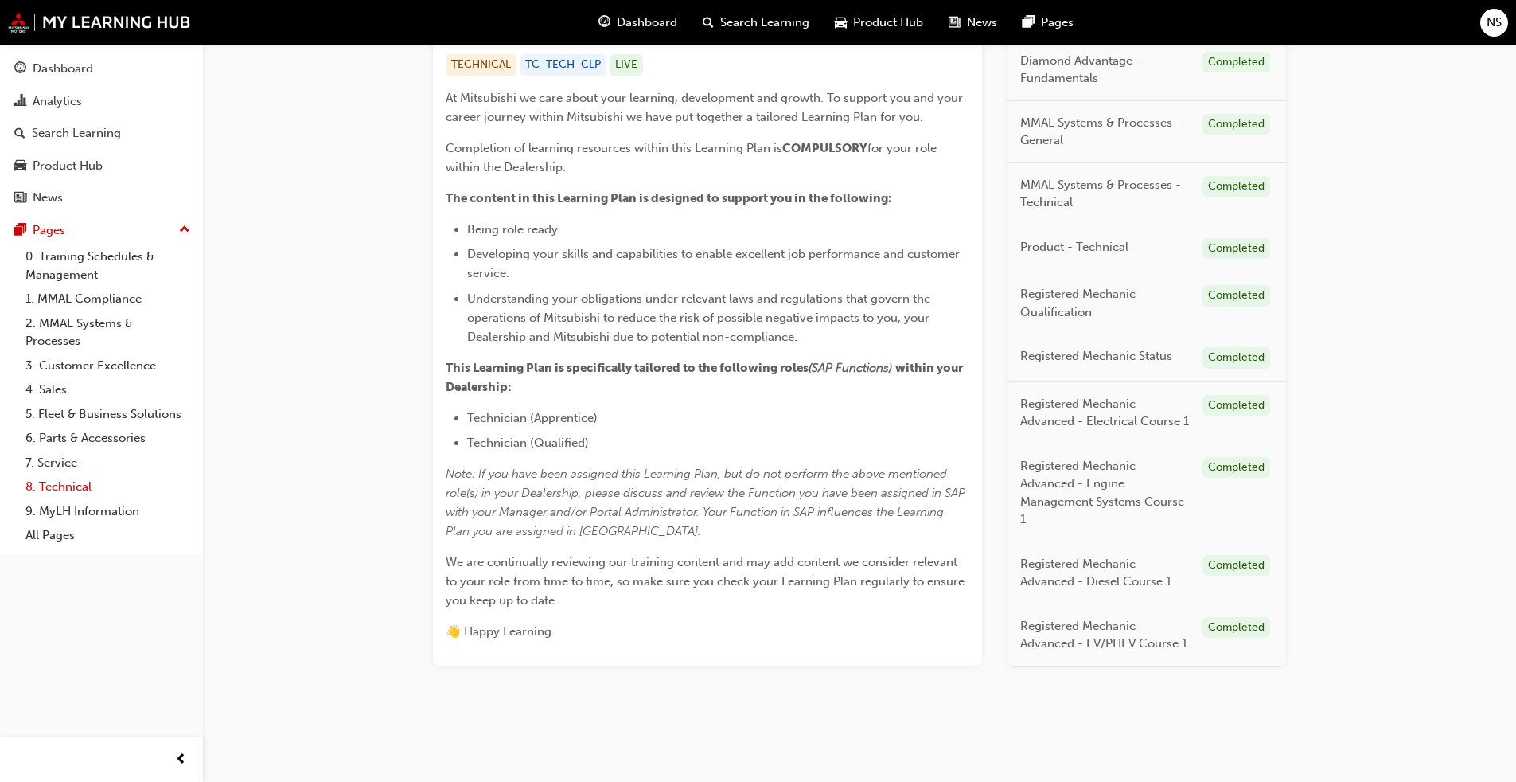
click at [88, 486] on link "8. Technical" at bounding box center [108, 486] width 178 height 25
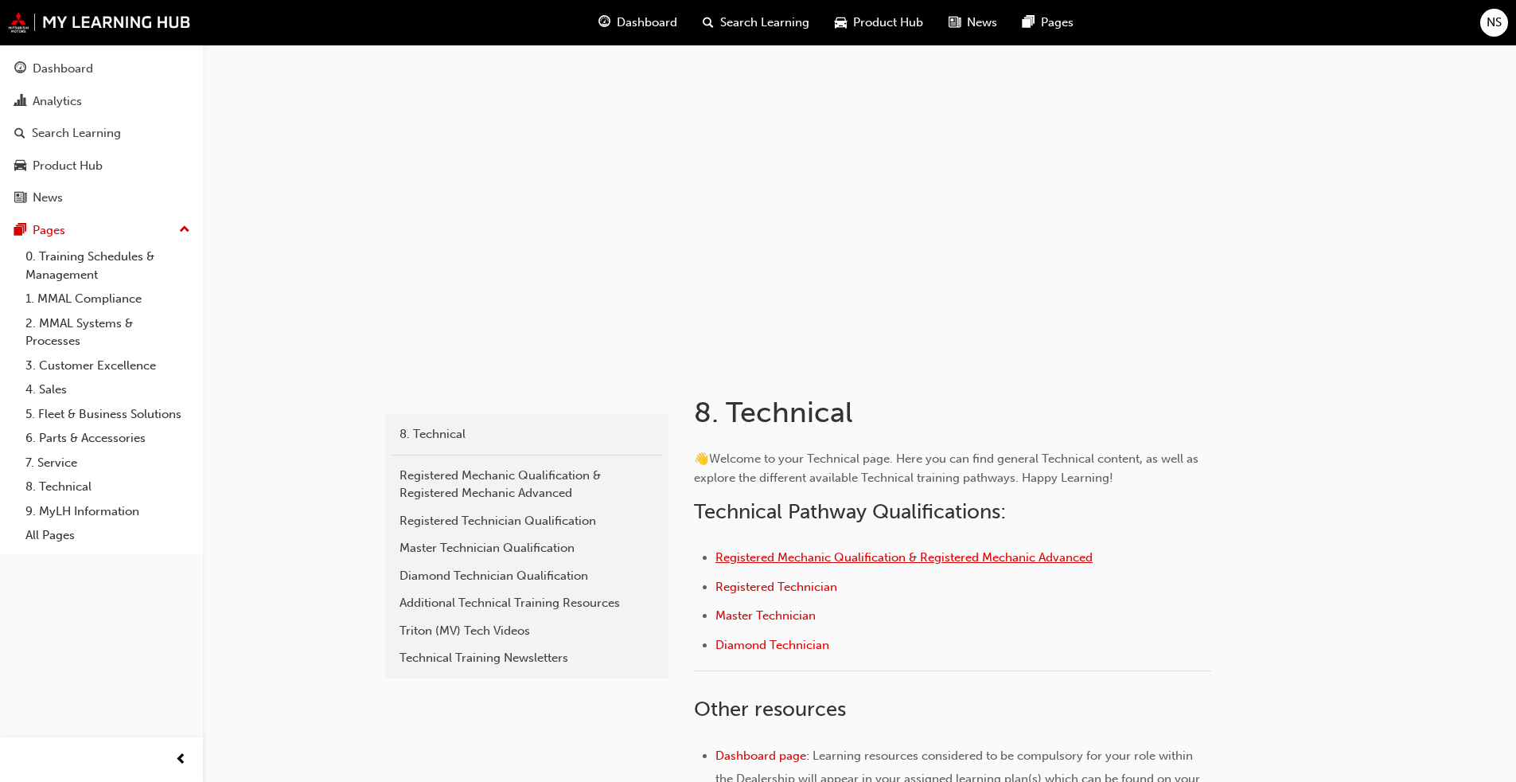
scroll to position [159, 0]
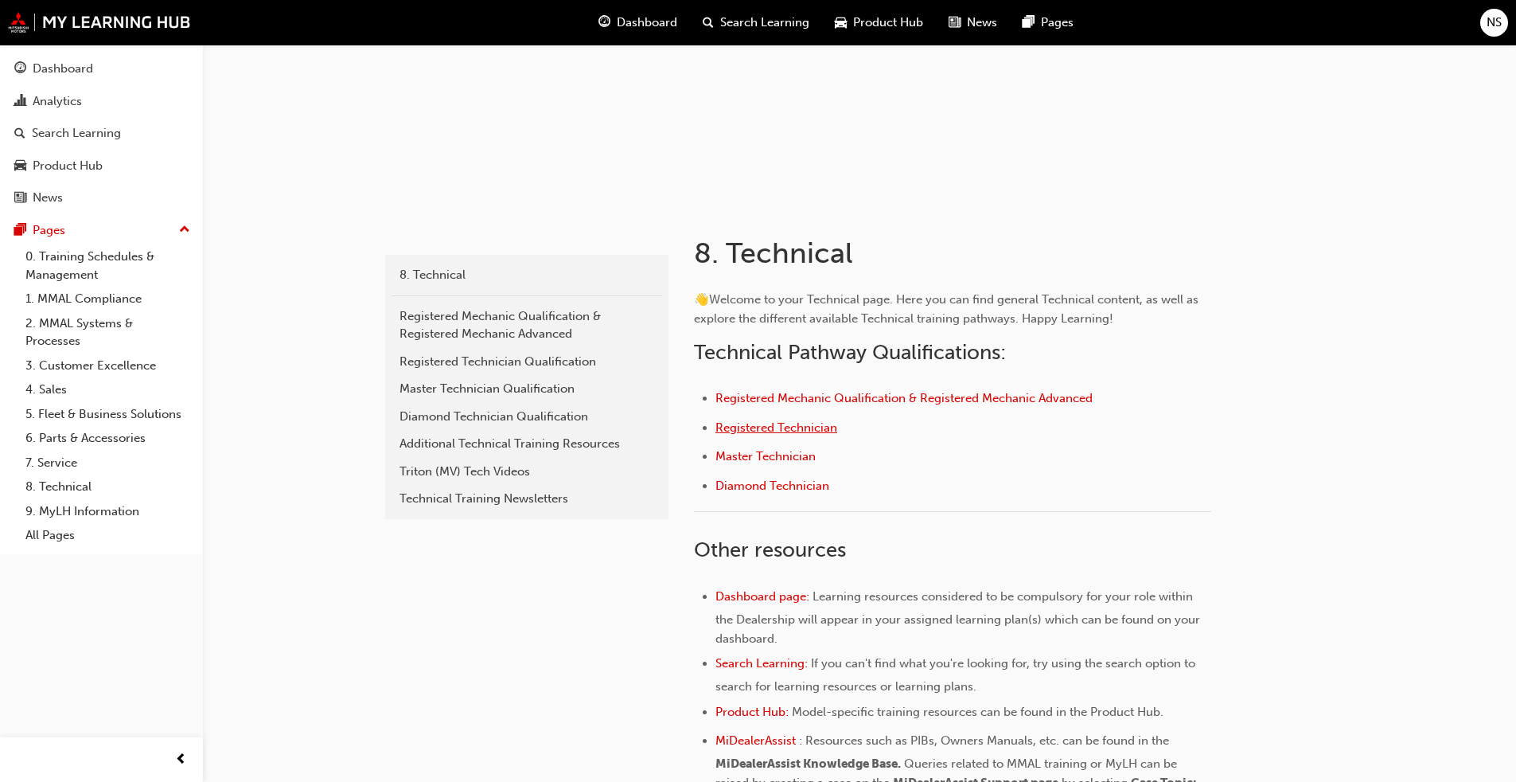
click at [784, 427] on span "Registered Technician" at bounding box center [777, 427] width 122 height 14
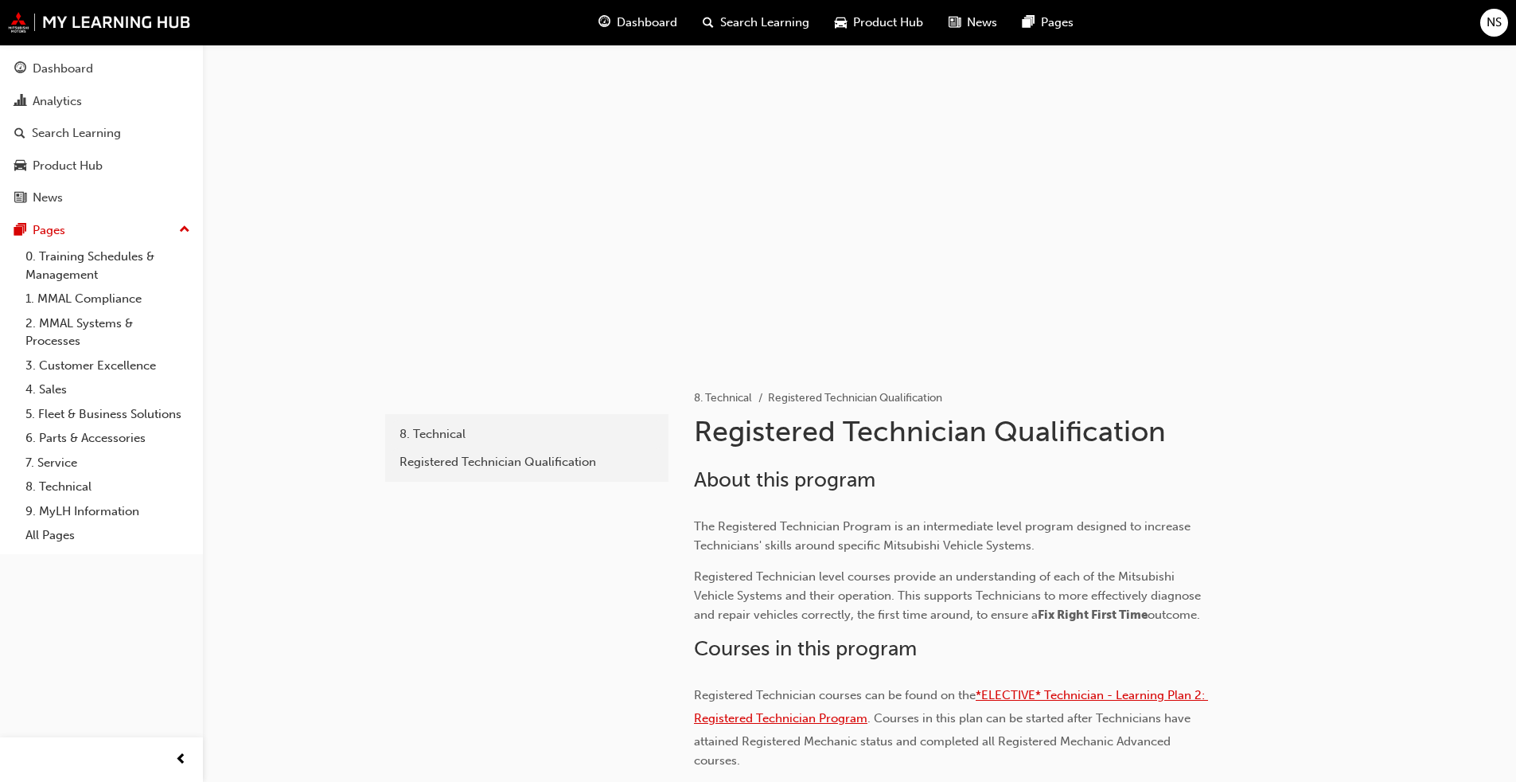
click at [777, 721] on span "*ELECTIVE* Technician - Learning Plan 2: Registered Technician Program" at bounding box center [951, 706] width 514 height 37
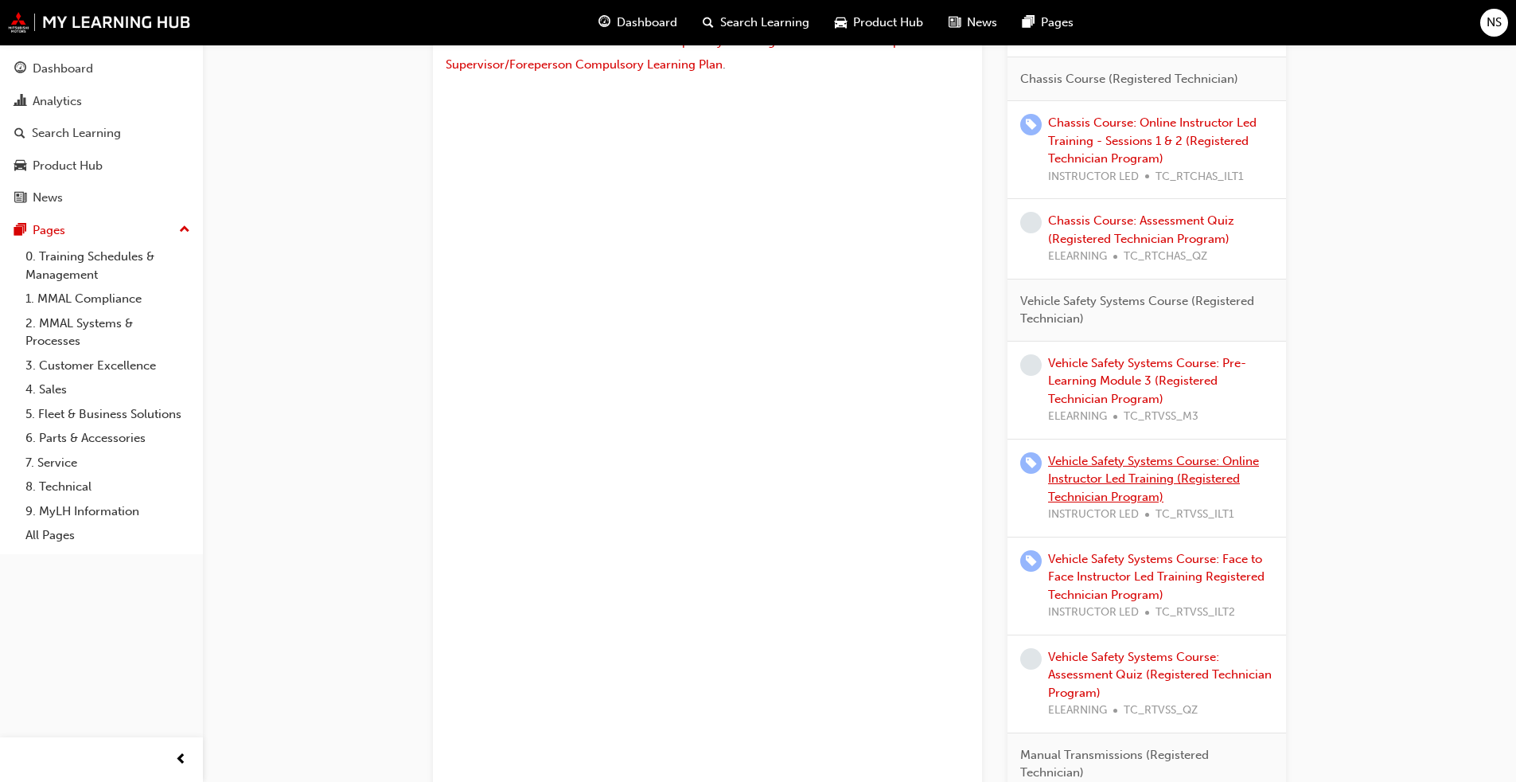
scroll to position [716, 0]
click at [1121, 383] on link "Vehicle Safety Systems Course: Pre-Learning Module 3 (Registered Technician Pro…" at bounding box center [1147, 380] width 198 height 50
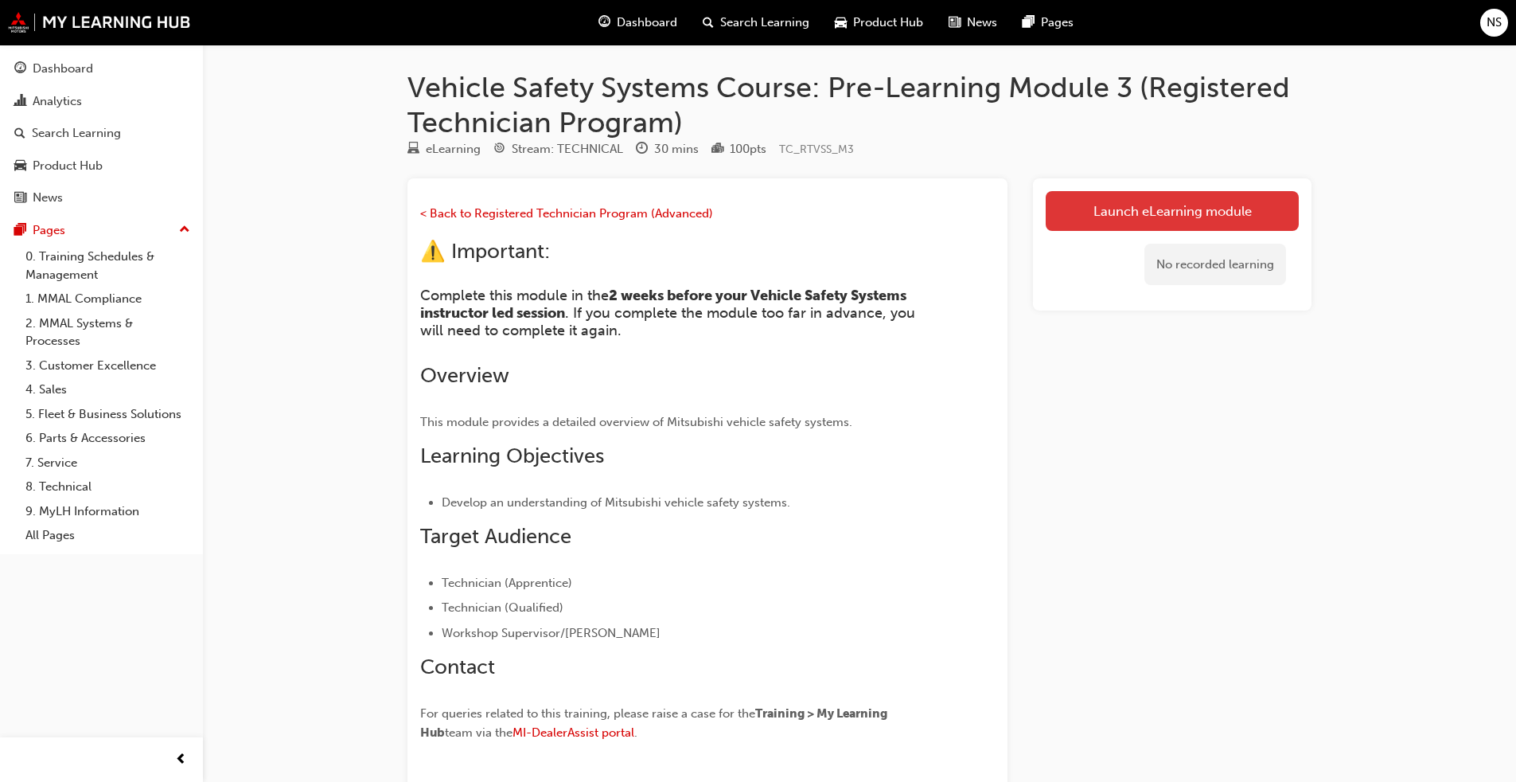
click at [1146, 212] on link "Launch eLearning module" at bounding box center [1172, 211] width 253 height 40
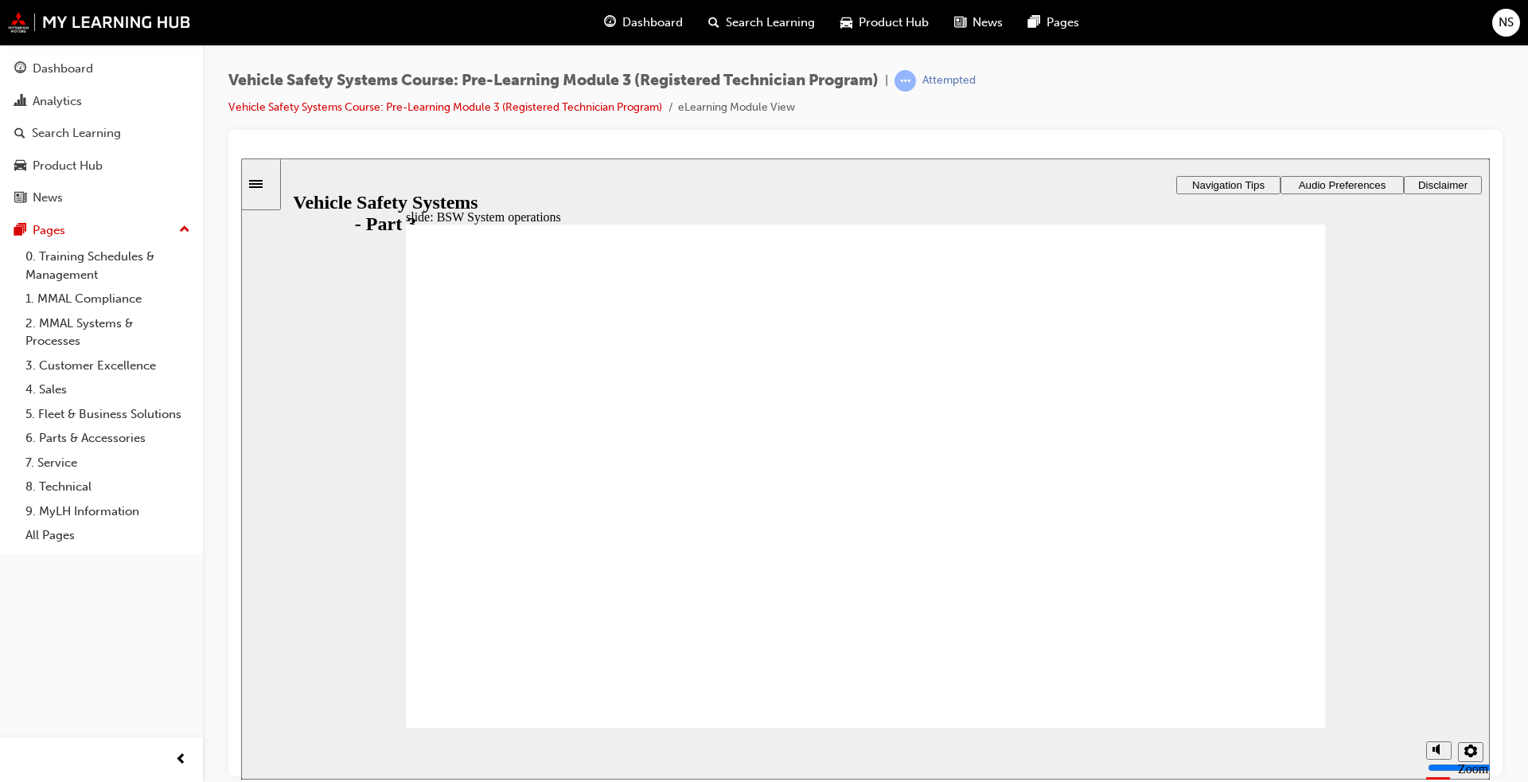
radio input "true"
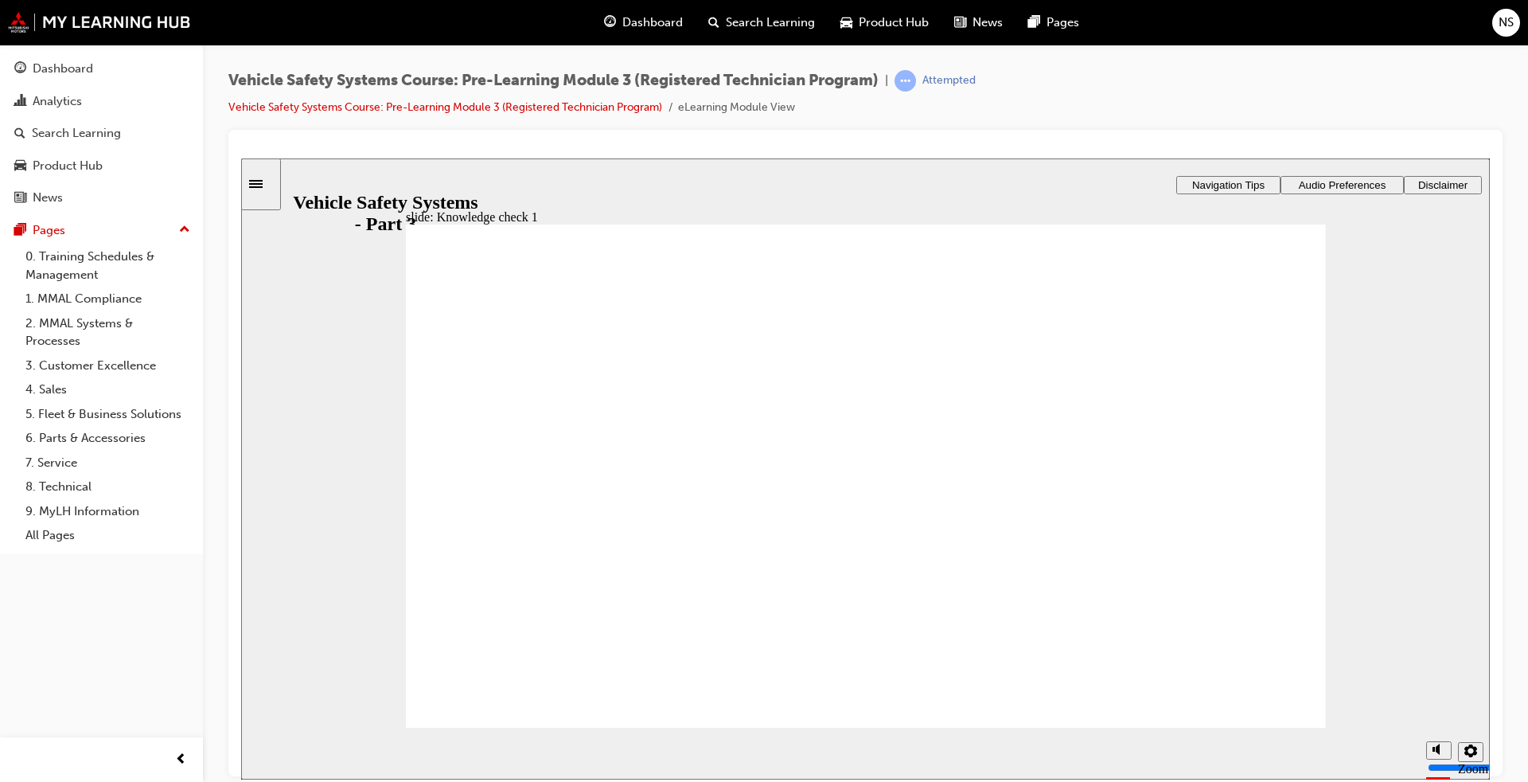
radio input "true"
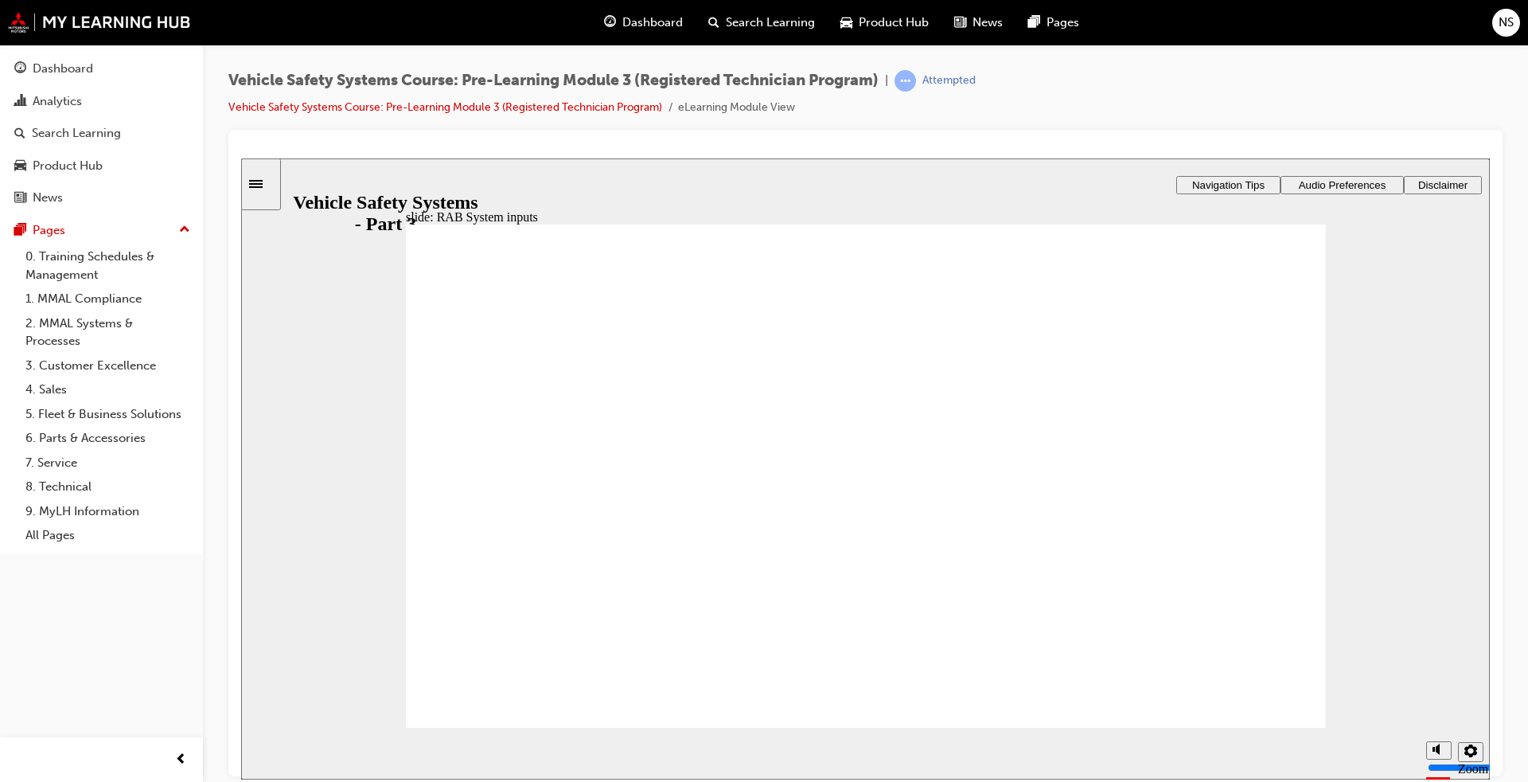
drag, startPoint x: 1026, startPoint y: 420, endPoint x: 1013, endPoint y: 458, distance: 39.8
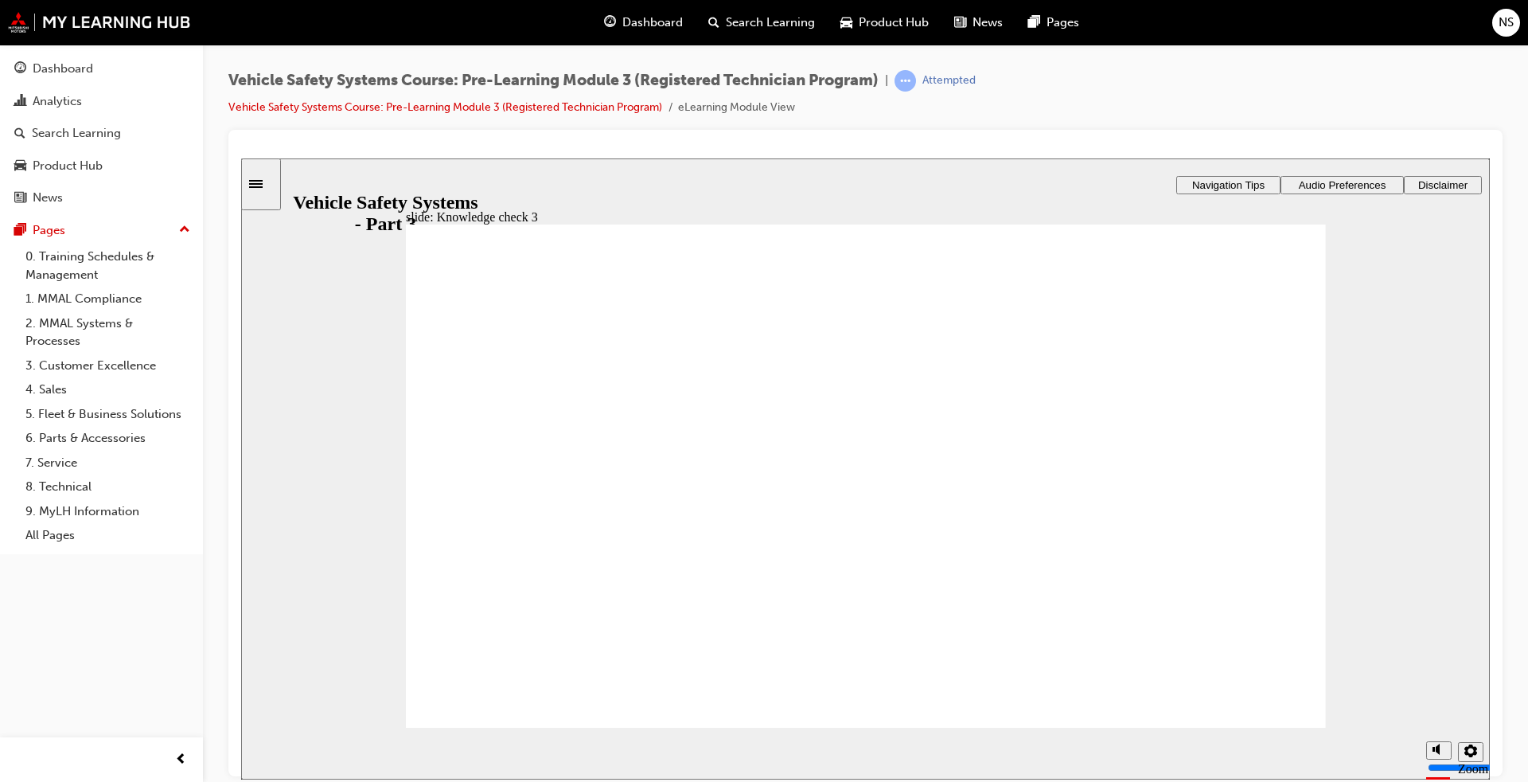
radio input "true"
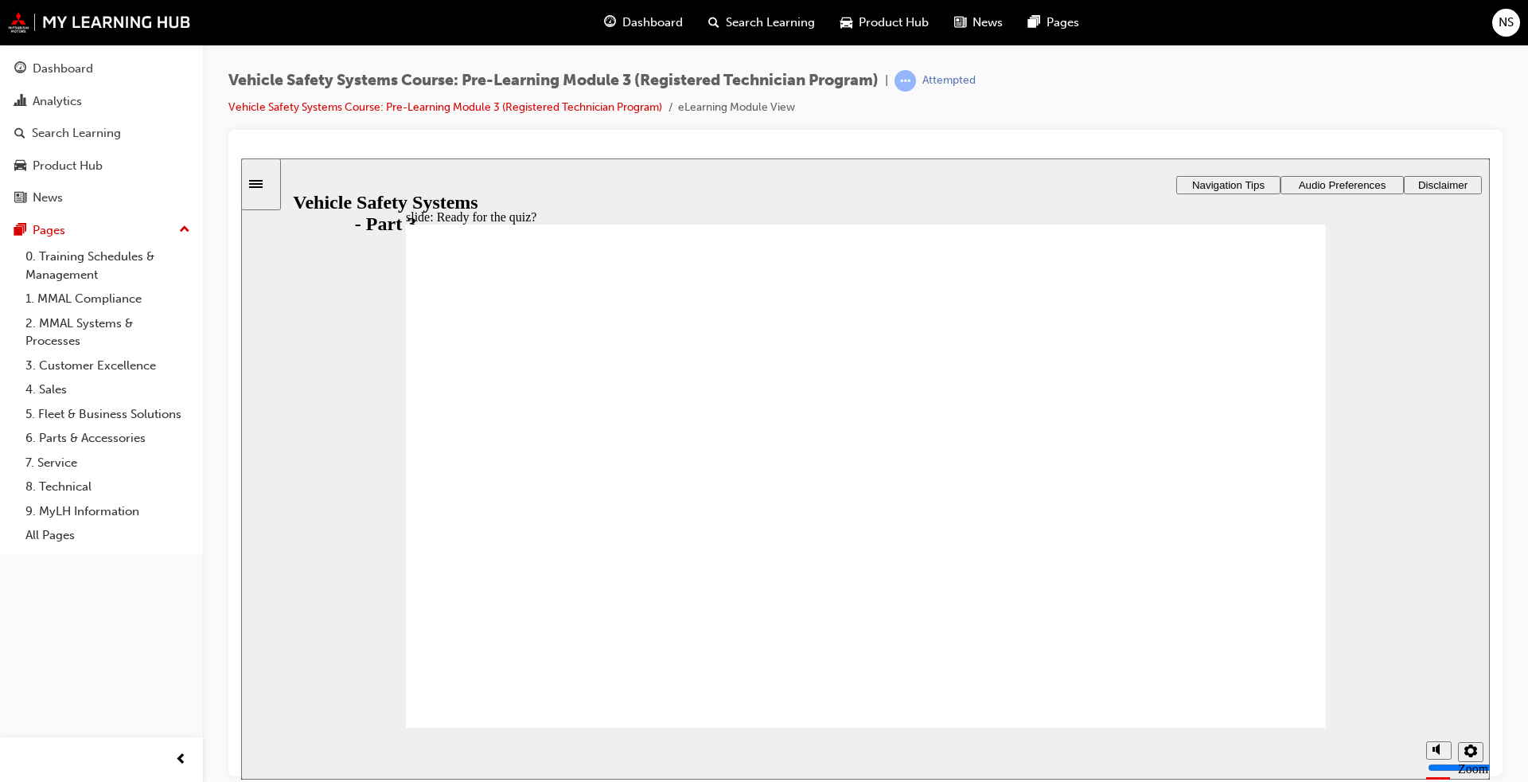
radio input "true"
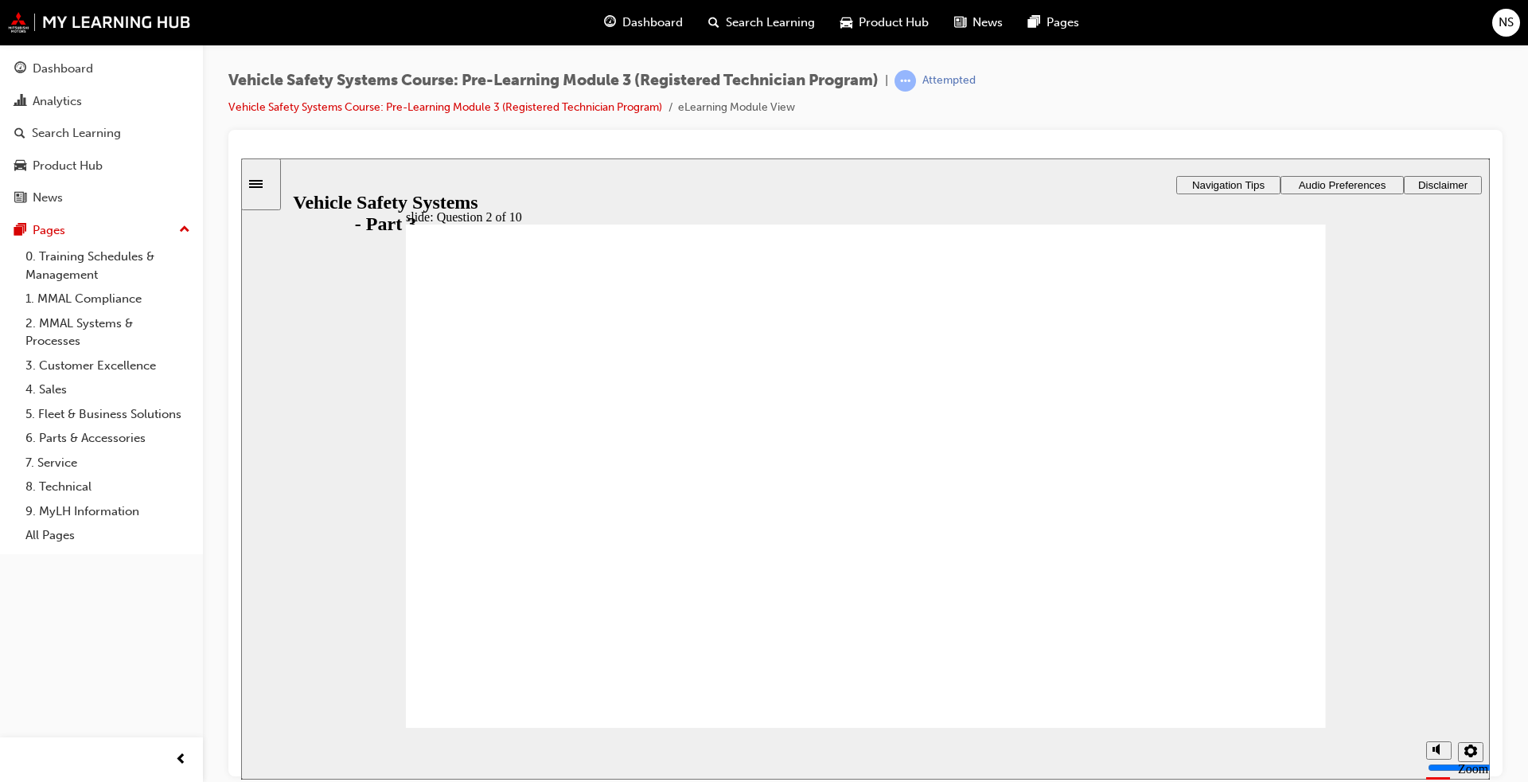
radio input "true"
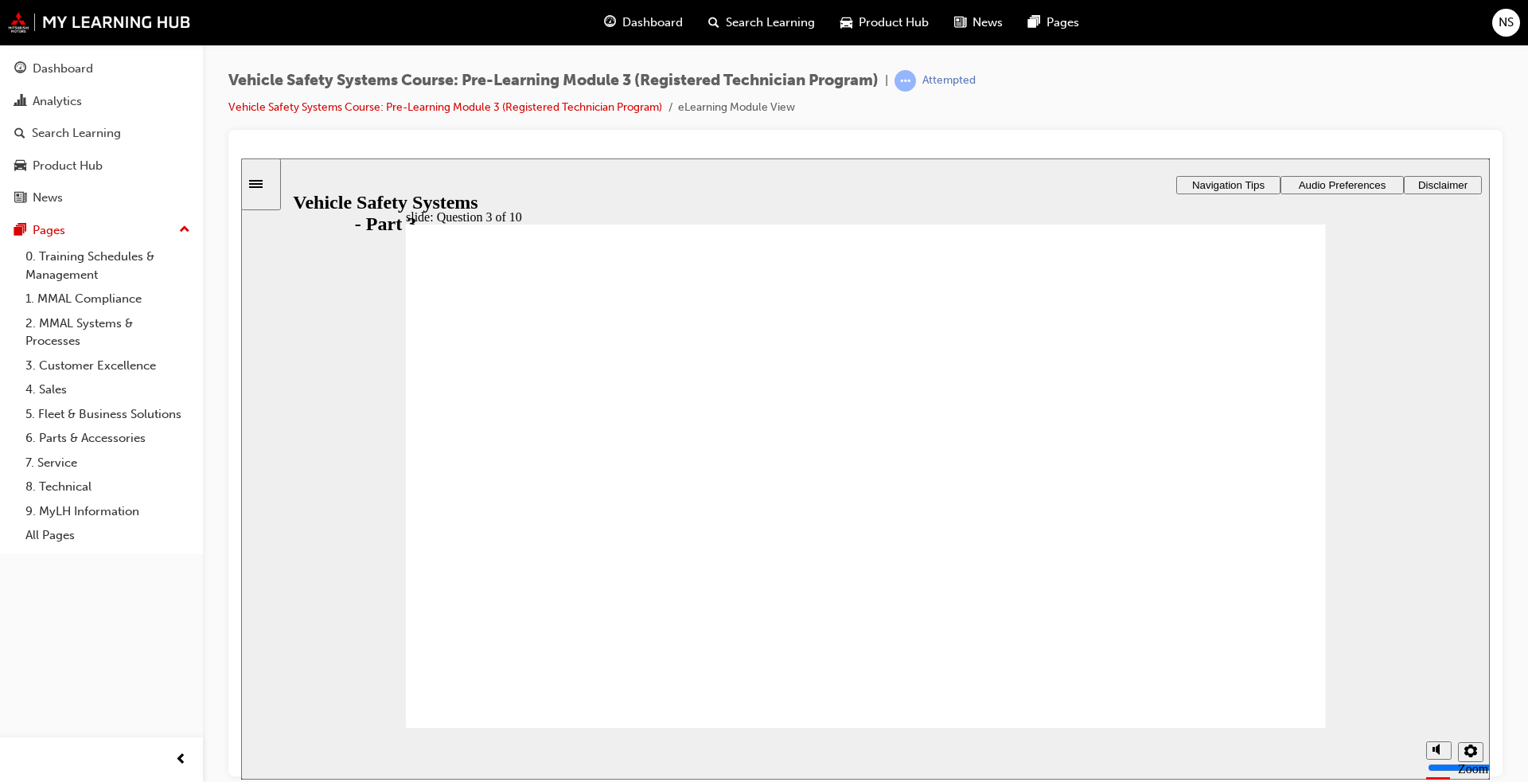
radio input "true"
drag, startPoint x: 790, startPoint y: 605, endPoint x: 1177, endPoint y: 420, distance: 428.7
drag, startPoint x: 1171, startPoint y: 431, endPoint x: 584, endPoint y: 507, distance: 591.7
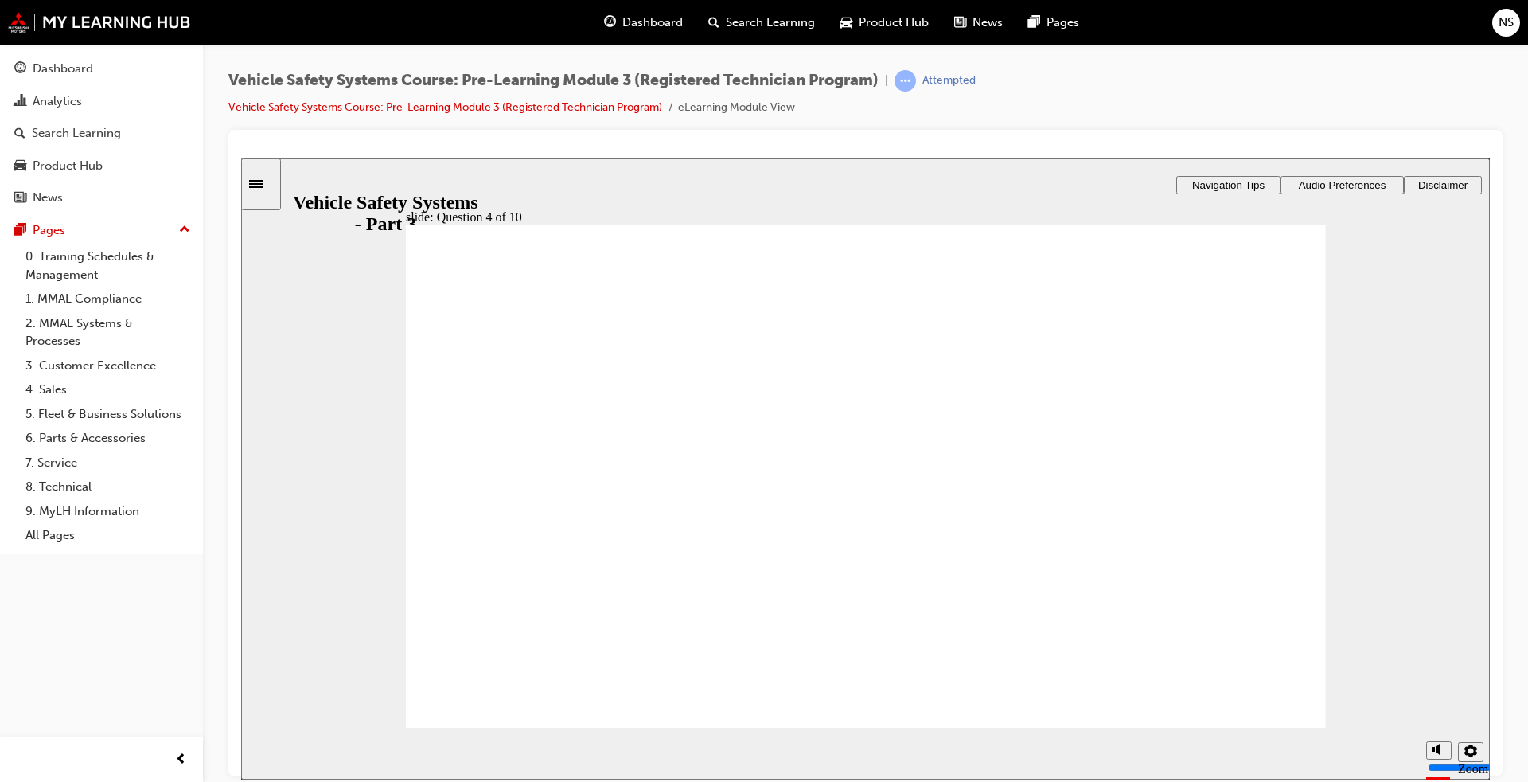
drag, startPoint x: 1033, startPoint y: 618, endPoint x: 1154, endPoint y: 437, distance: 217.5
radio input "true"
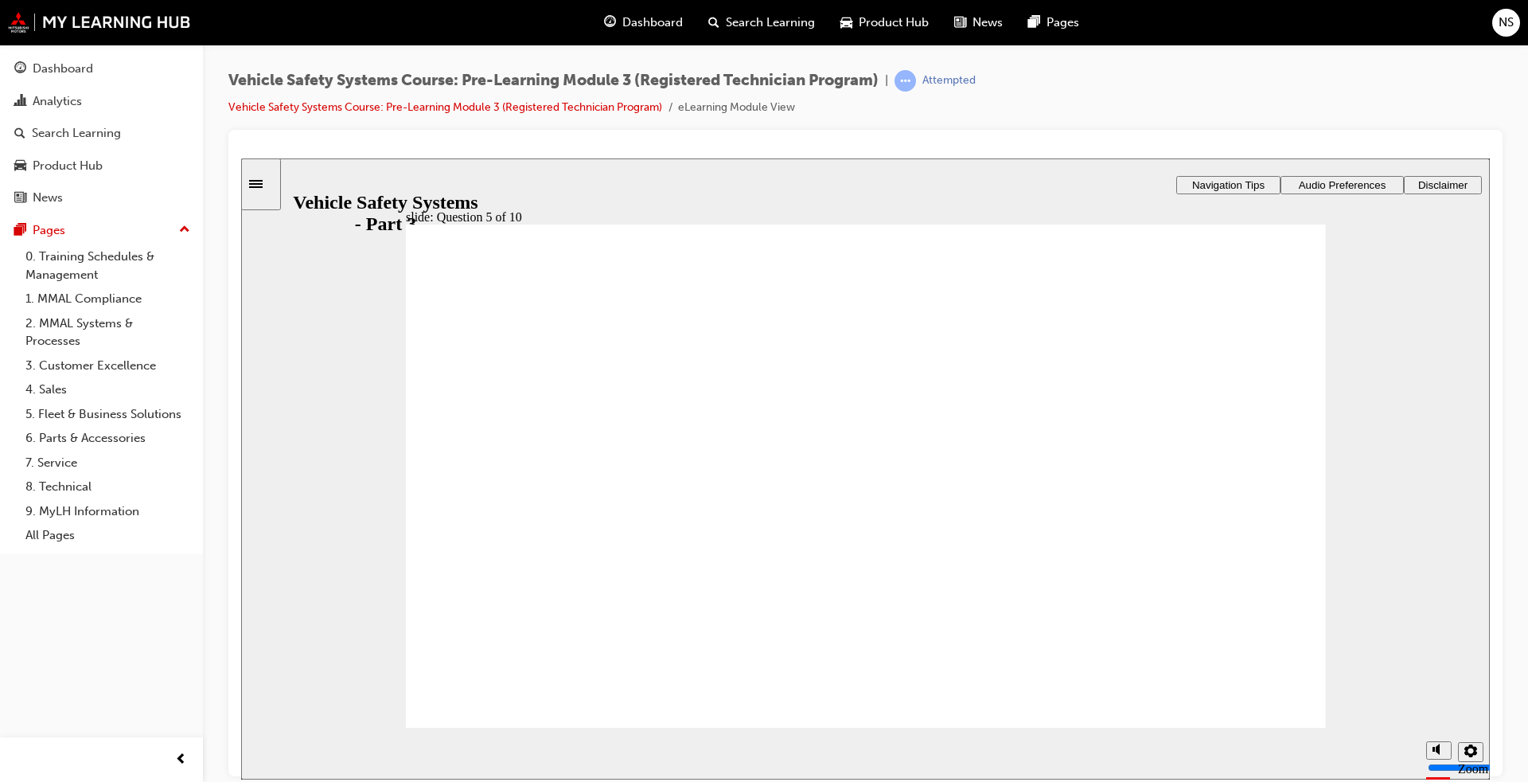
radio input "true"
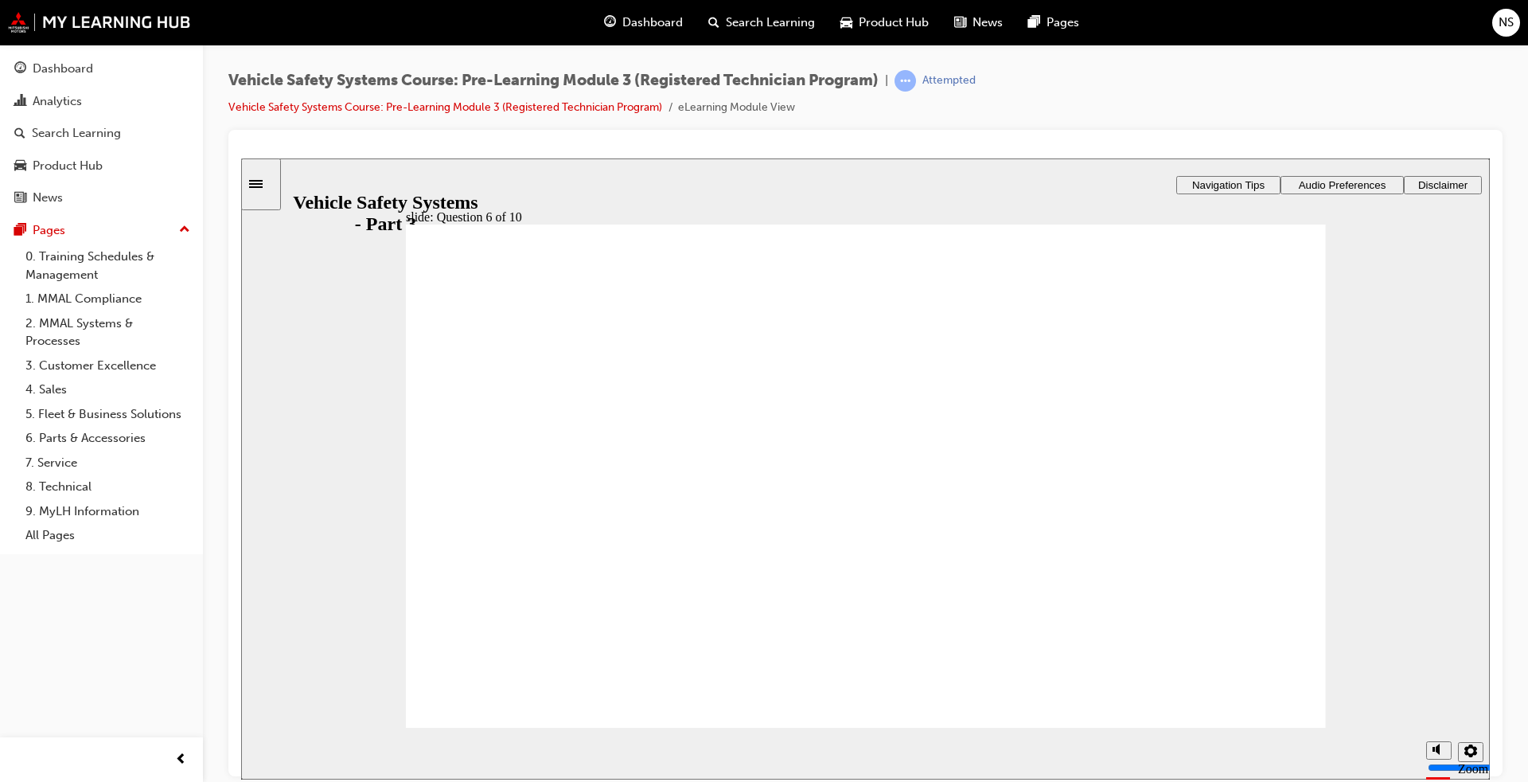
radio input "true"
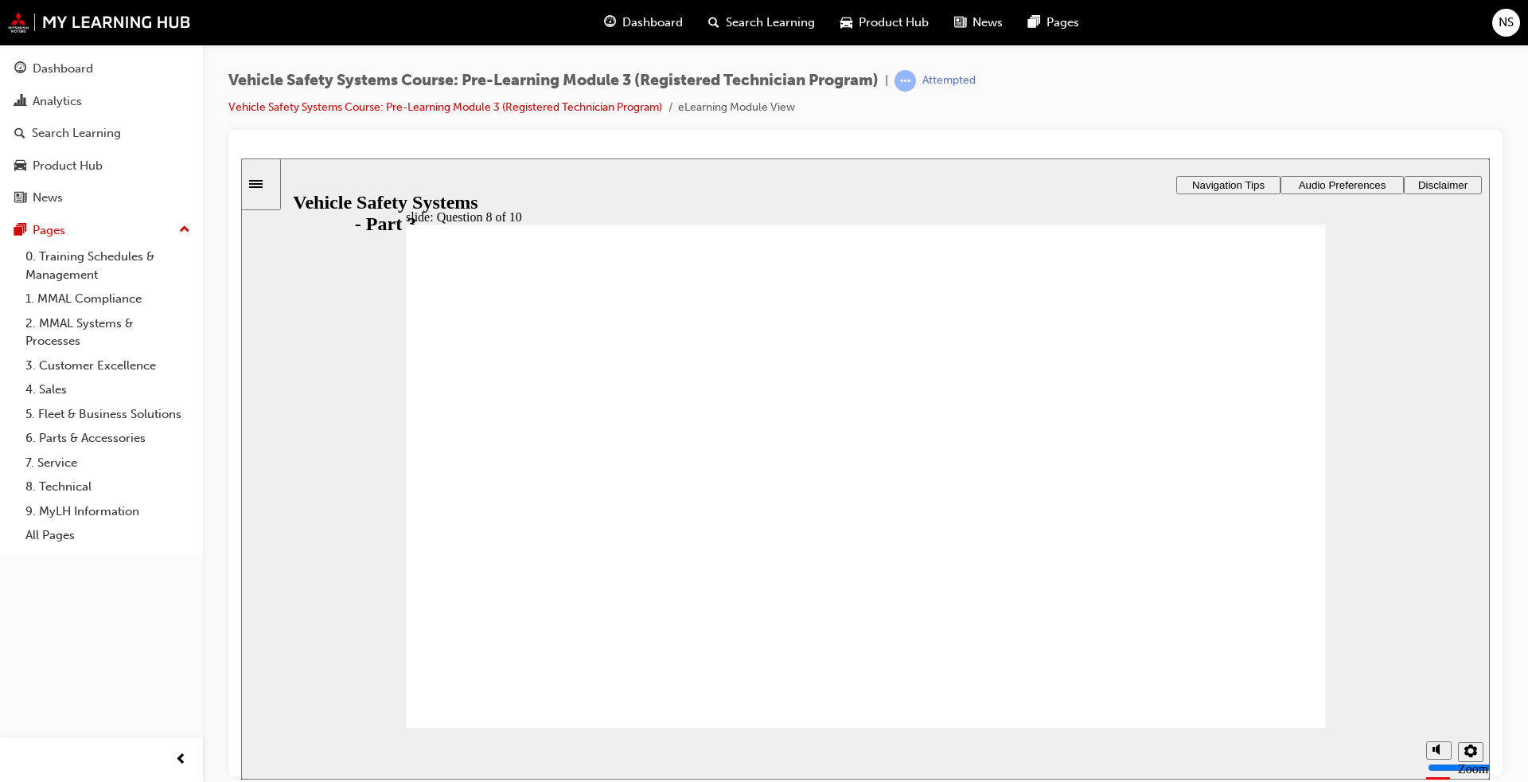
radio input "true"
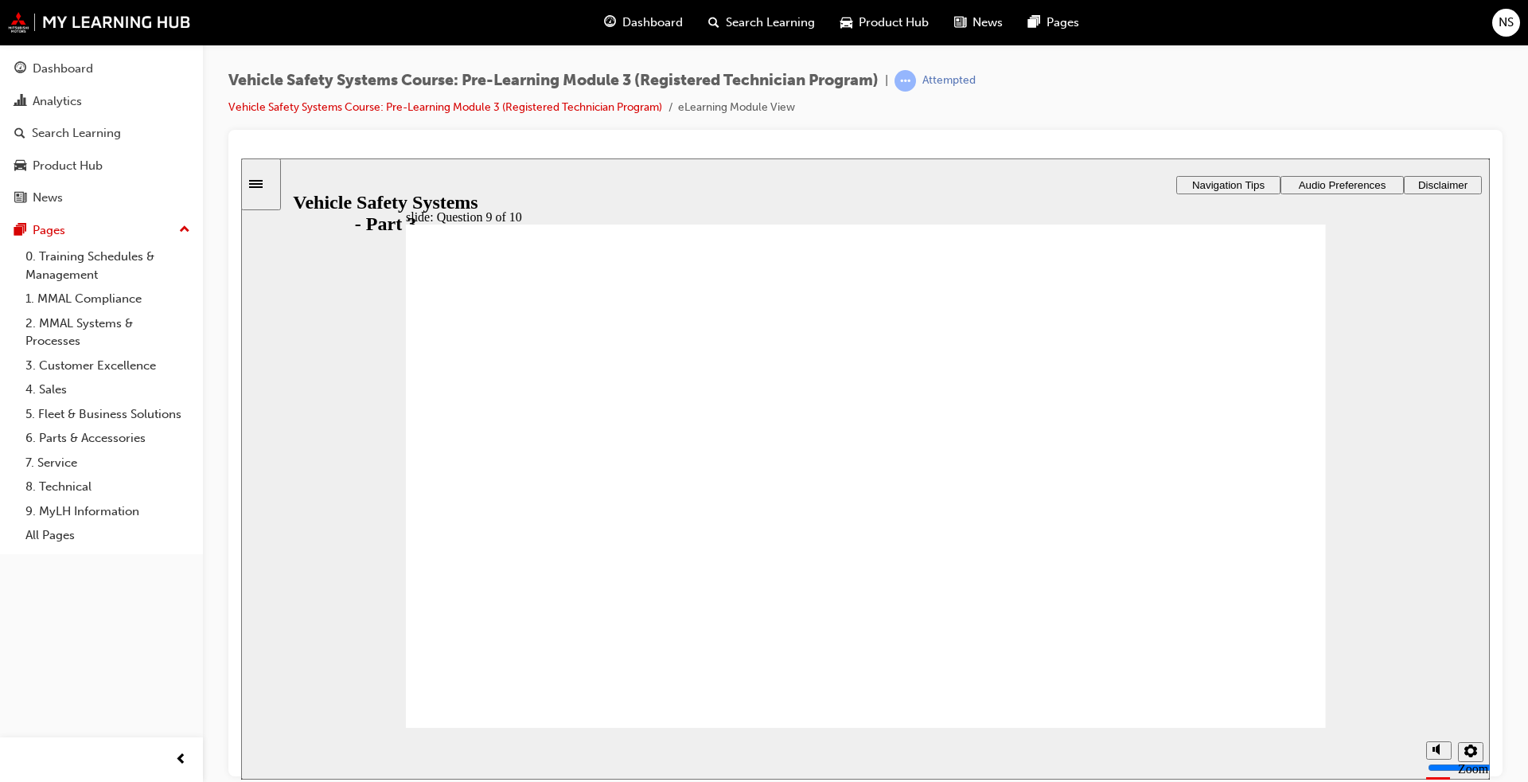
radio input "true"
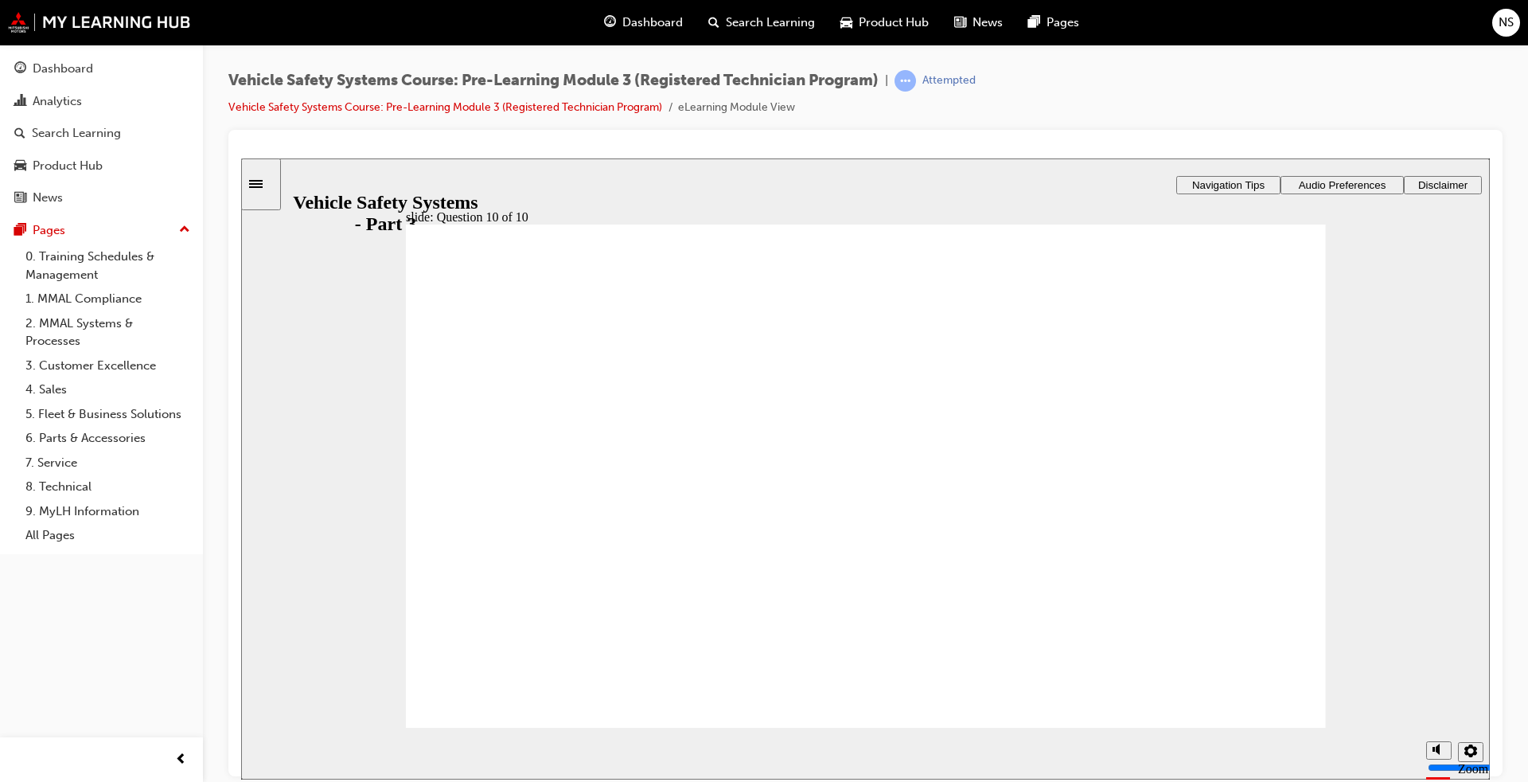
radio input "true"
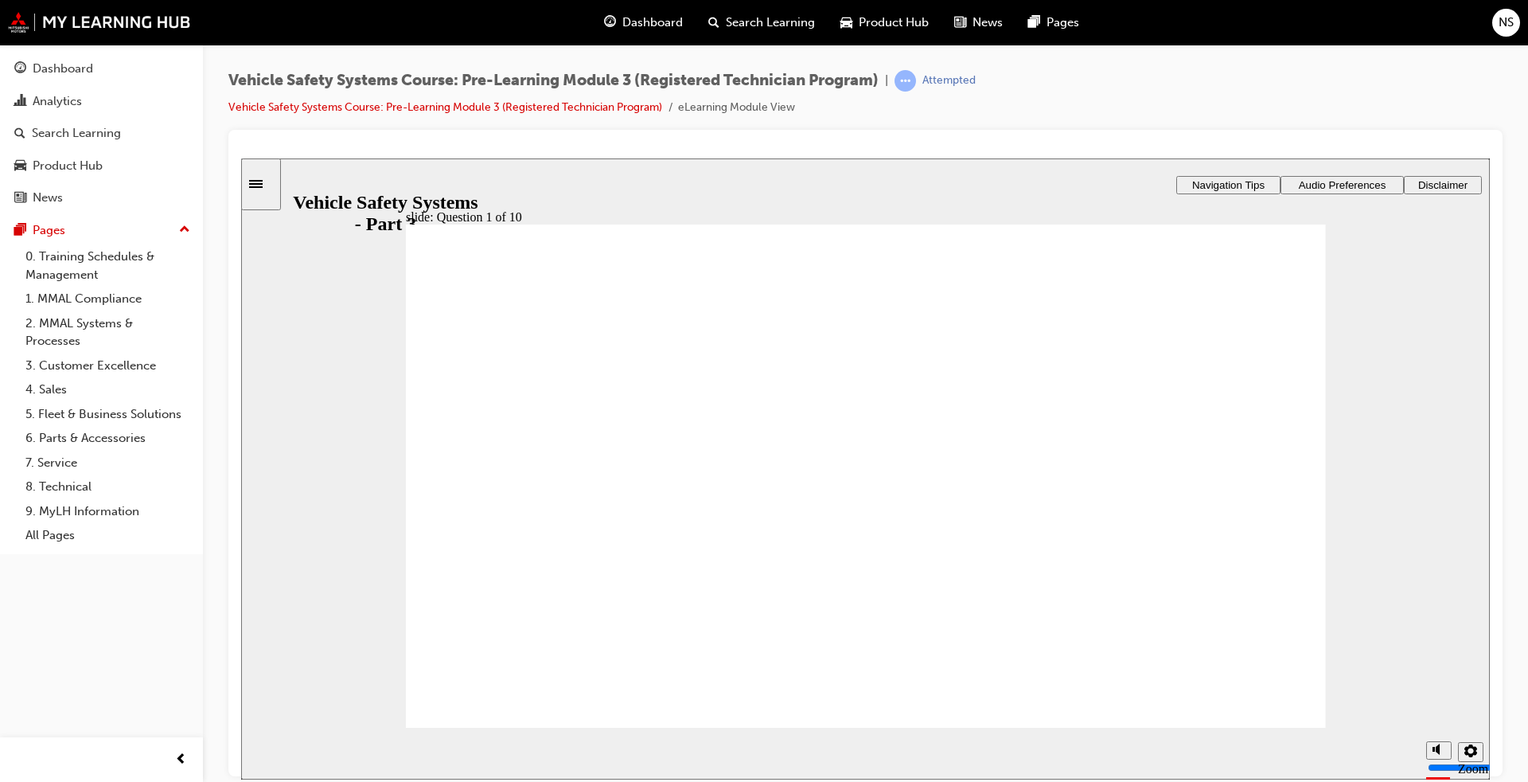
radio input "true"
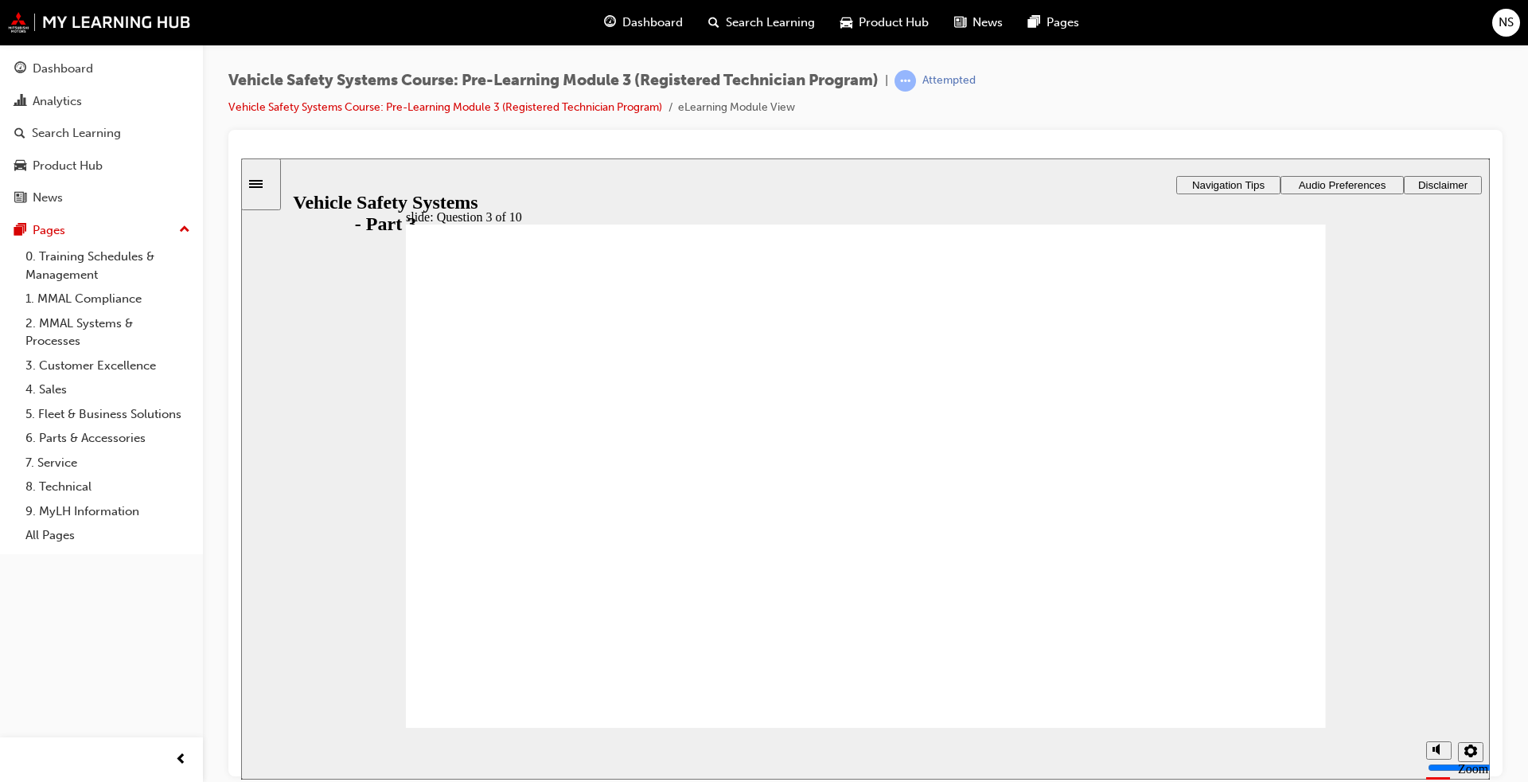
click at [263, 182] on icon "Sidebar Toggle" at bounding box center [256, 183] width 14 height 8
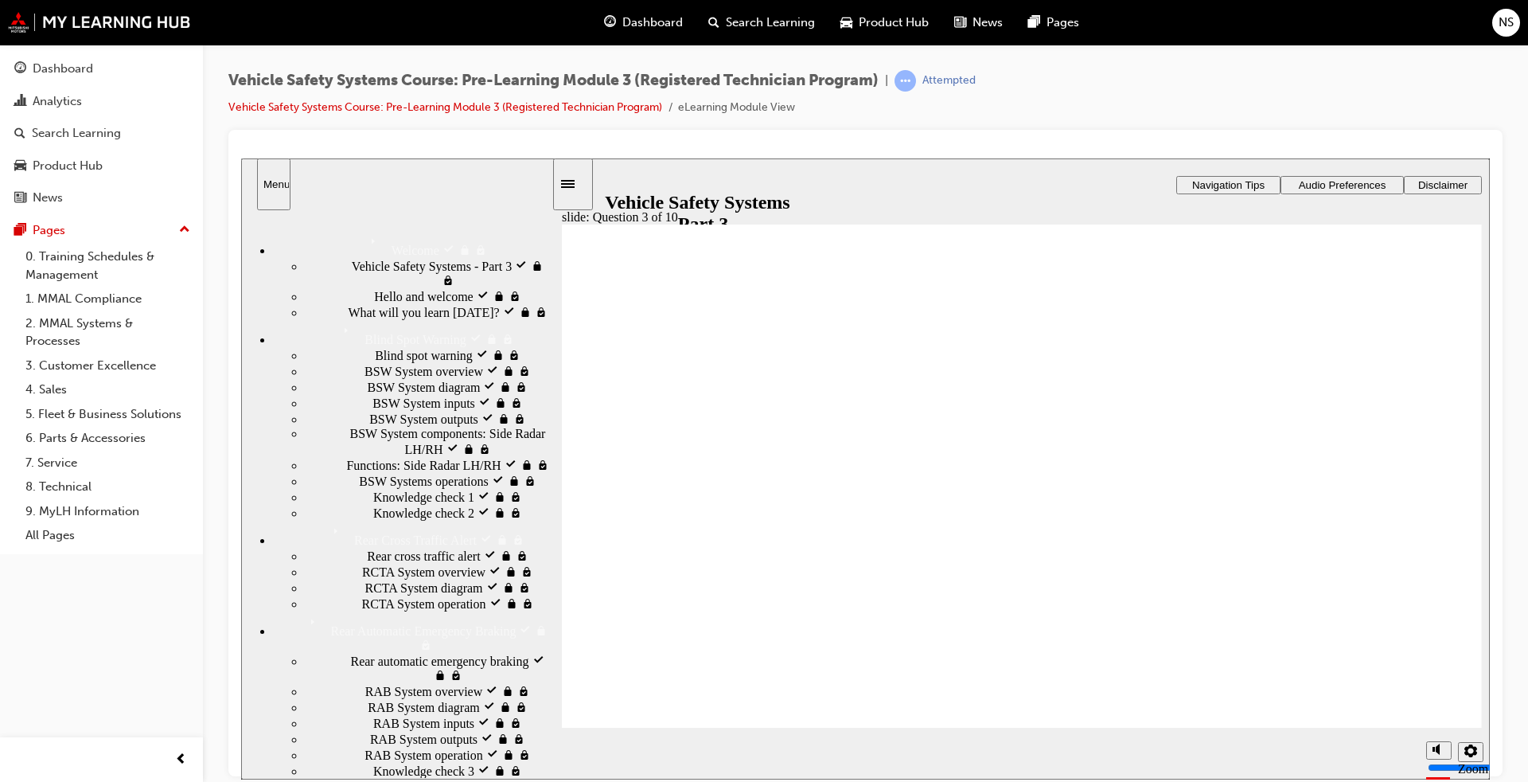
click at [572, 181] on div "Sidebar Toggle" at bounding box center [573, 184] width 27 height 12
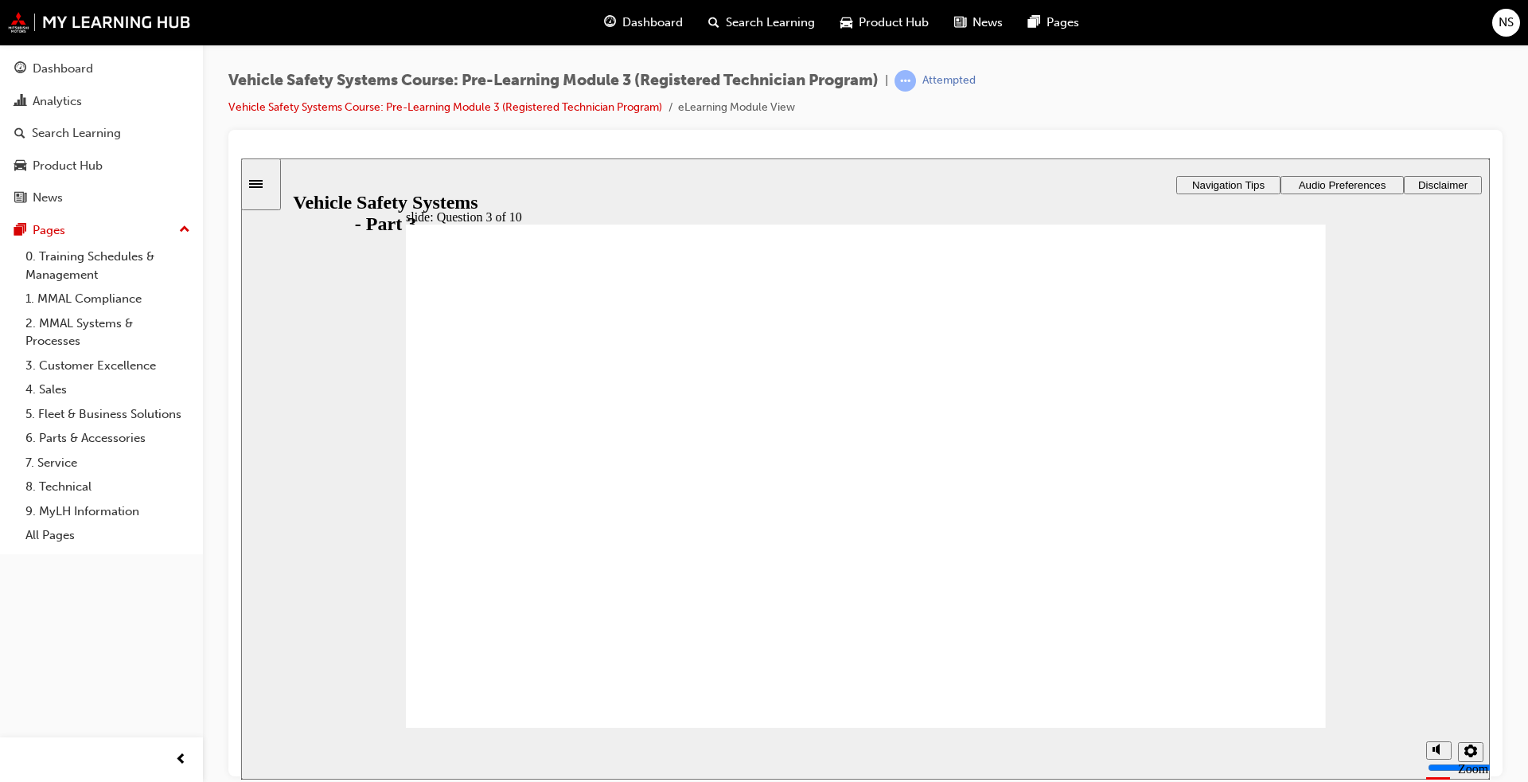
radio input "true"
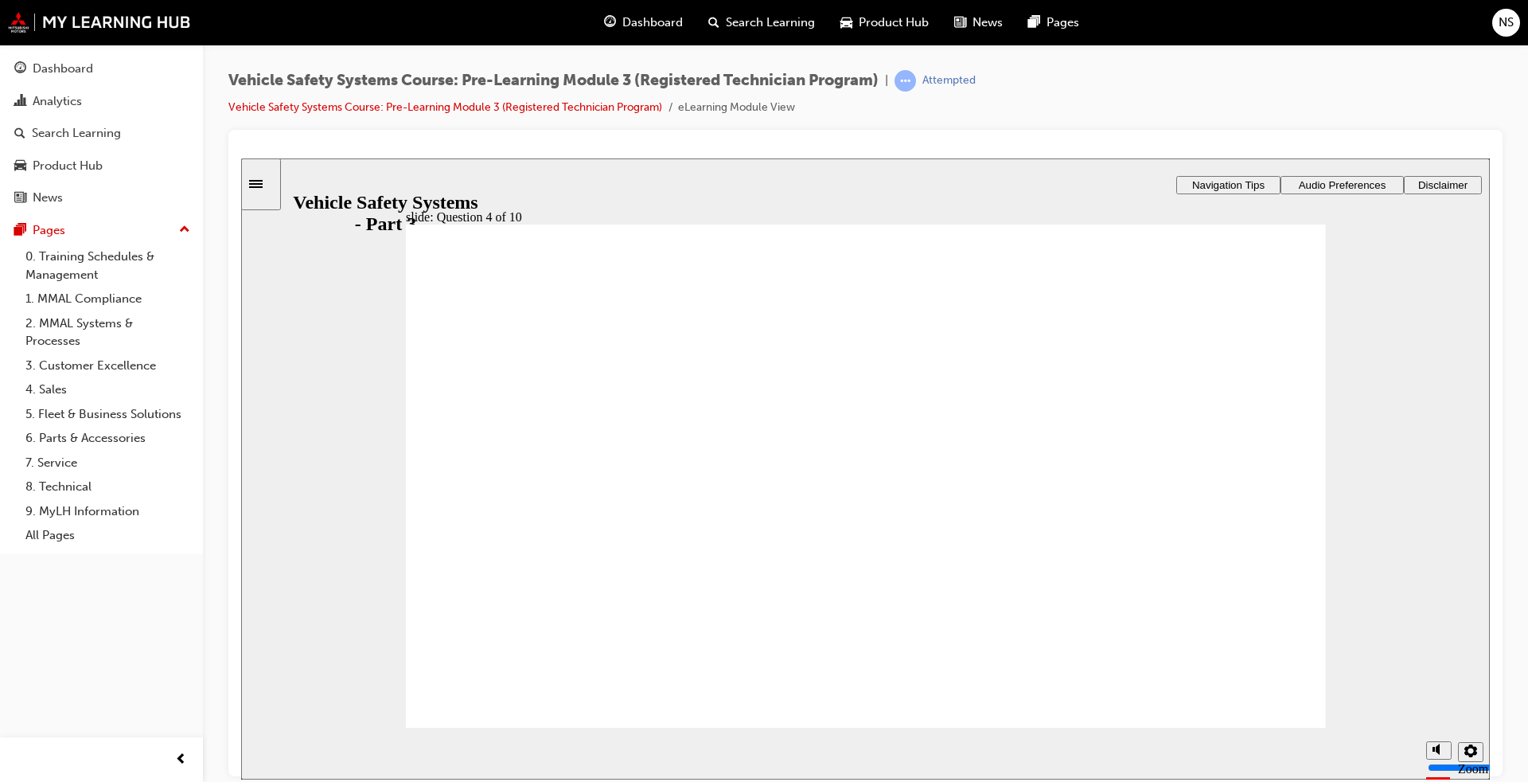
drag, startPoint x: 704, startPoint y: 609, endPoint x: 619, endPoint y: 517, distance: 125.1
drag, startPoint x: 1033, startPoint y: 608, endPoint x: 1138, endPoint y: 416, distance: 219.4
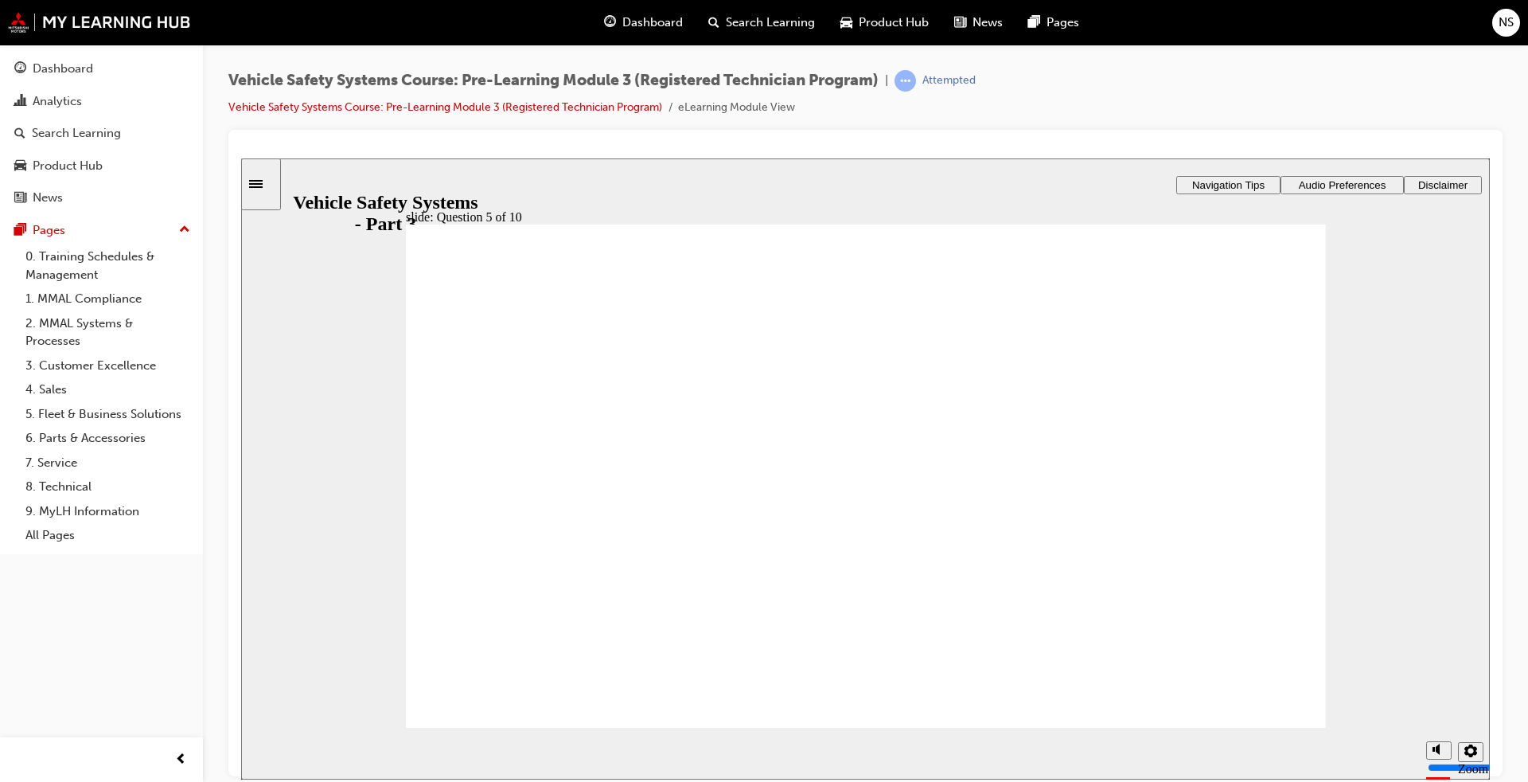
radio input "true"
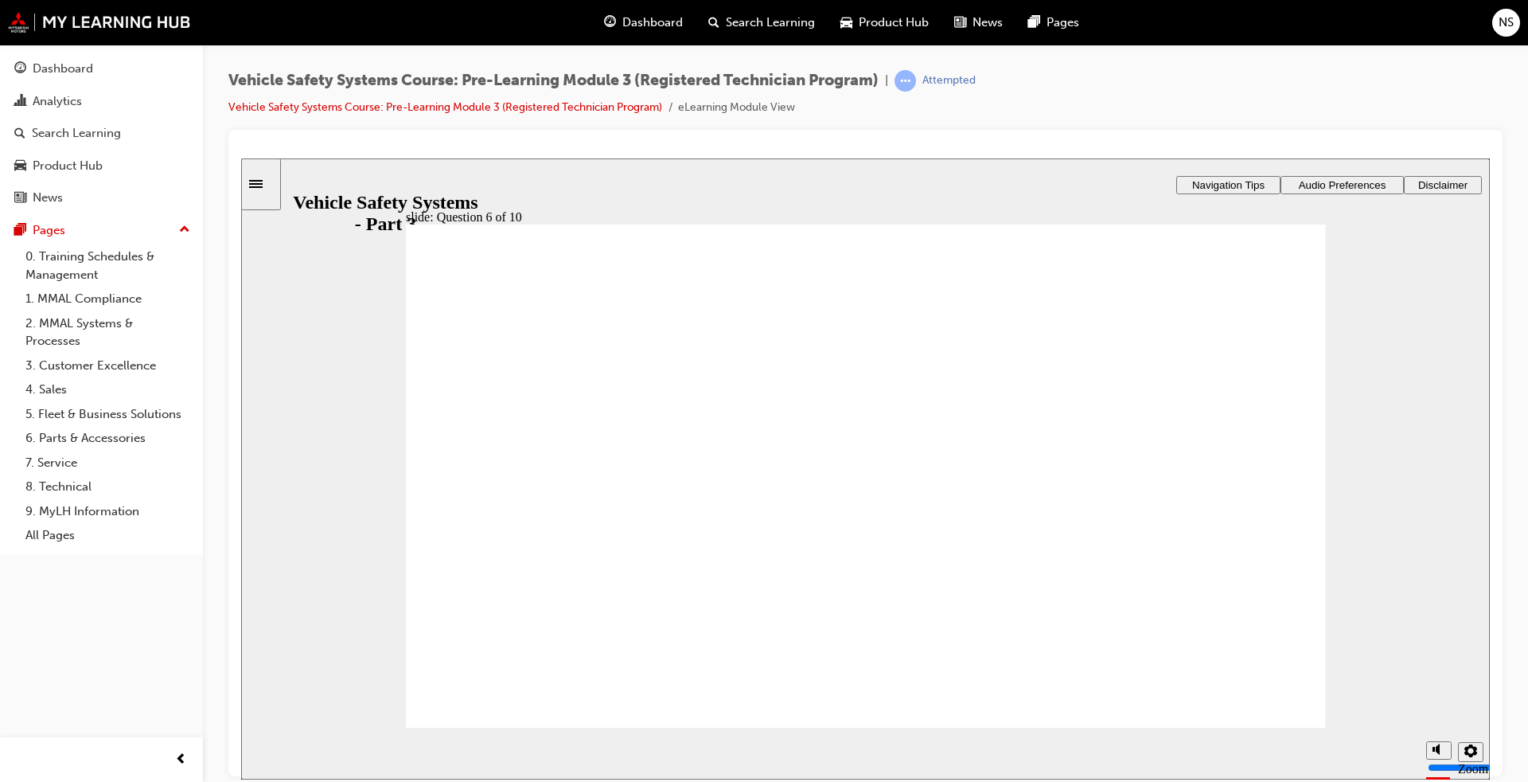
radio input "true"
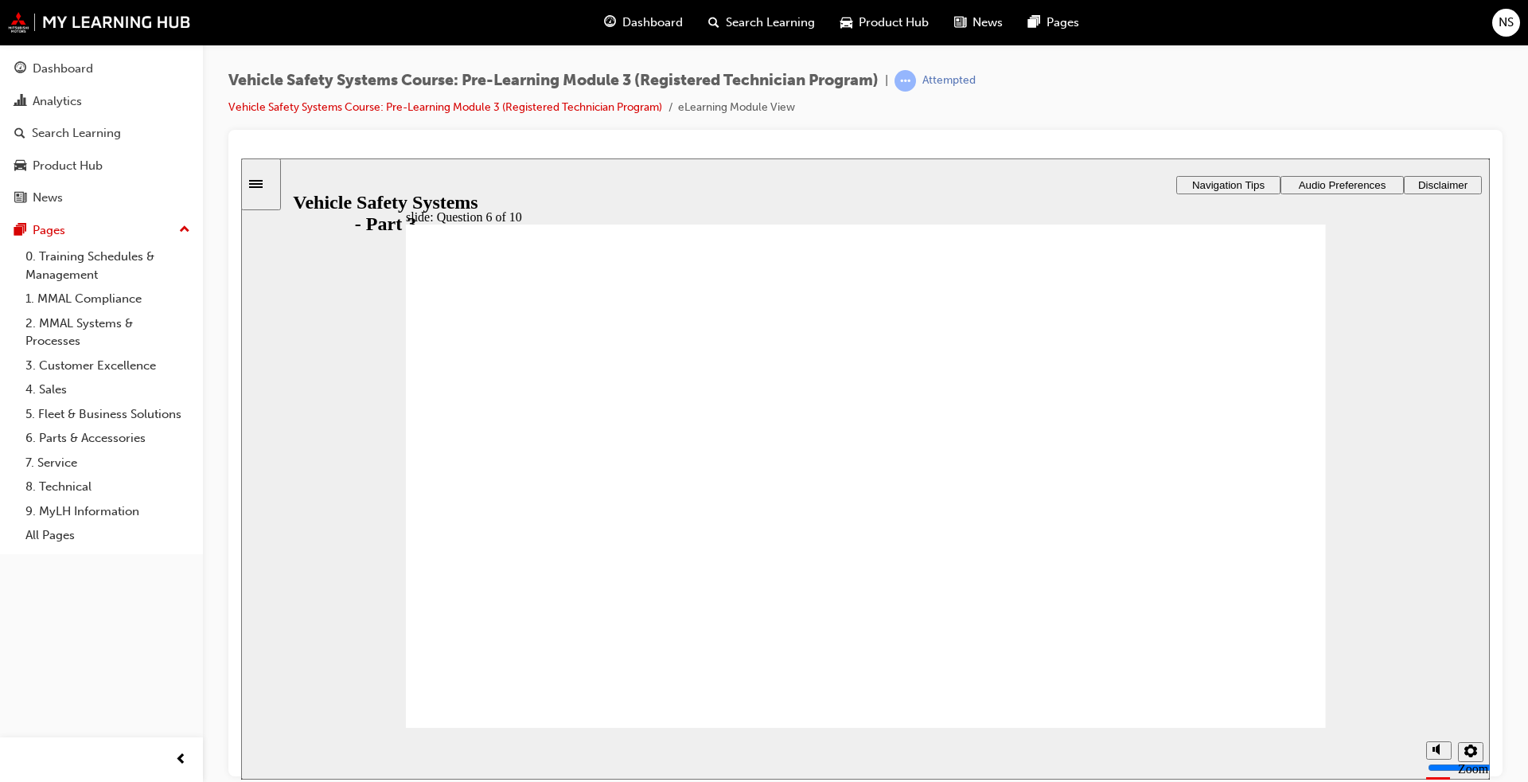
radio input "true"
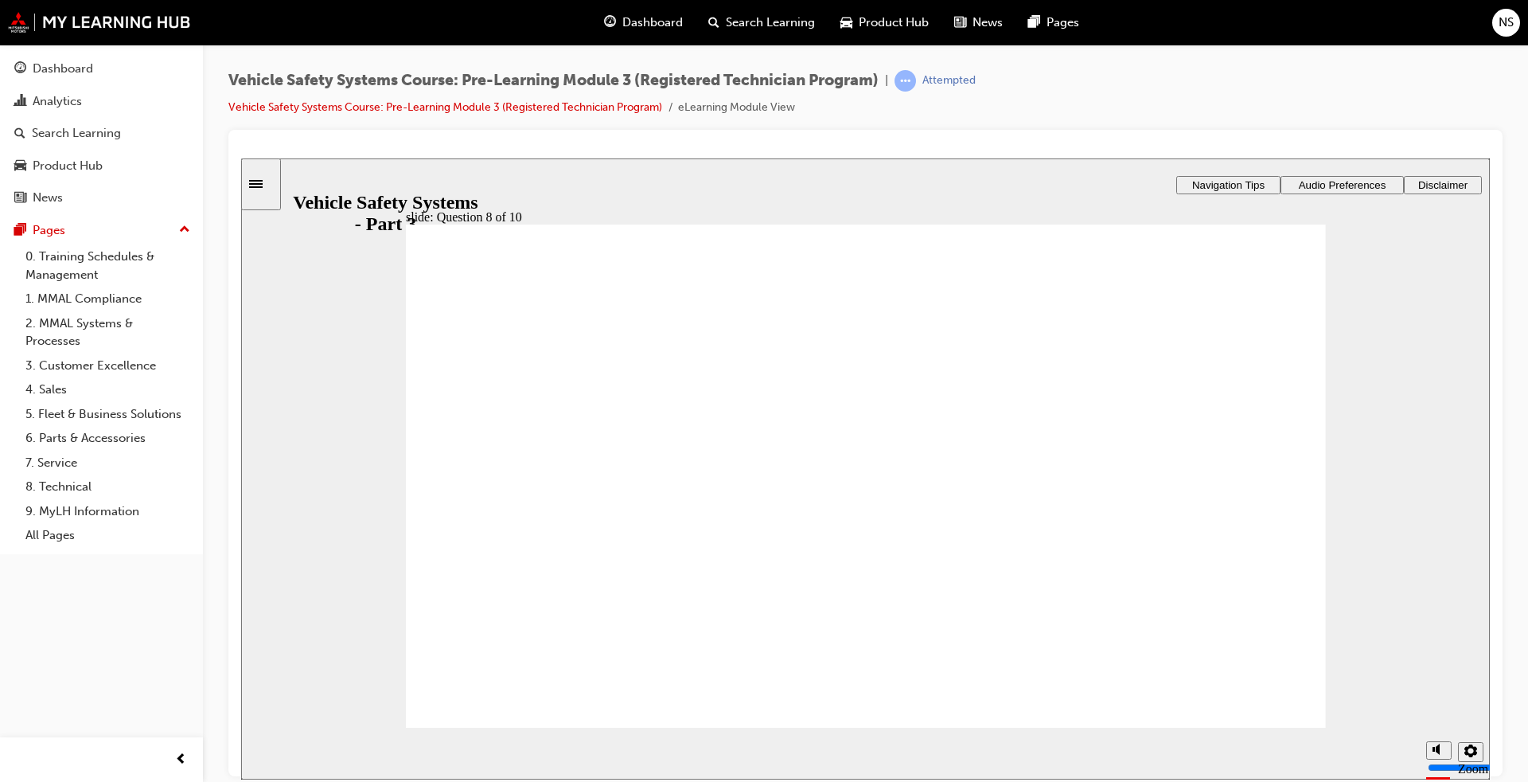
radio input "true"
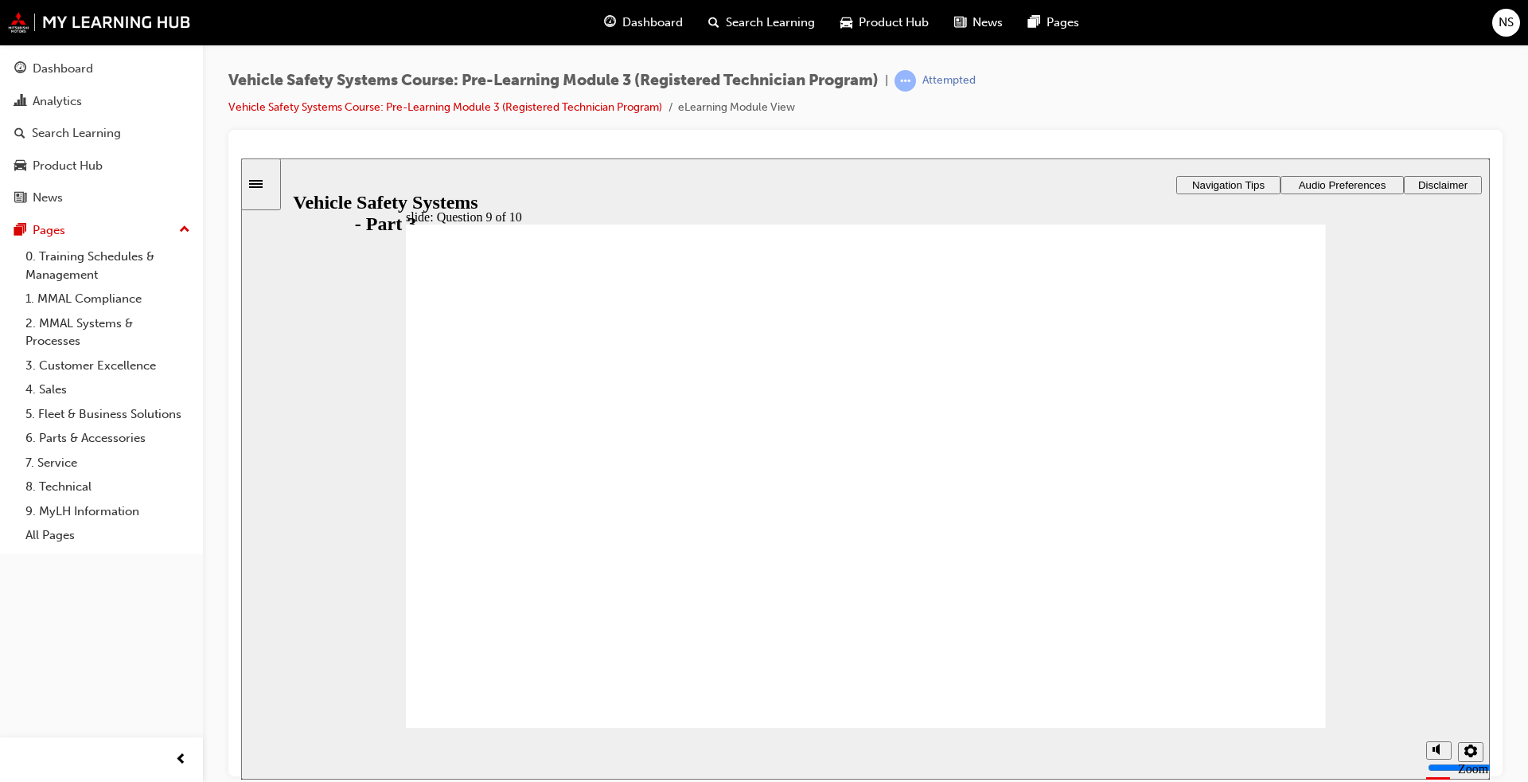
radio input "true"
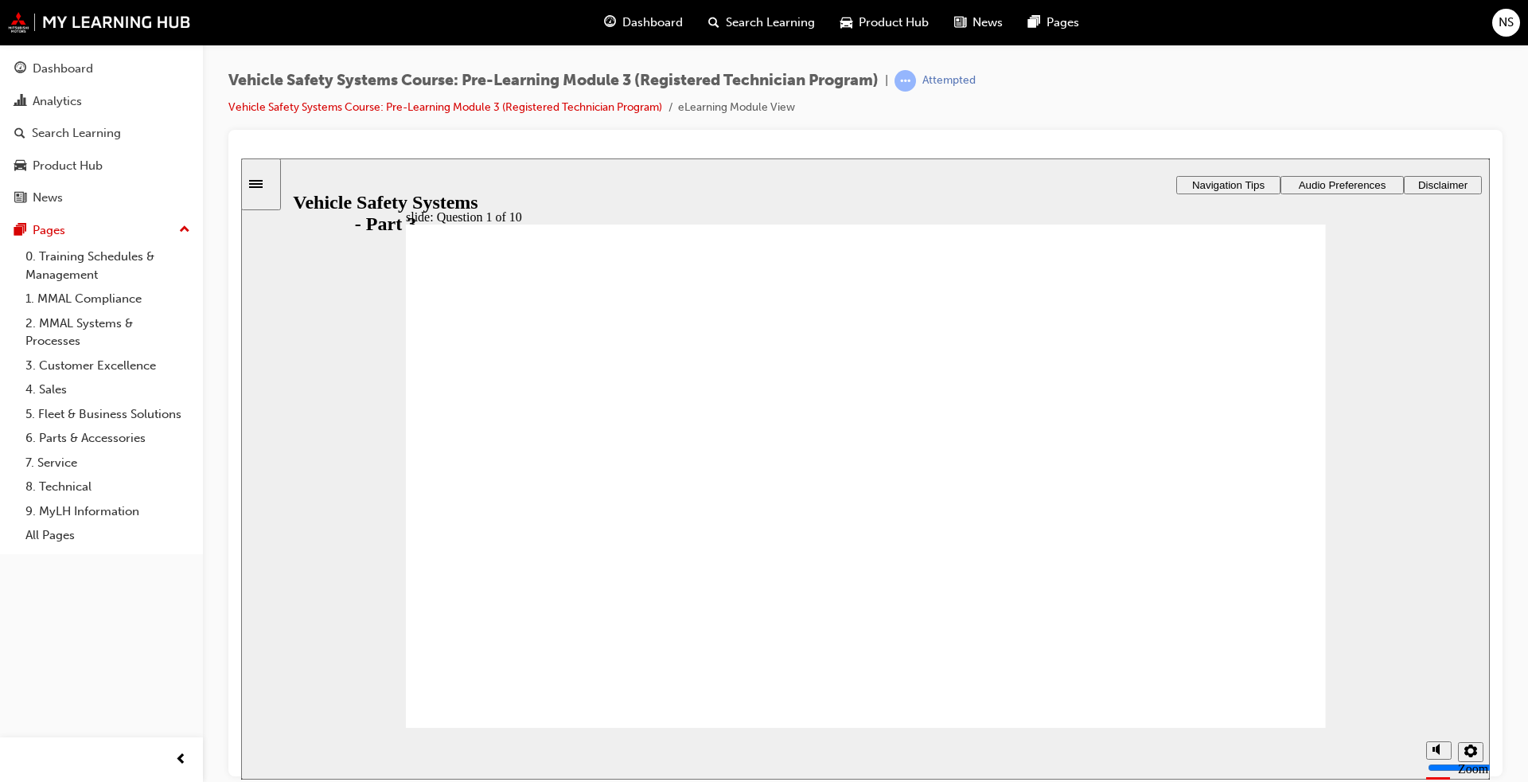
radio input "true"
click at [517, 105] on link "Vehicle Safety Systems Course: Pre-Learning Module 3 (Registered Technician Pro…" at bounding box center [445, 107] width 434 height 14
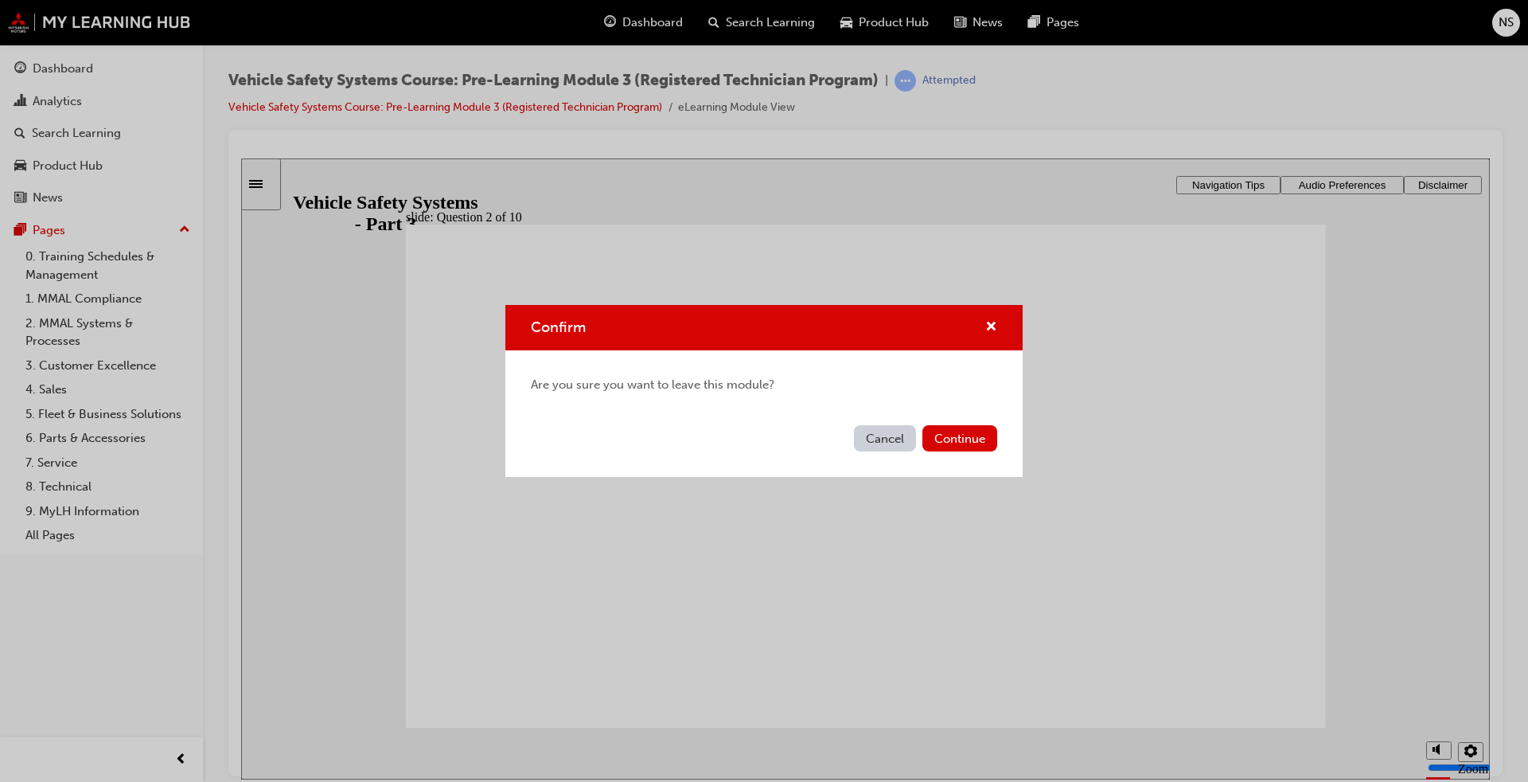
click at [905, 439] on button "Cancel" at bounding box center [885, 438] width 62 height 26
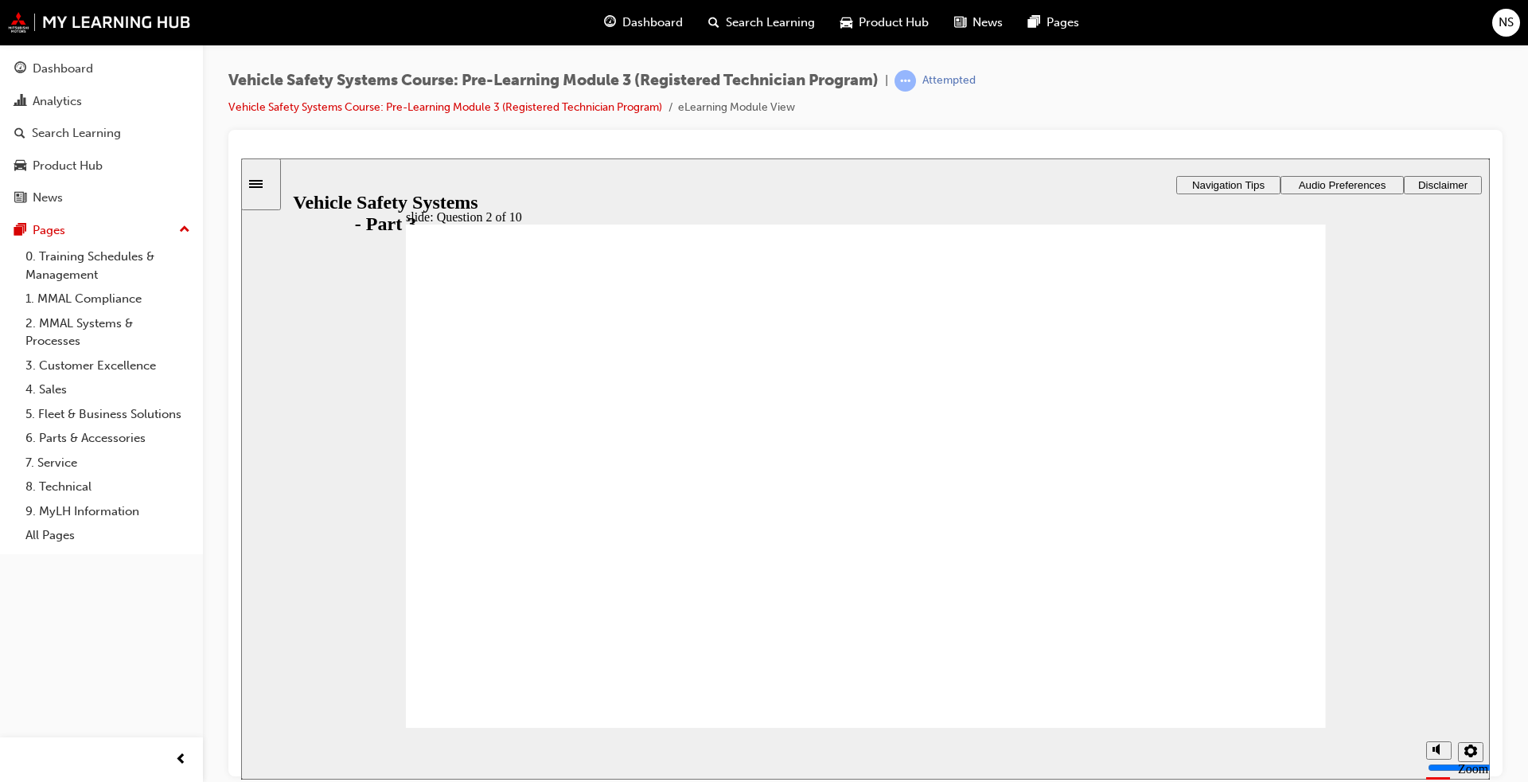
radio input "true"
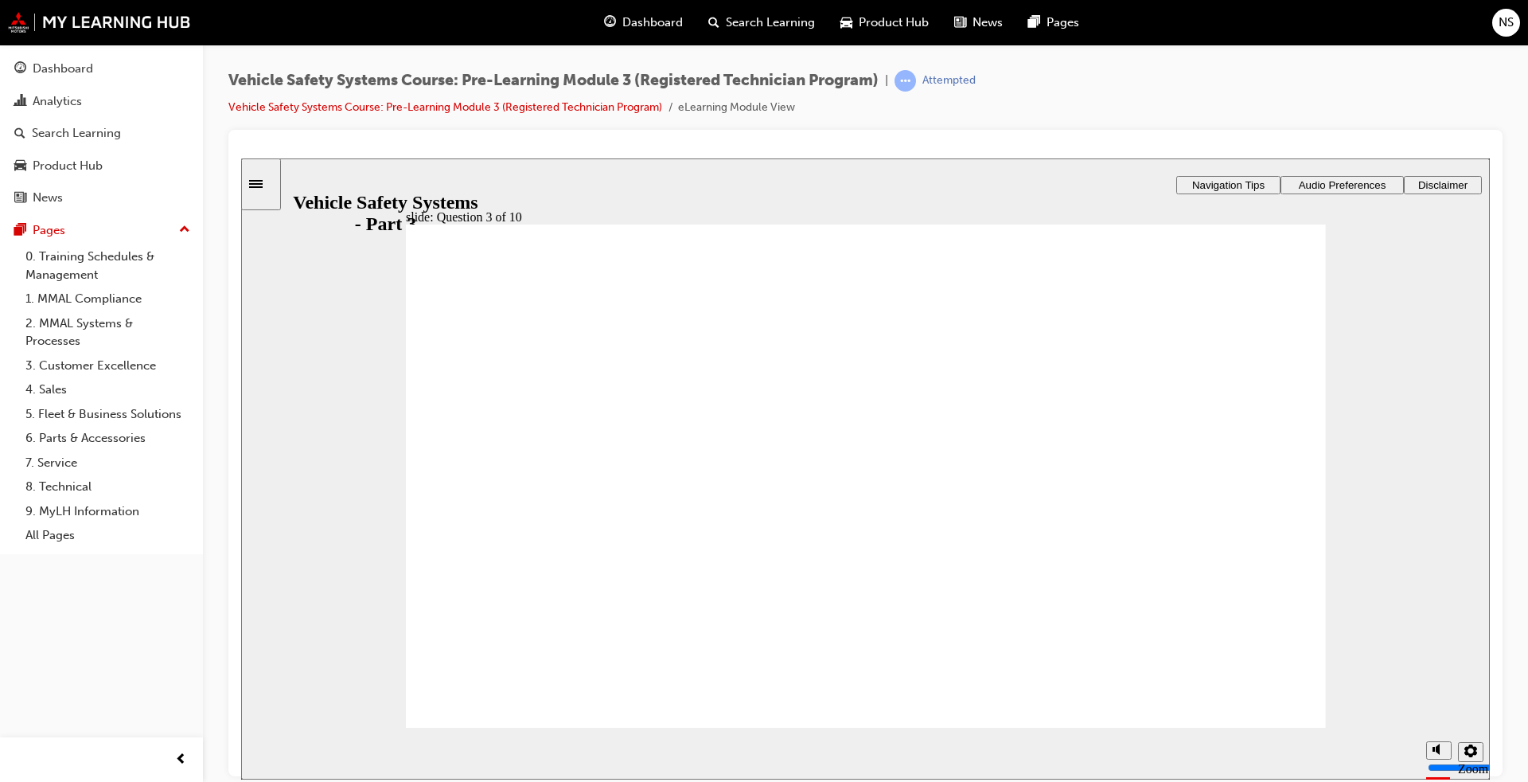
radio input "true"
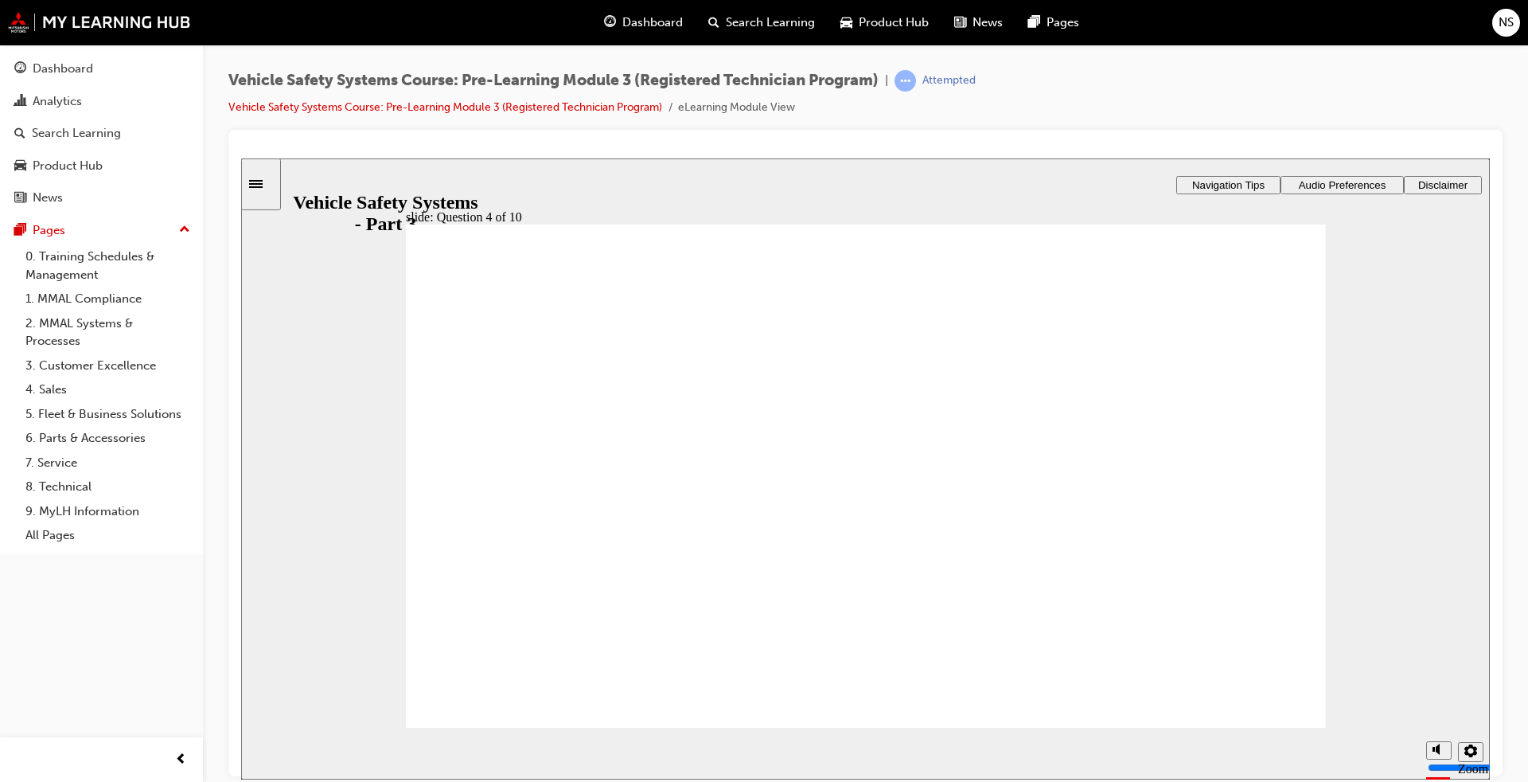
drag, startPoint x: 1071, startPoint y: 613, endPoint x: 1194, endPoint y: 424, distance: 225.4
drag, startPoint x: 765, startPoint y: 606, endPoint x: 546, endPoint y: 502, distance: 242.5
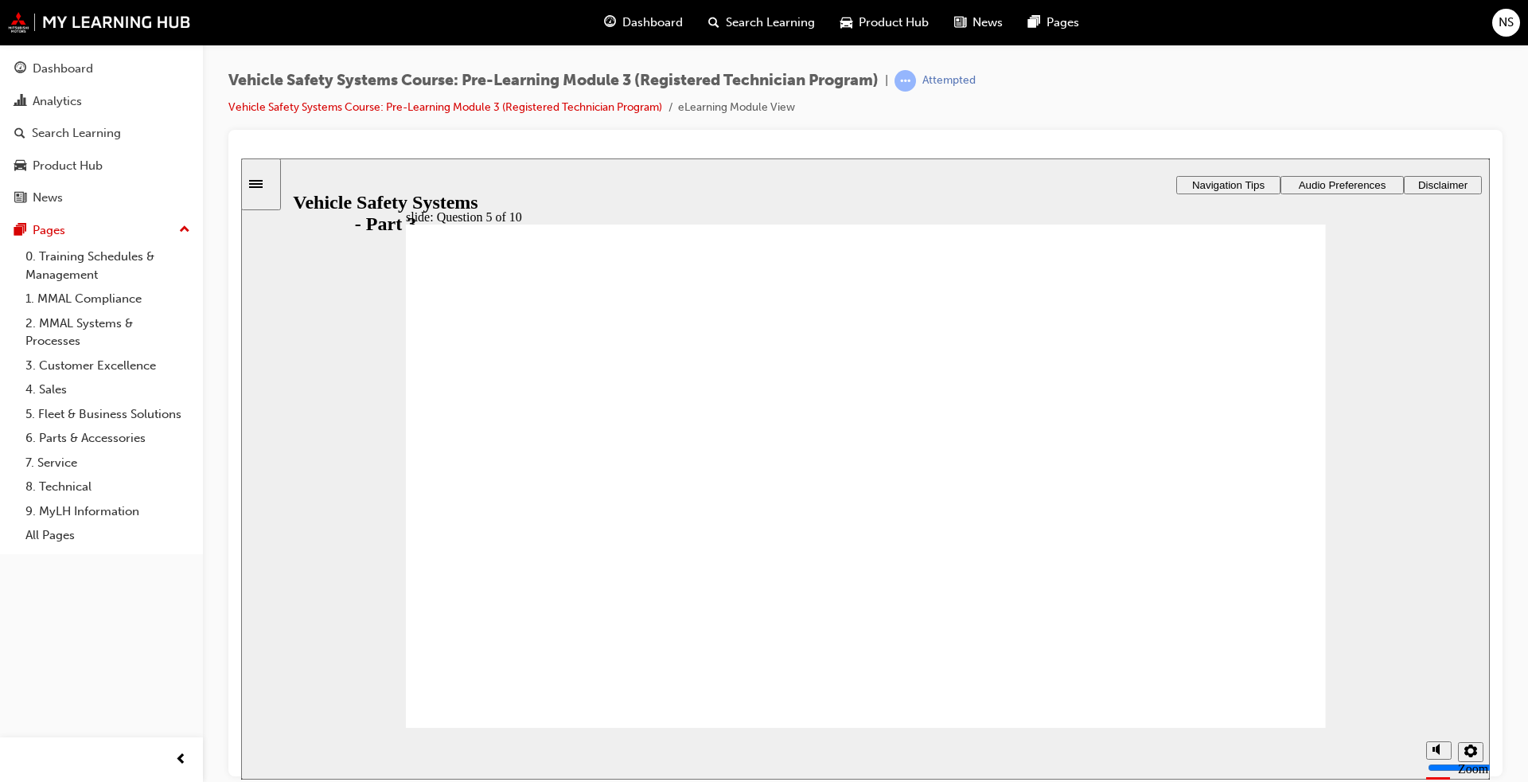
radio input "true"
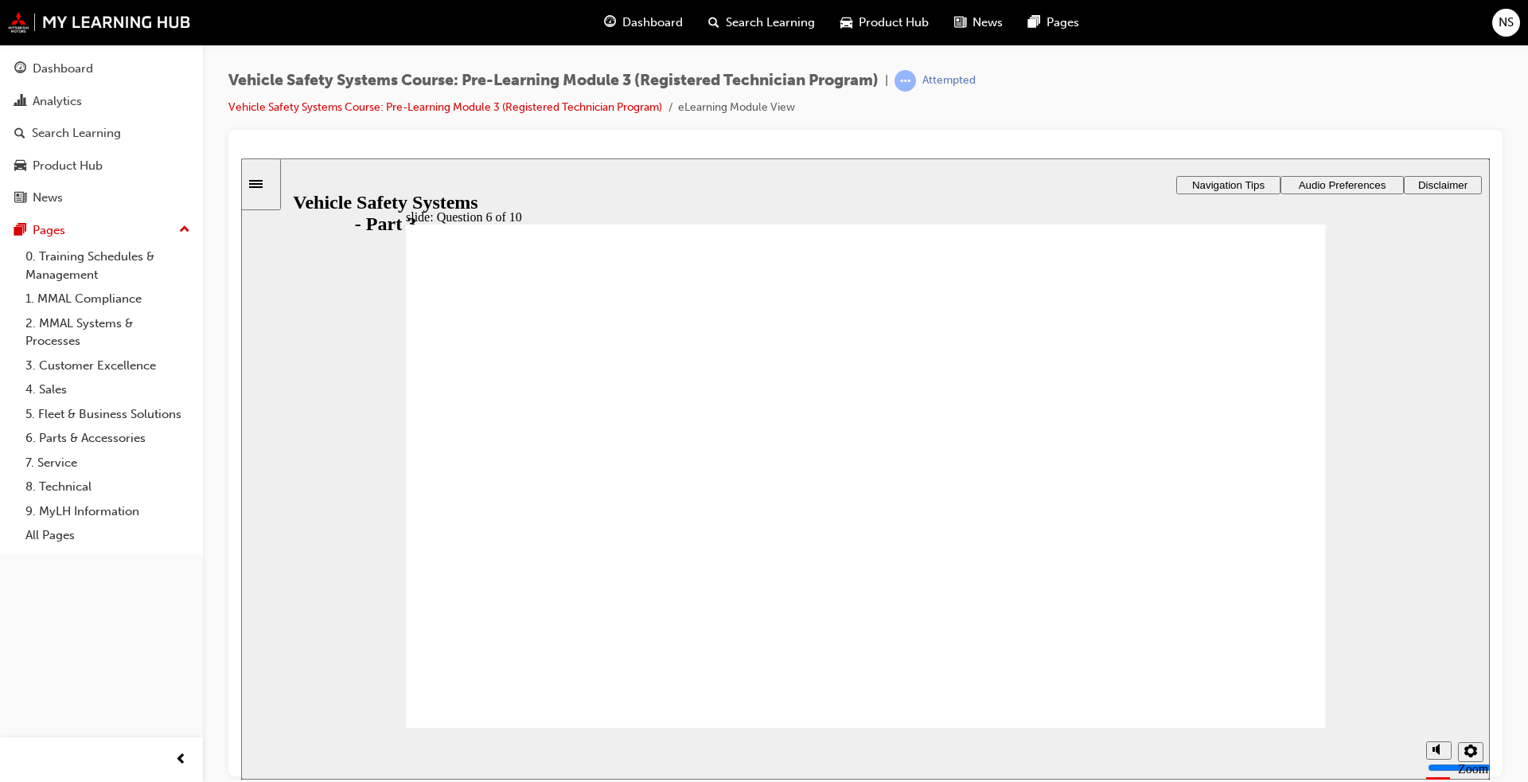
radio input "true"
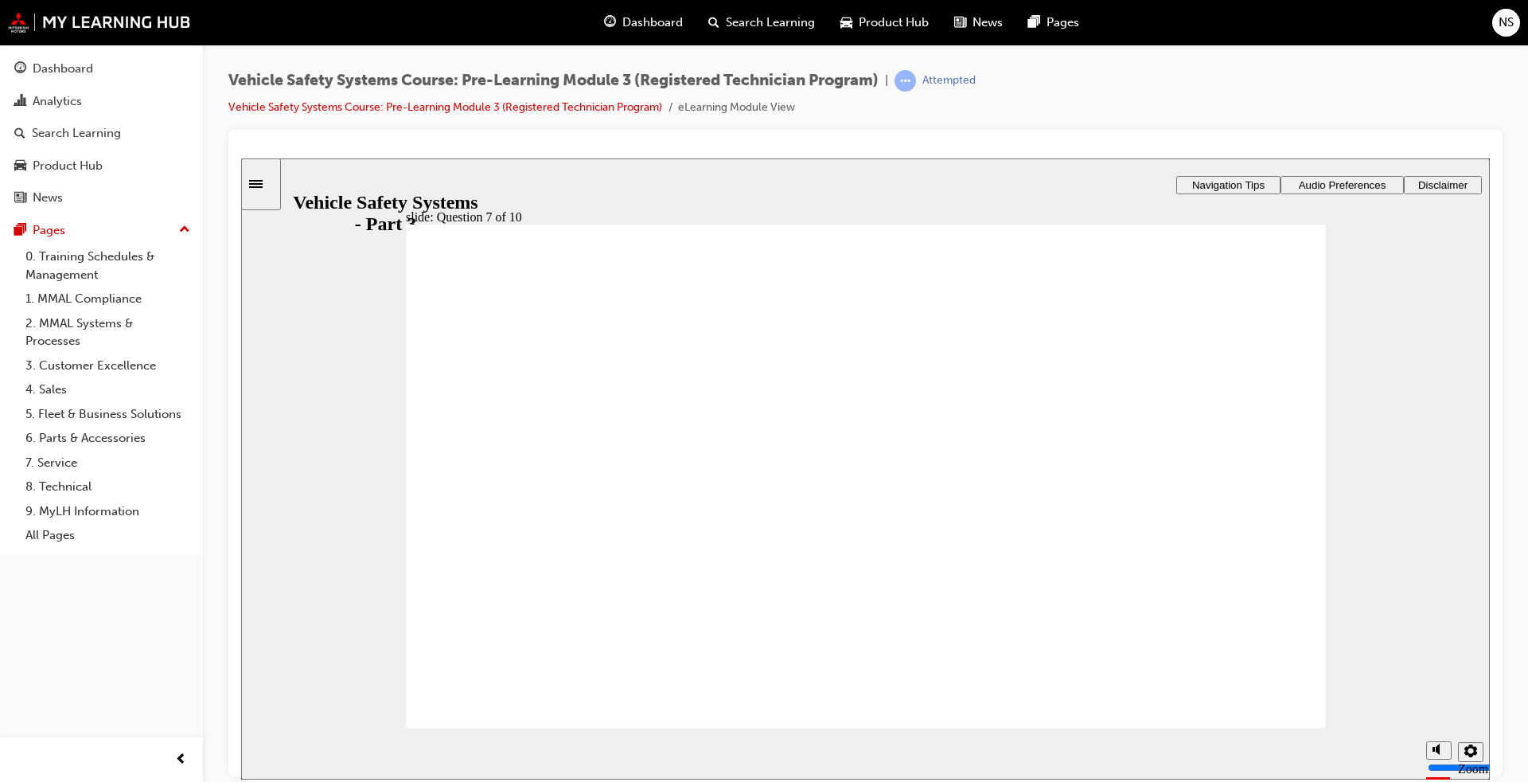
radio input "true"
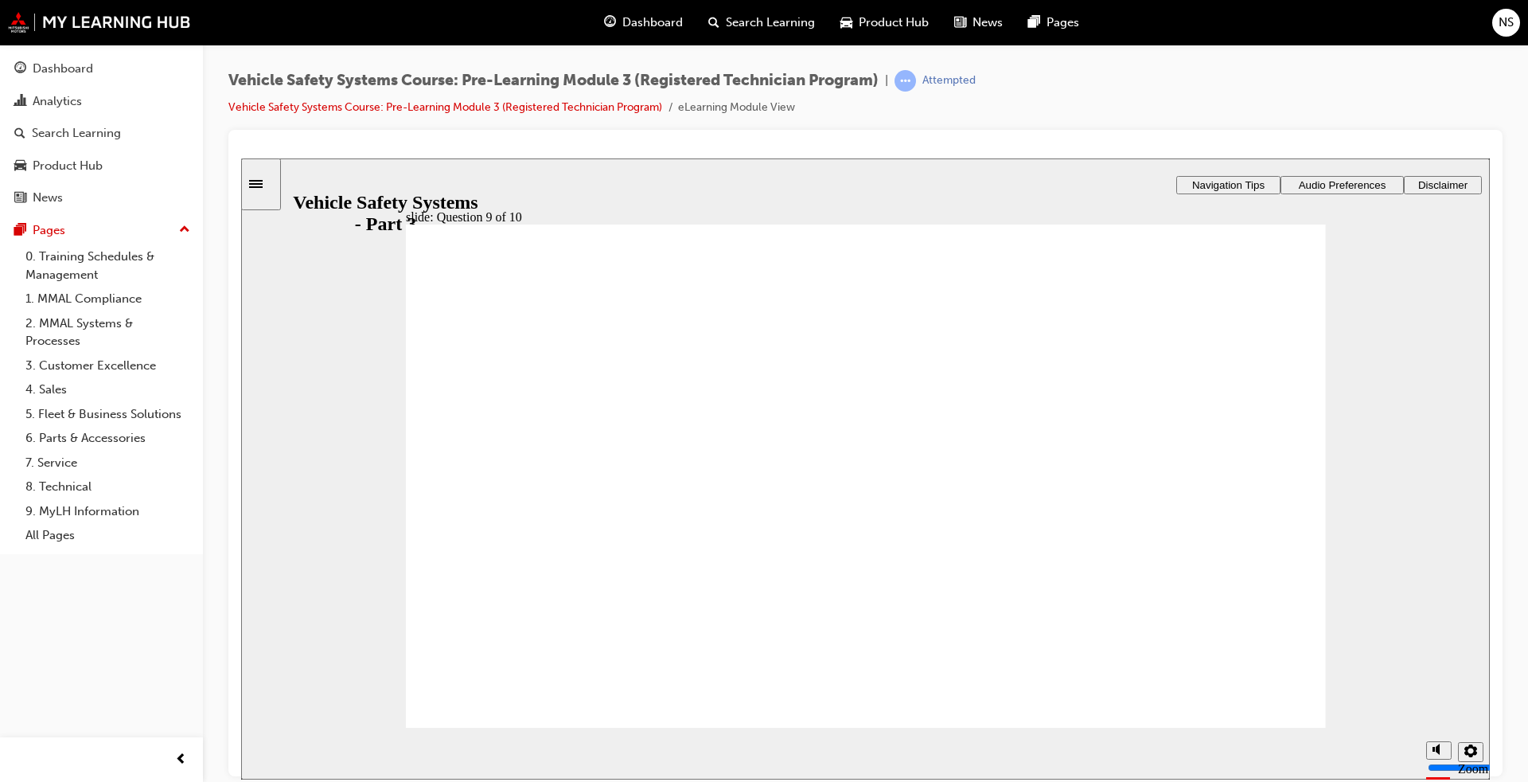
radio input "true"
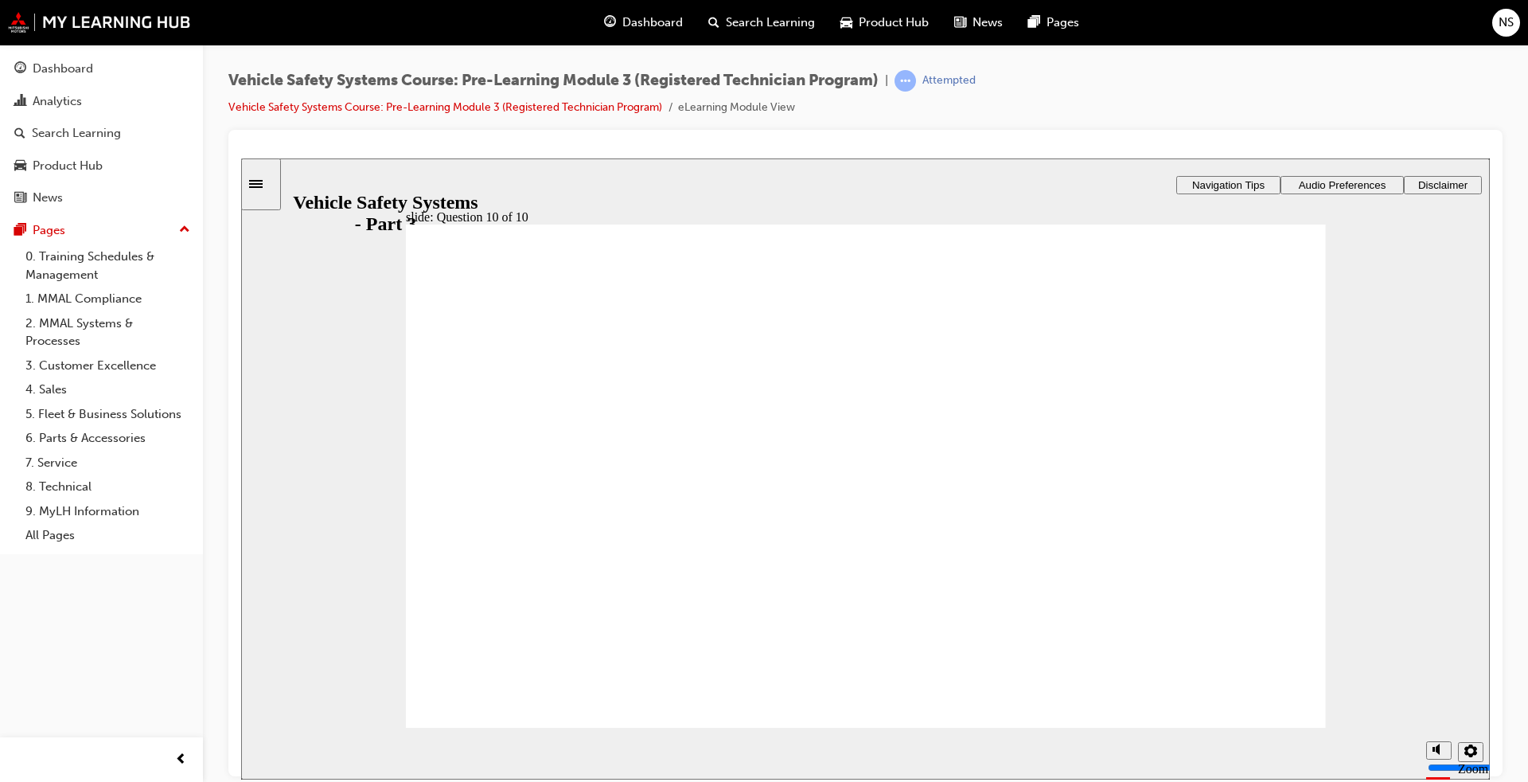
radio input "true"
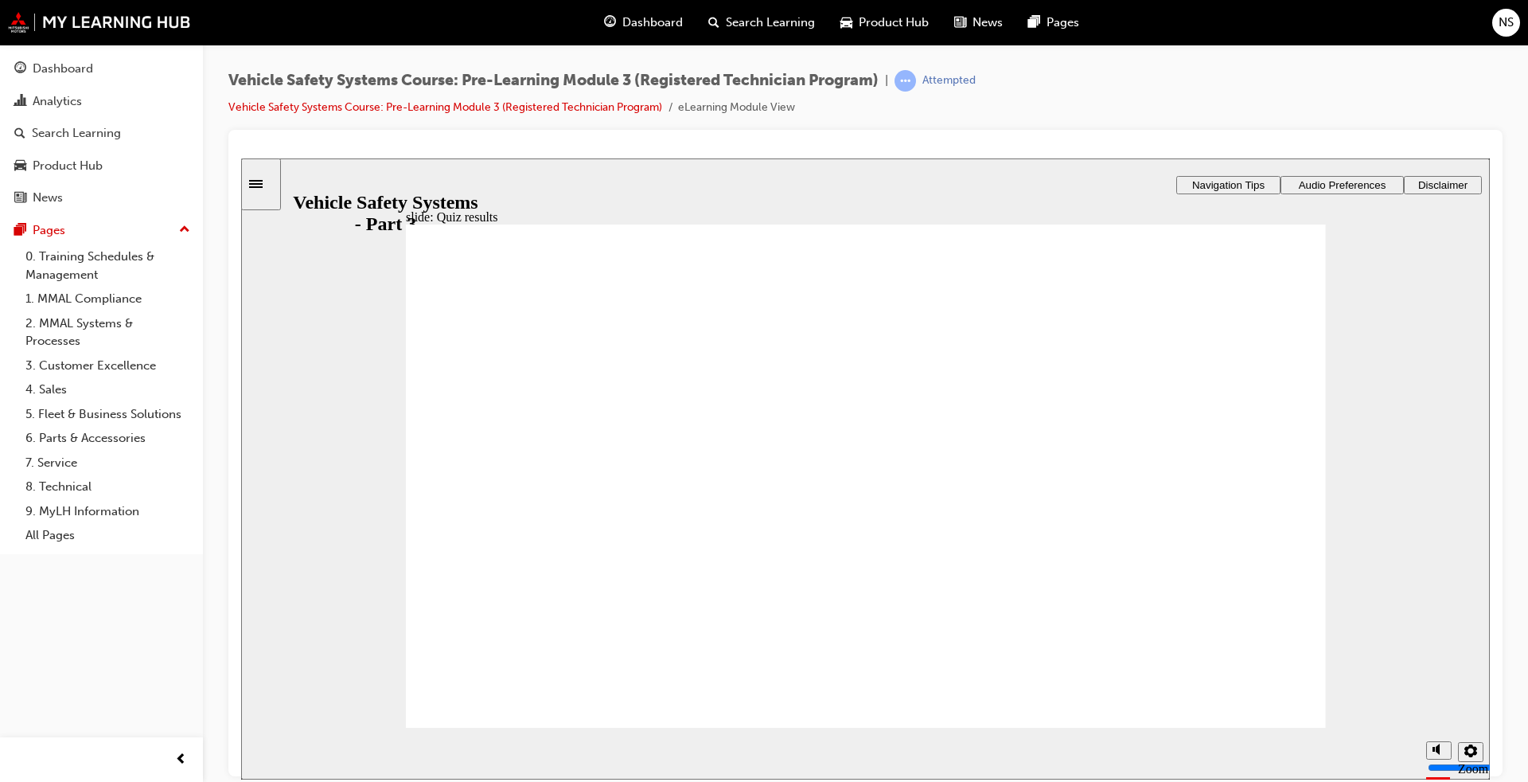
radio input "true"
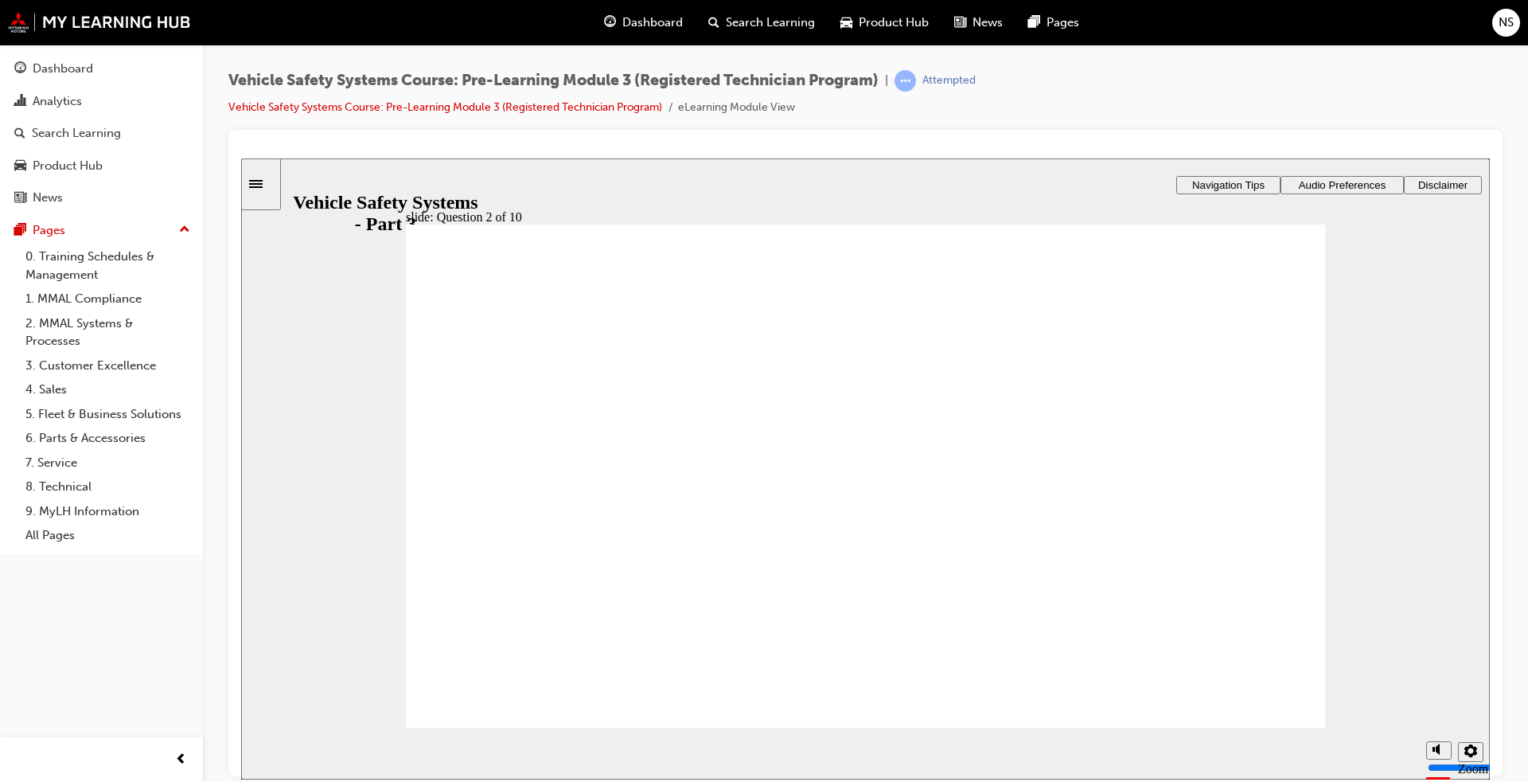
radio input "true"
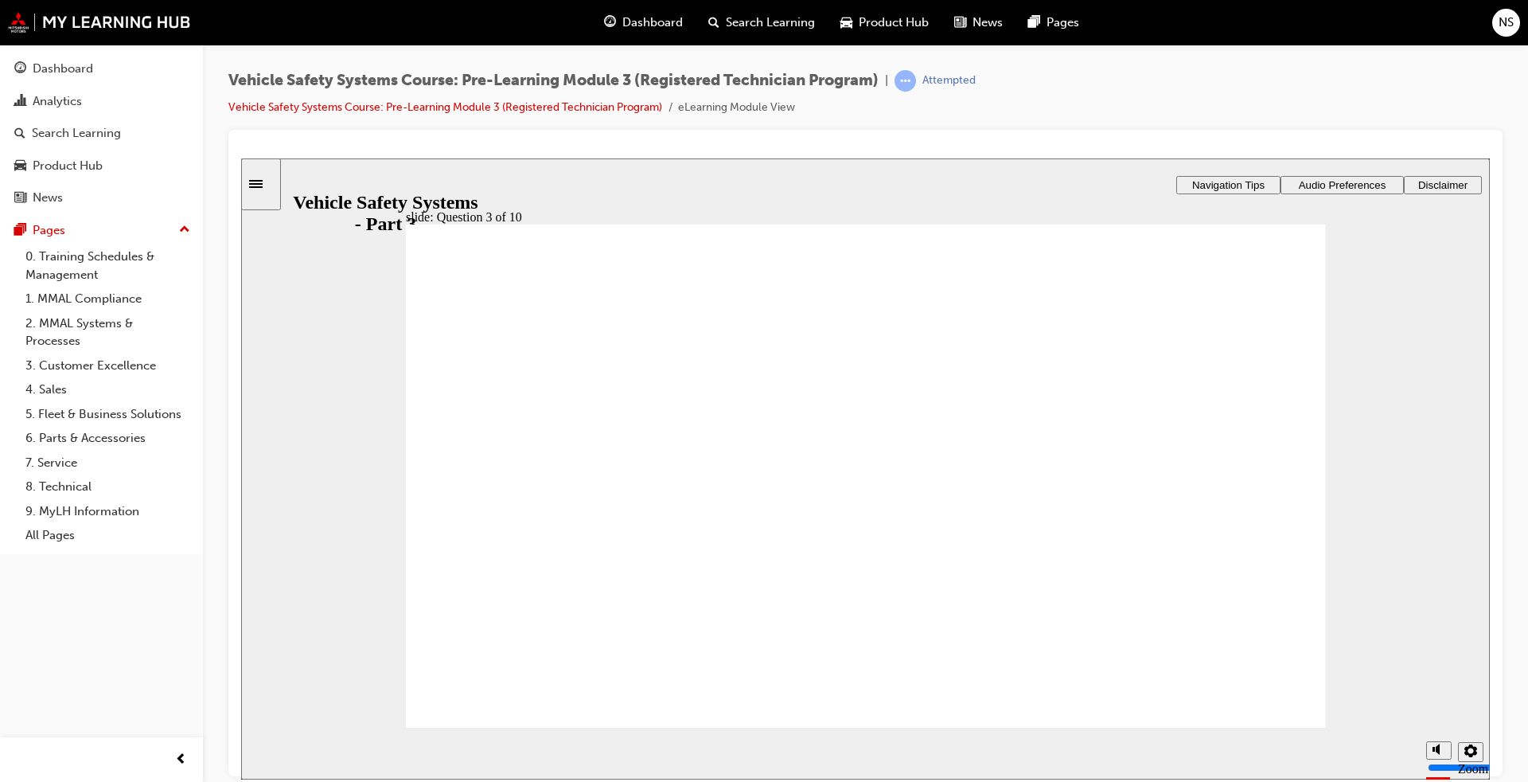
radio input "true"
drag, startPoint x: 1040, startPoint y: 604, endPoint x: 1185, endPoint y: 421, distance: 233.5
drag, startPoint x: 738, startPoint y: 616, endPoint x: 572, endPoint y: 513, distance: 195.9
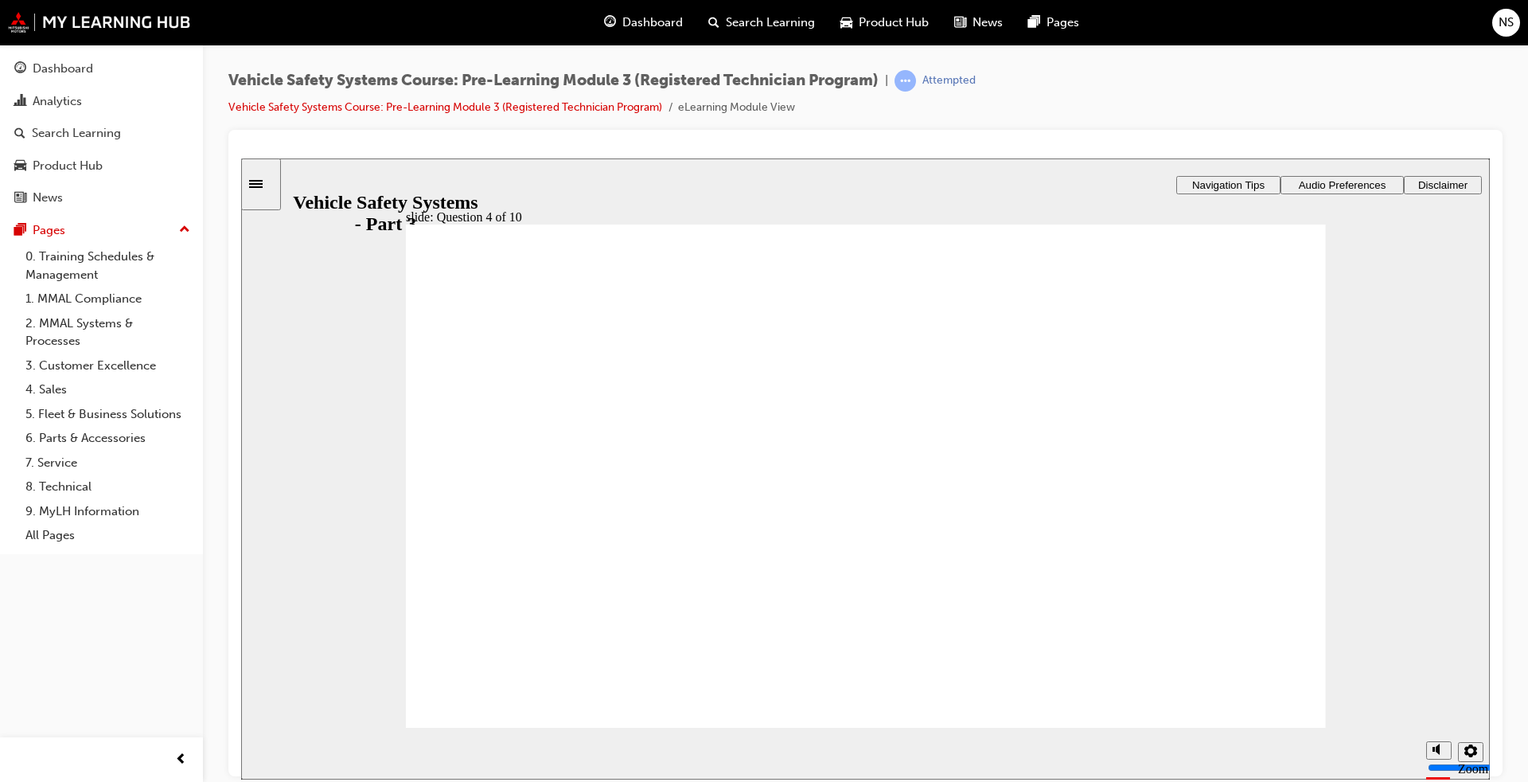
radio input "true"
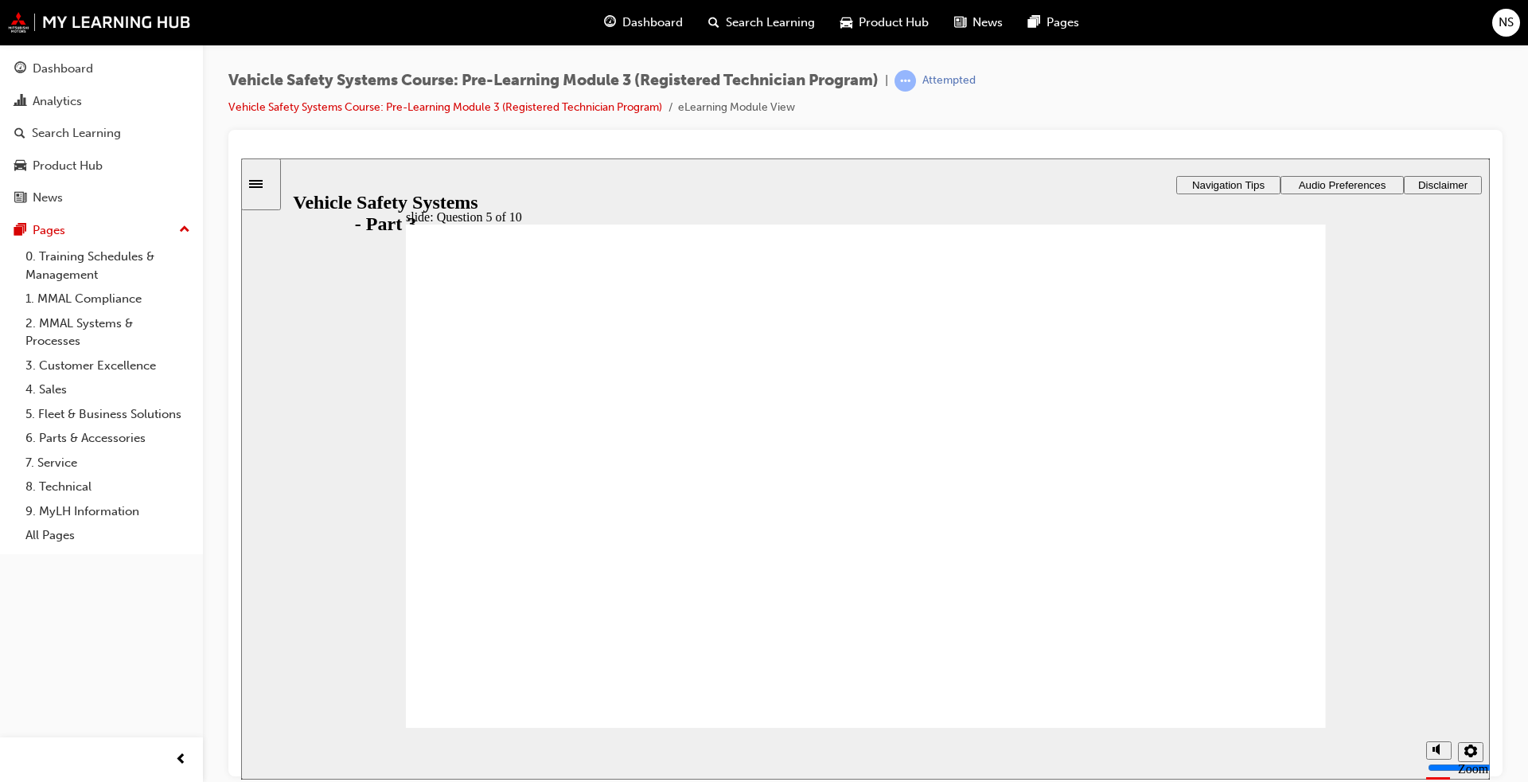
radio input "true"
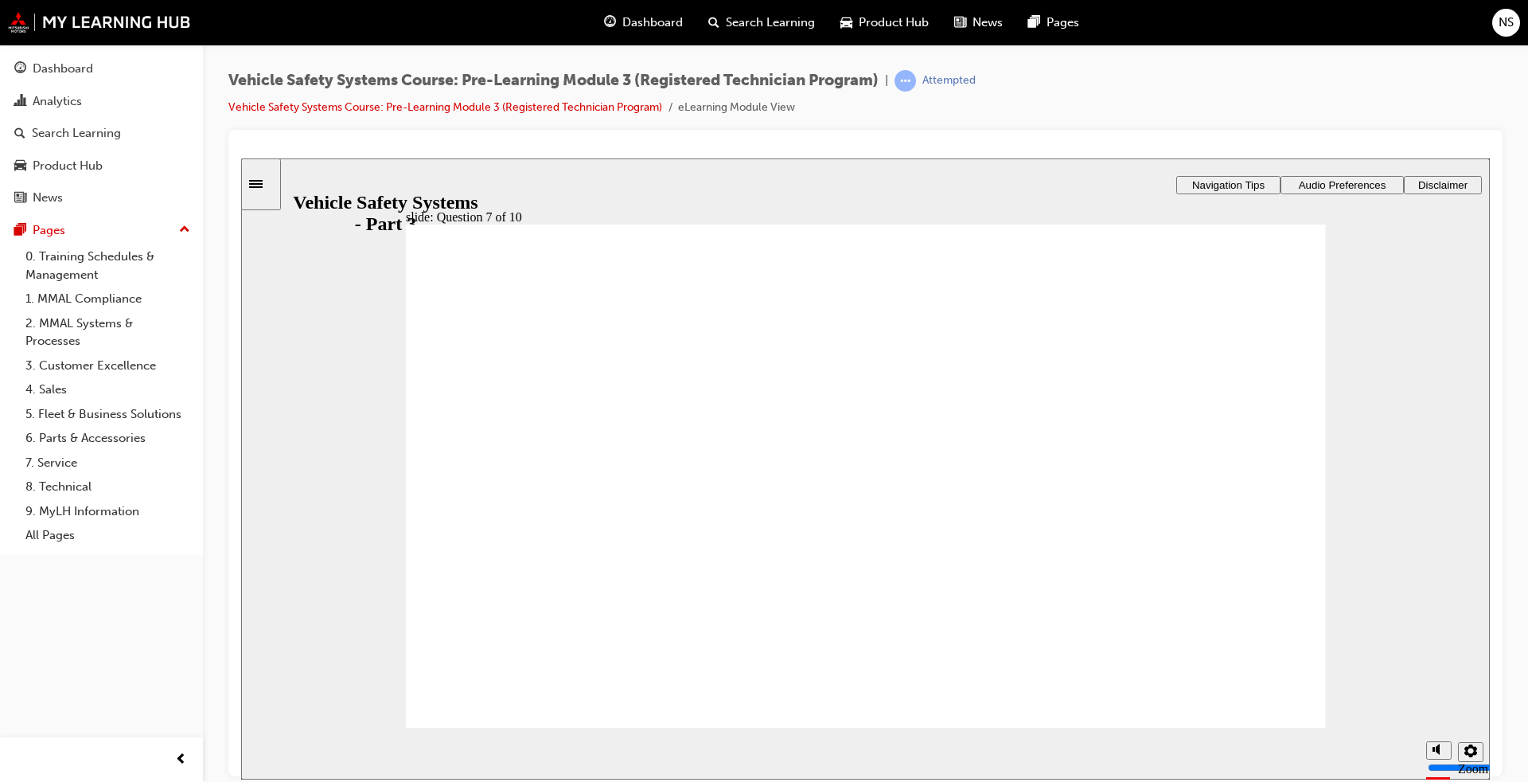
radio input "true"
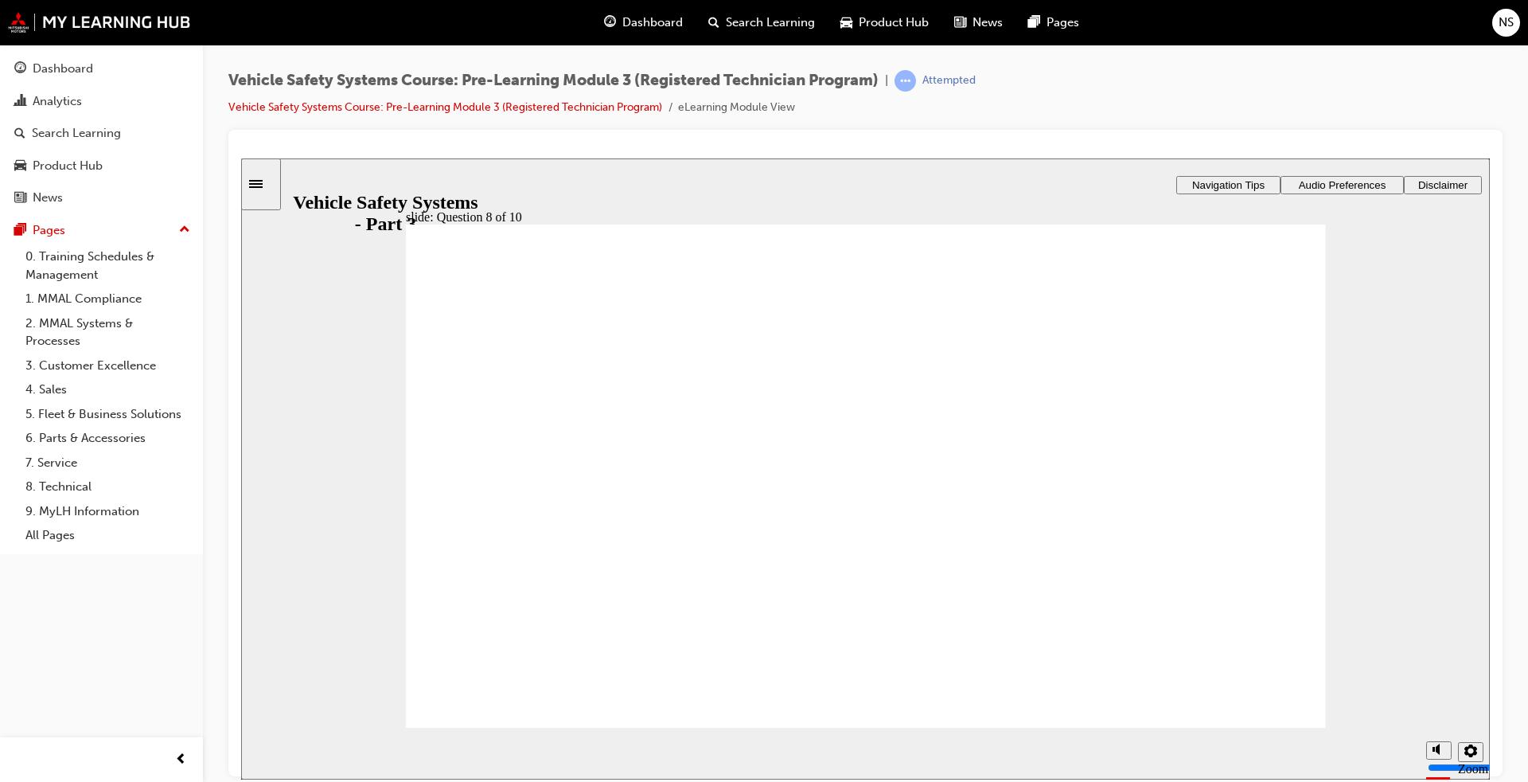
radio input "true"
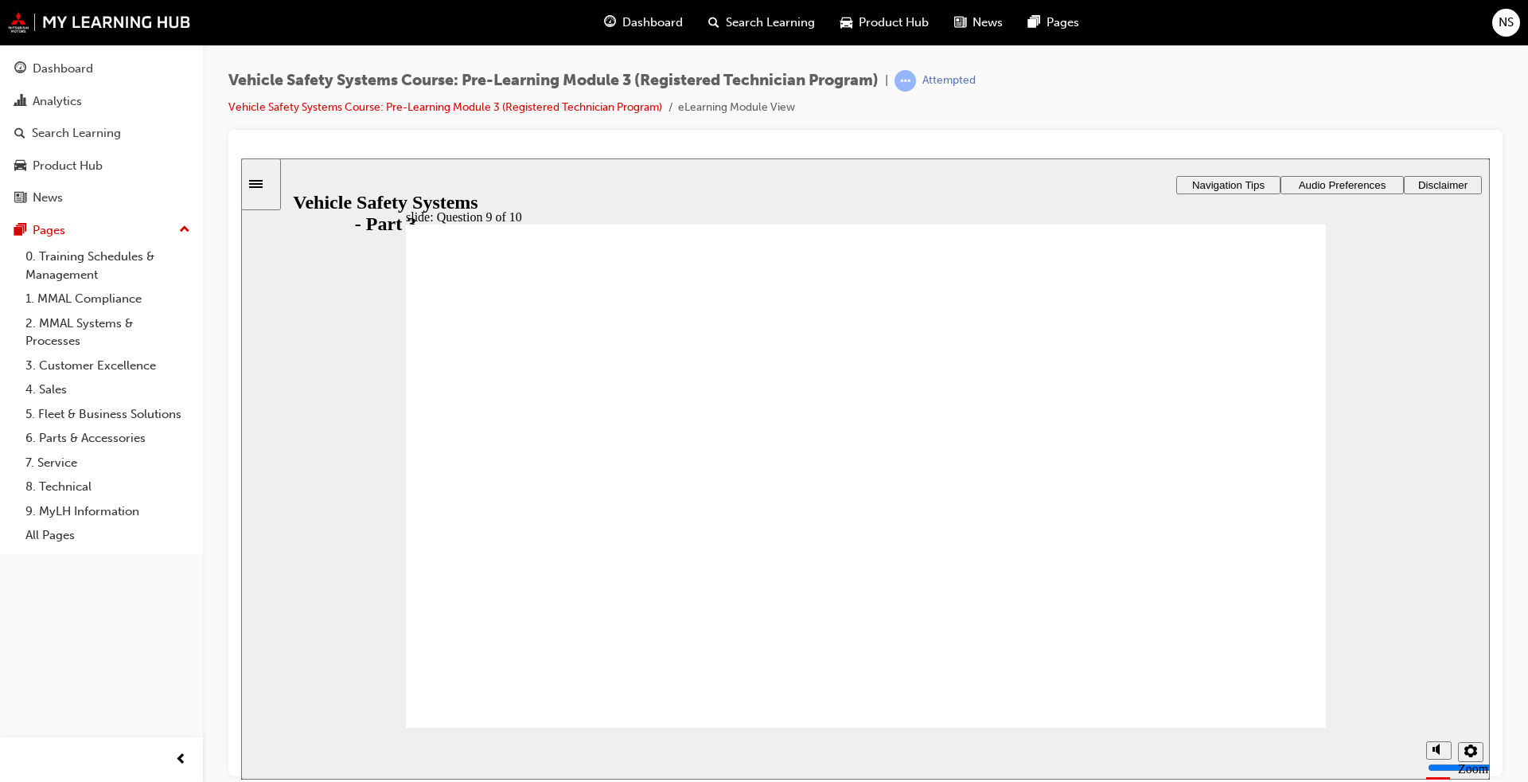
radio input "true"
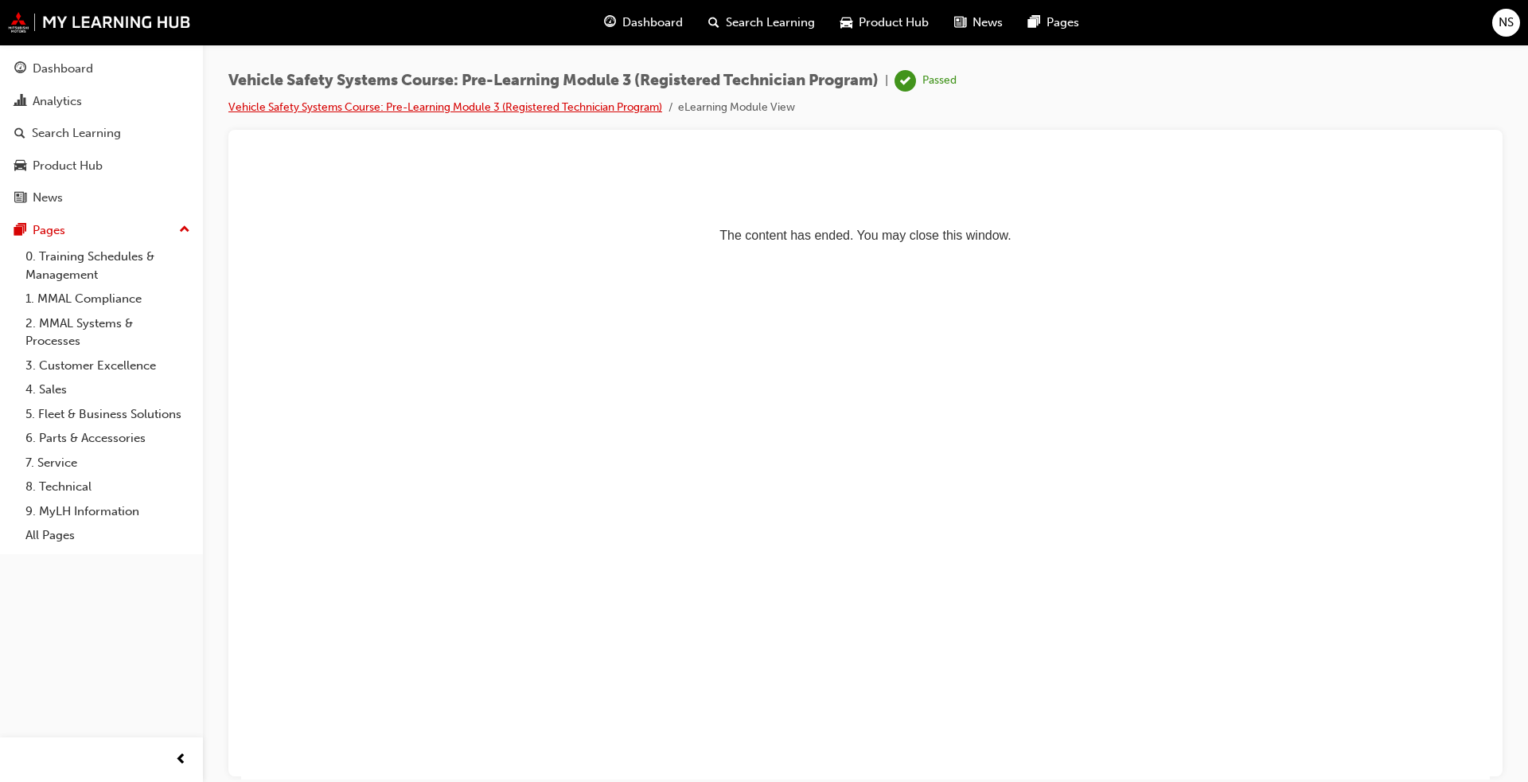
click at [344, 102] on link "Vehicle Safety Systems Course: Pre-Learning Module 3 (Registered Technician Pro…" at bounding box center [445, 107] width 434 height 14
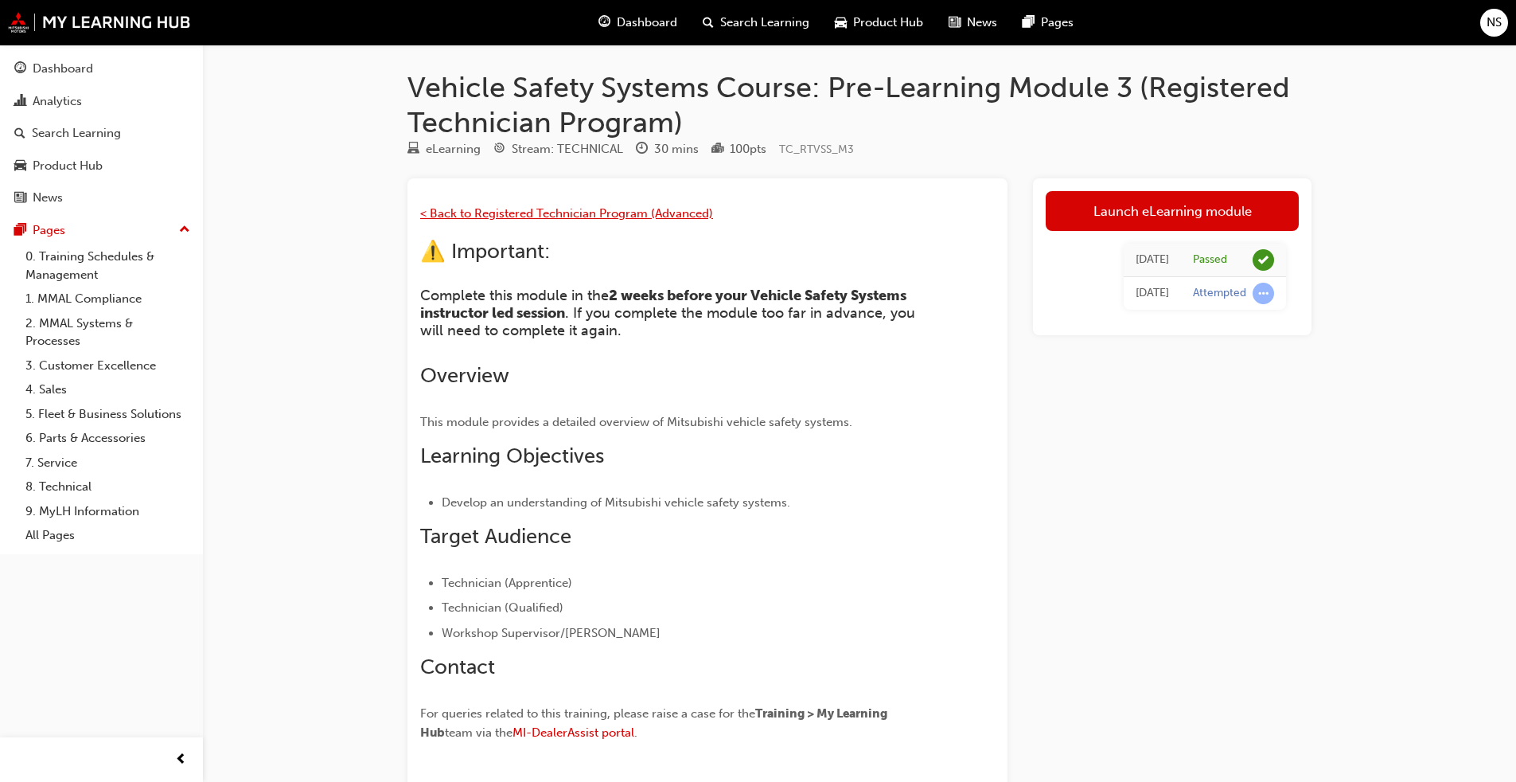
click at [594, 213] on span "< Back to Registered Technician Program (Advanced)" at bounding box center [566, 213] width 293 height 14
